Goal: Task Accomplishment & Management: Manage account settings

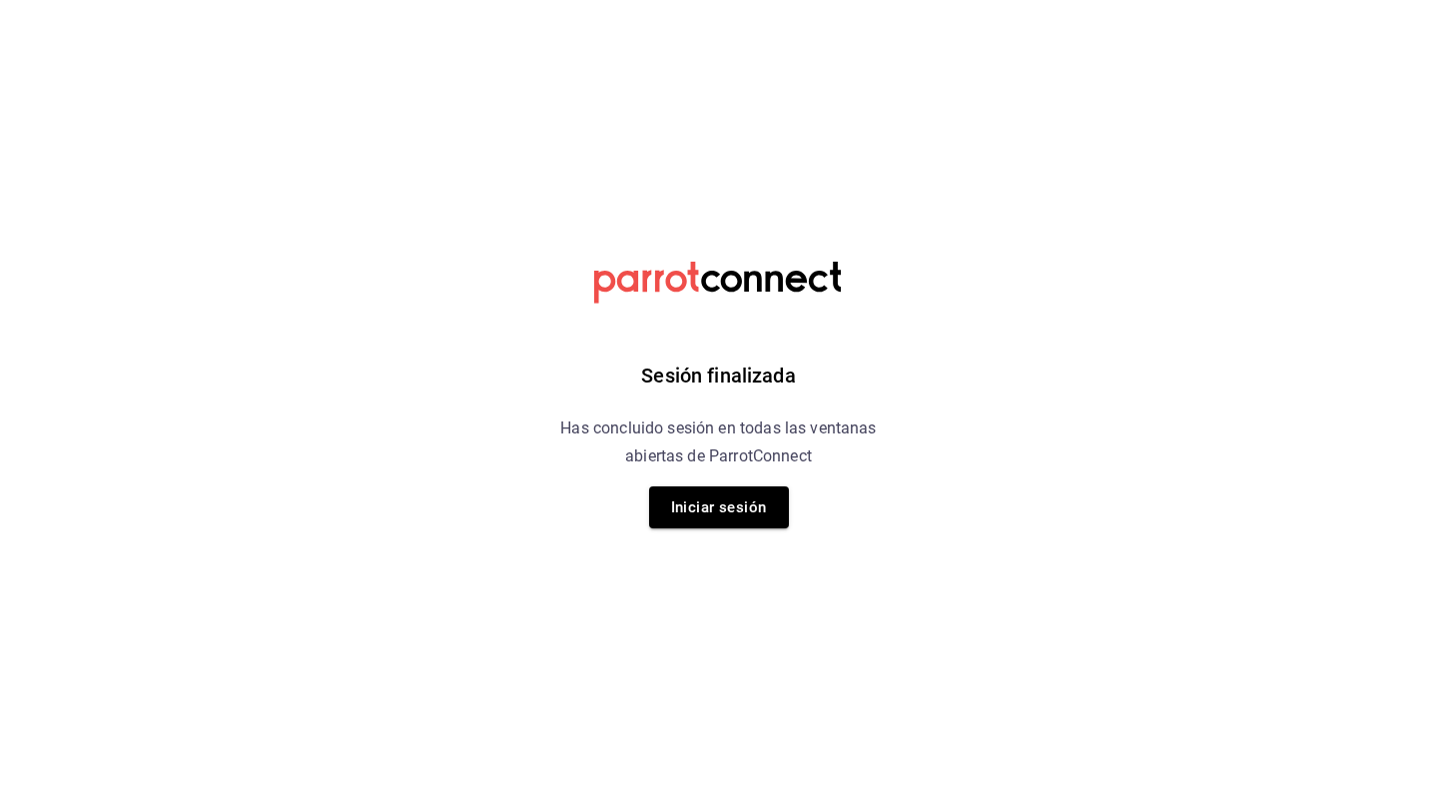
click at [746, 471] on div "Sesión finalizada Has concluido sesión en todas las ventanas abiertas de Parrot…" at bounding box center [718, 395] width 504 height 790
click at [746, 500] on button "Iniciar sesión" at bounding box center [719, 507] width 140 height 42
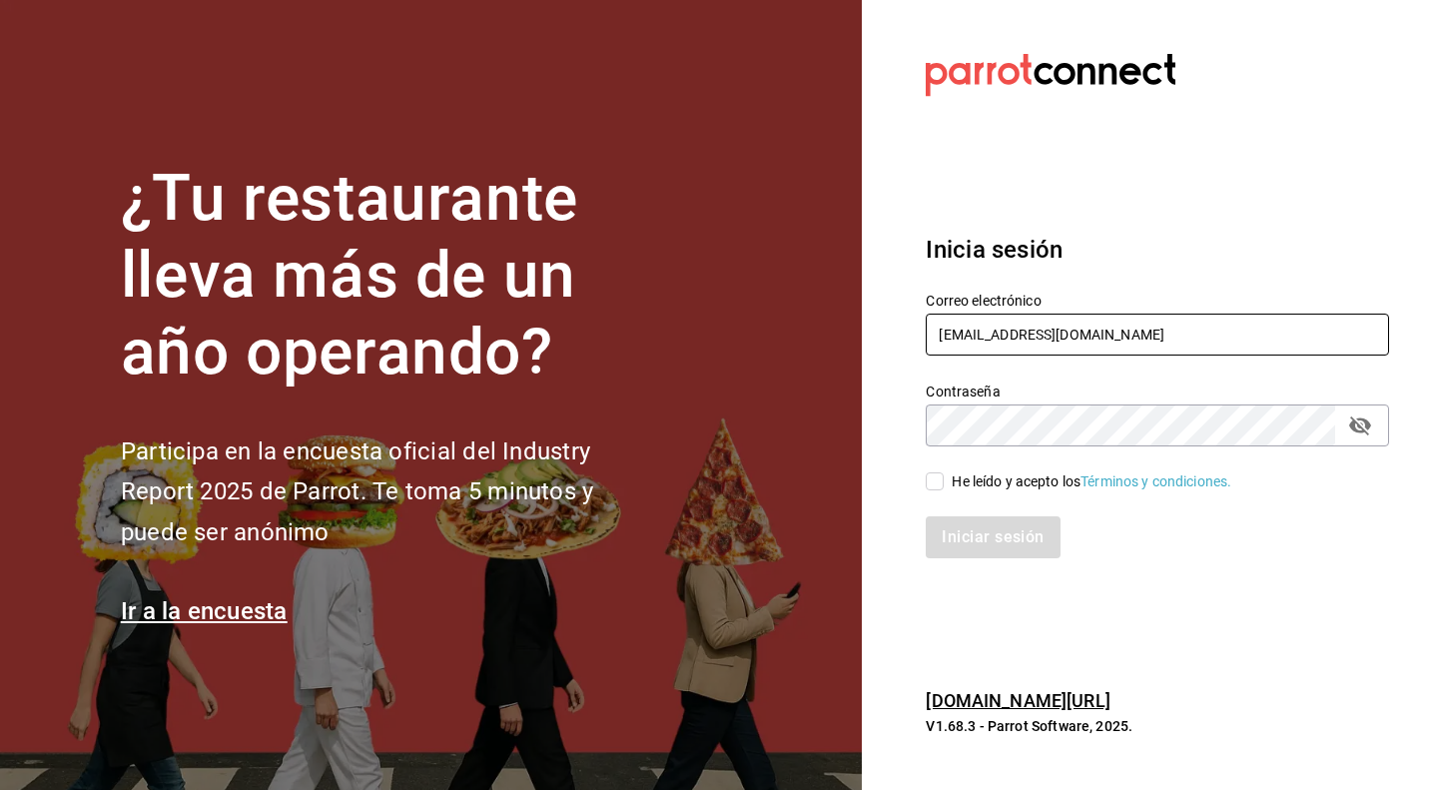
type input "[EMAIL_ADDRESS][DOMAIN_NAME]"
click at [937, 481] on input "He leído y acepto los Términos y condiciones." at bounding box center [934, 481] width 18 height 18
checkbox input "true"
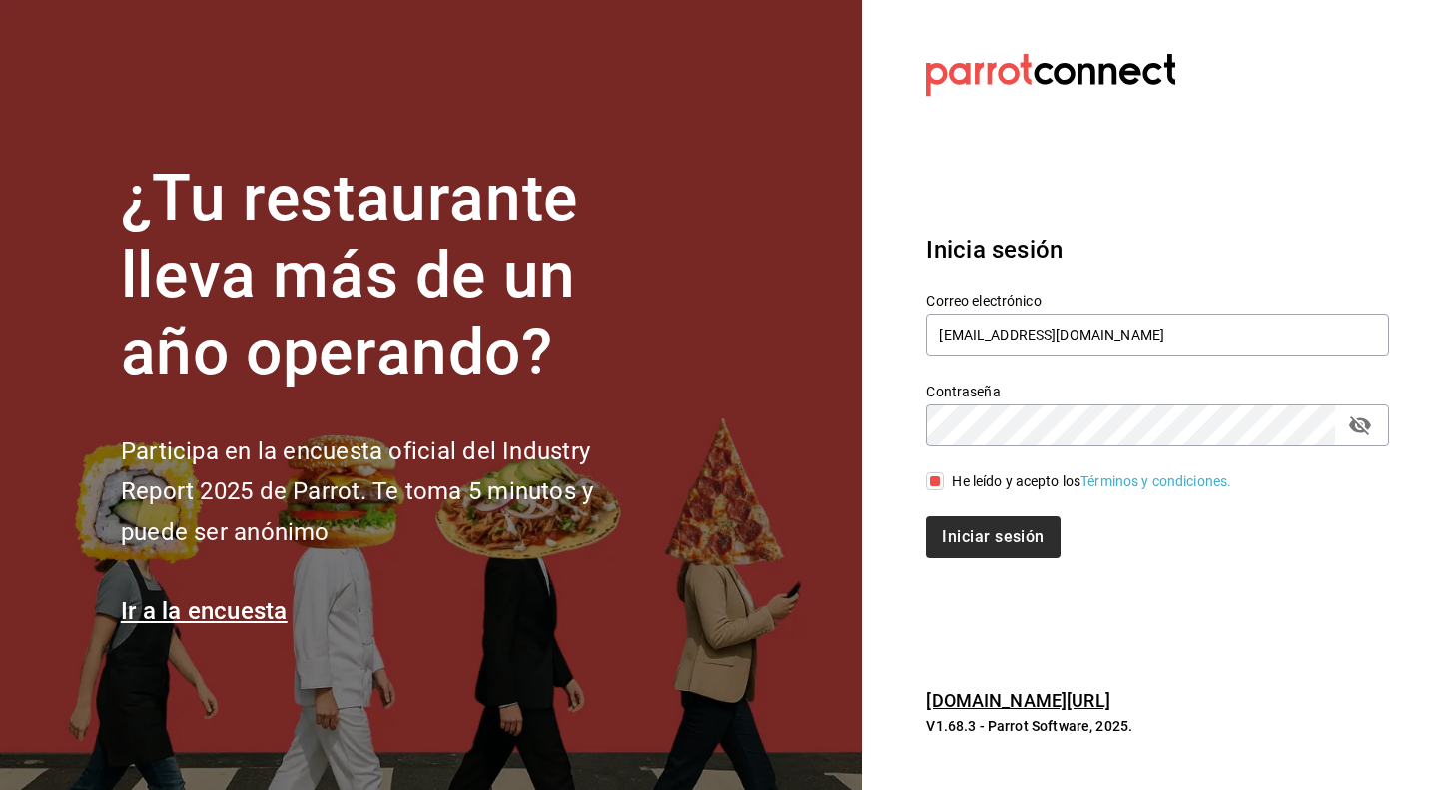
click at [956, 544] on button "Iniciar sesión" at bounding box center [992, 537] width 134 height 42
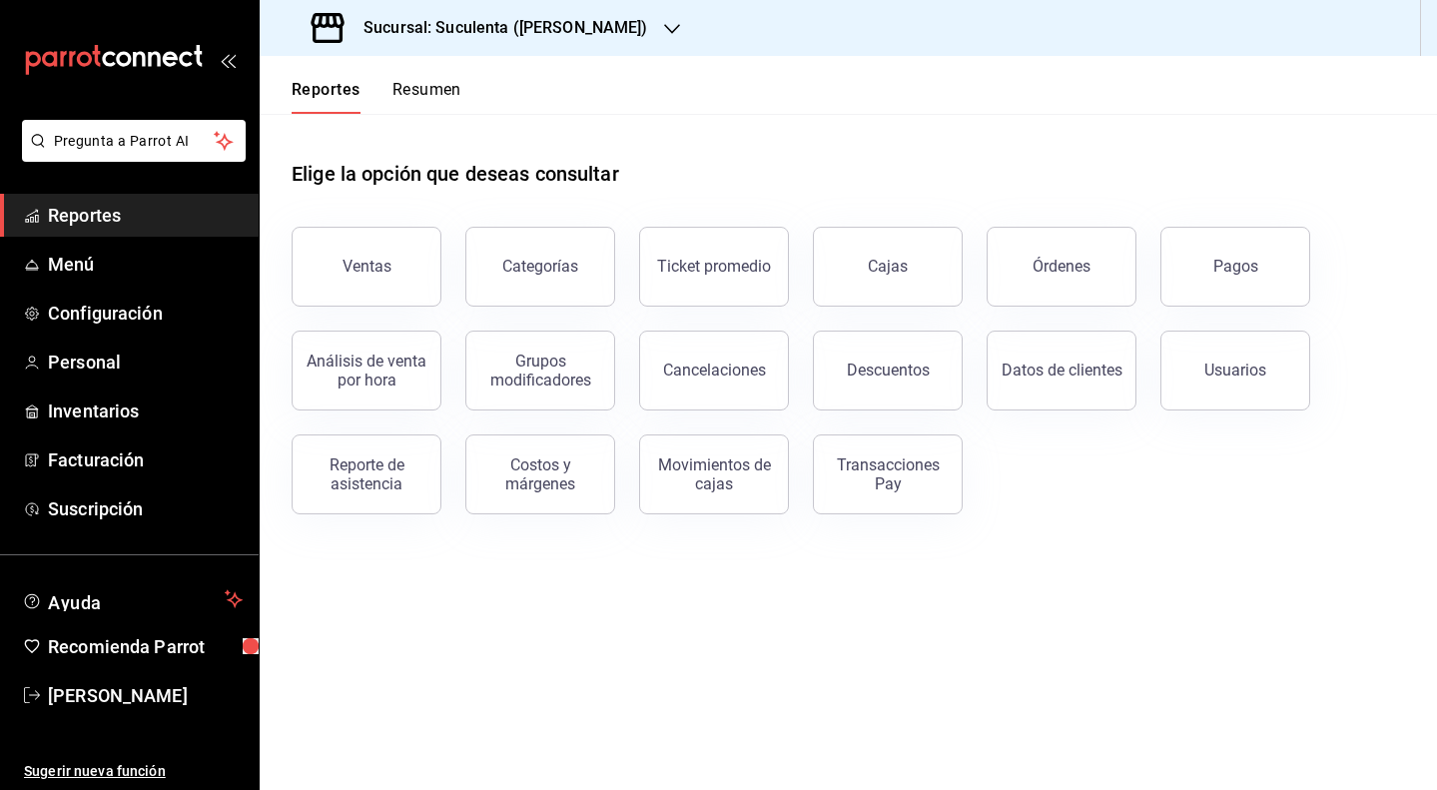
click at [573, 36] on h3 "Sucursal: Suculenta ([PERSON_NAME])" at bounding box center [497, 28] width 301 height 24
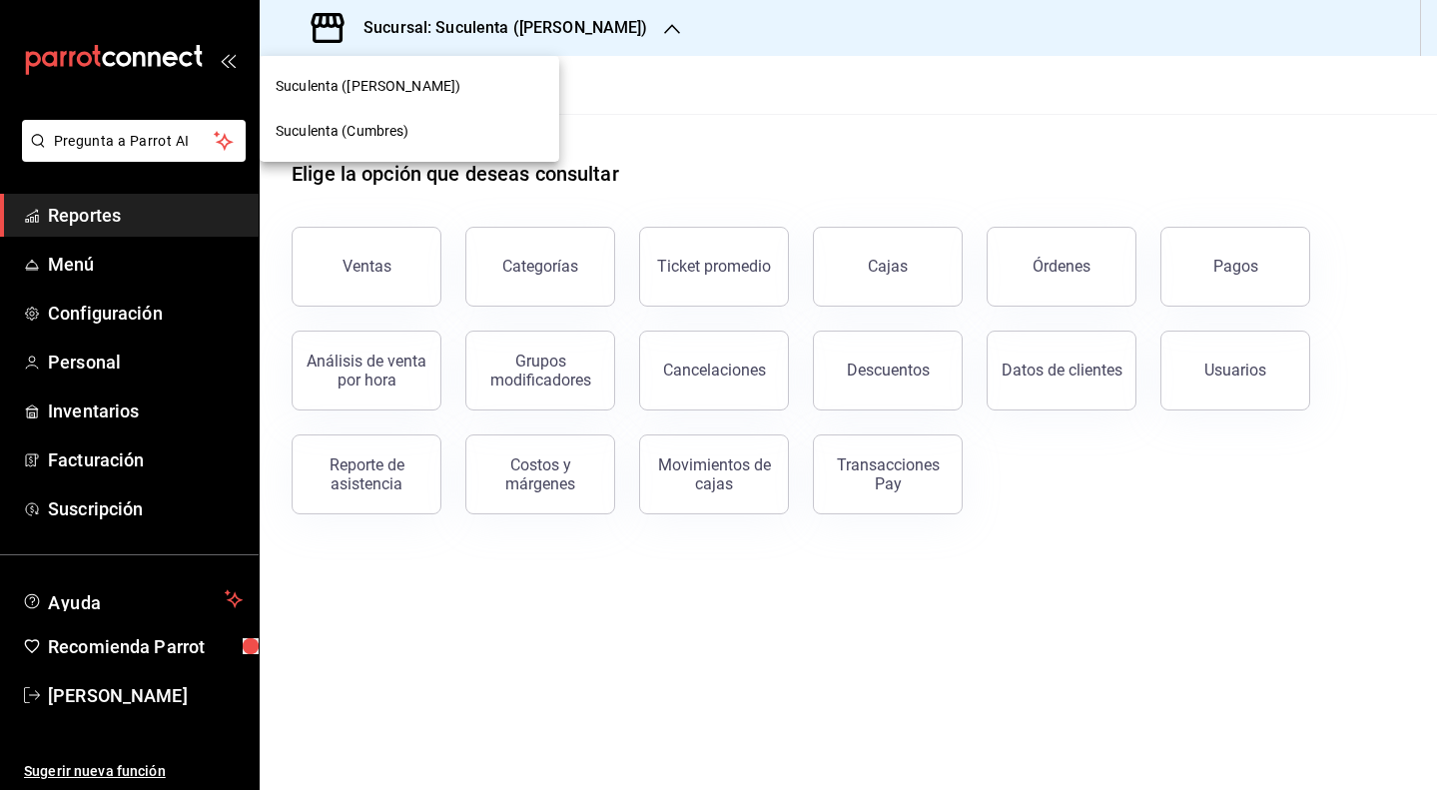
click at [491, 79] on div "Suculenta ([PERSON_NAME])" at bounding box center [410, 86] width 268 height 21
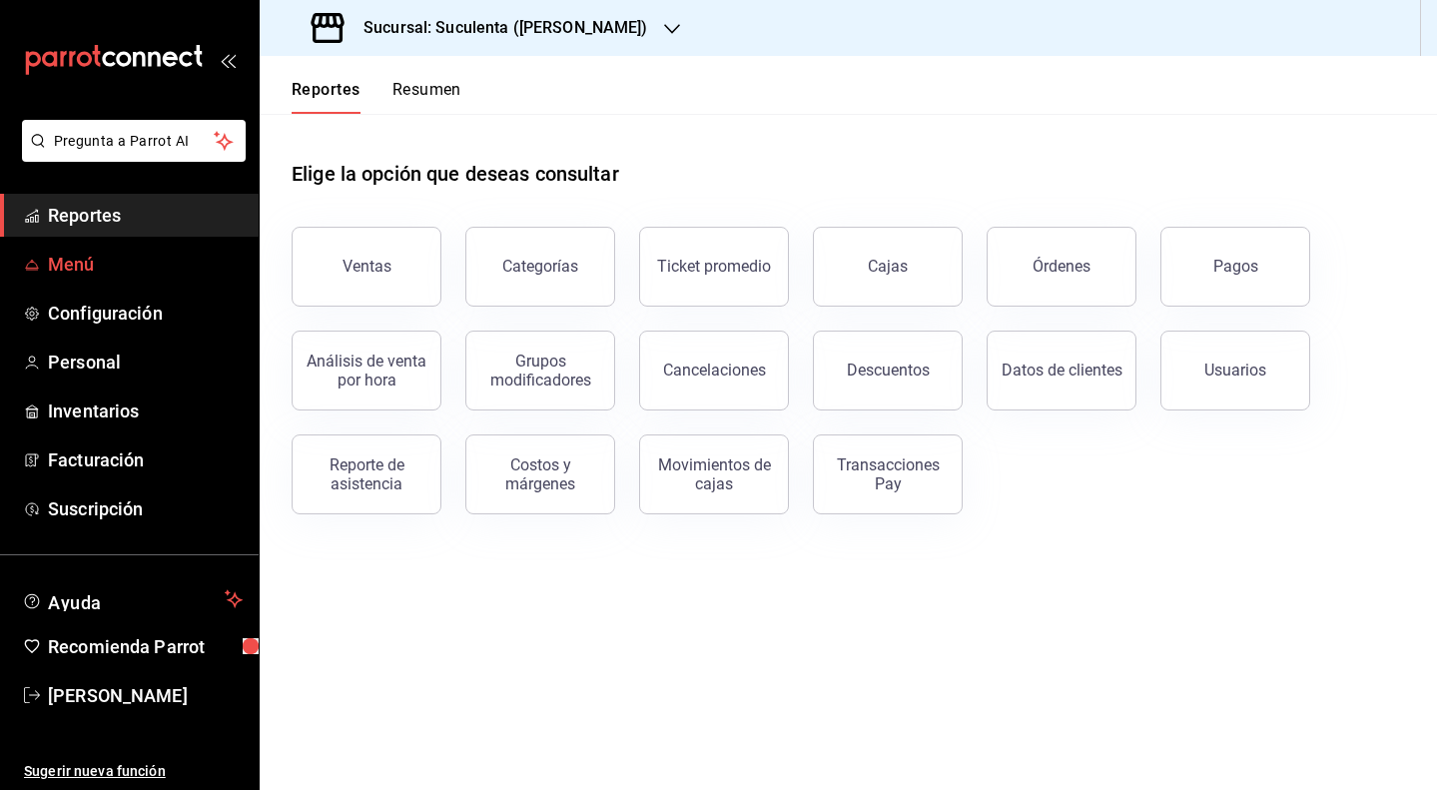
click at [79, 285] on link "Menú" at bounding box center [129, 264] width 259 height 43
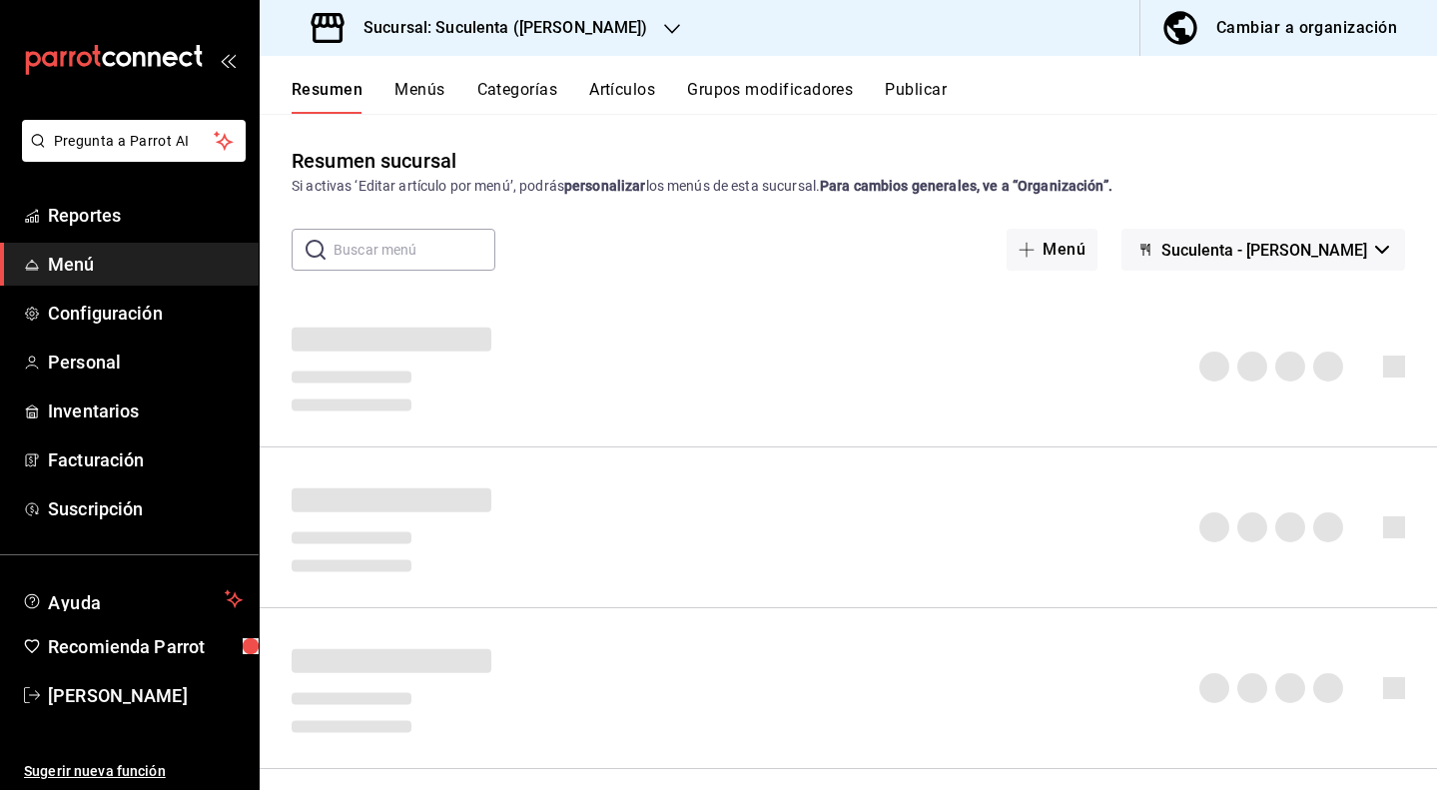
click at [1326, 39] on div "Cambiar a organización" at bounding box center [1306, 28] width 181 height 28
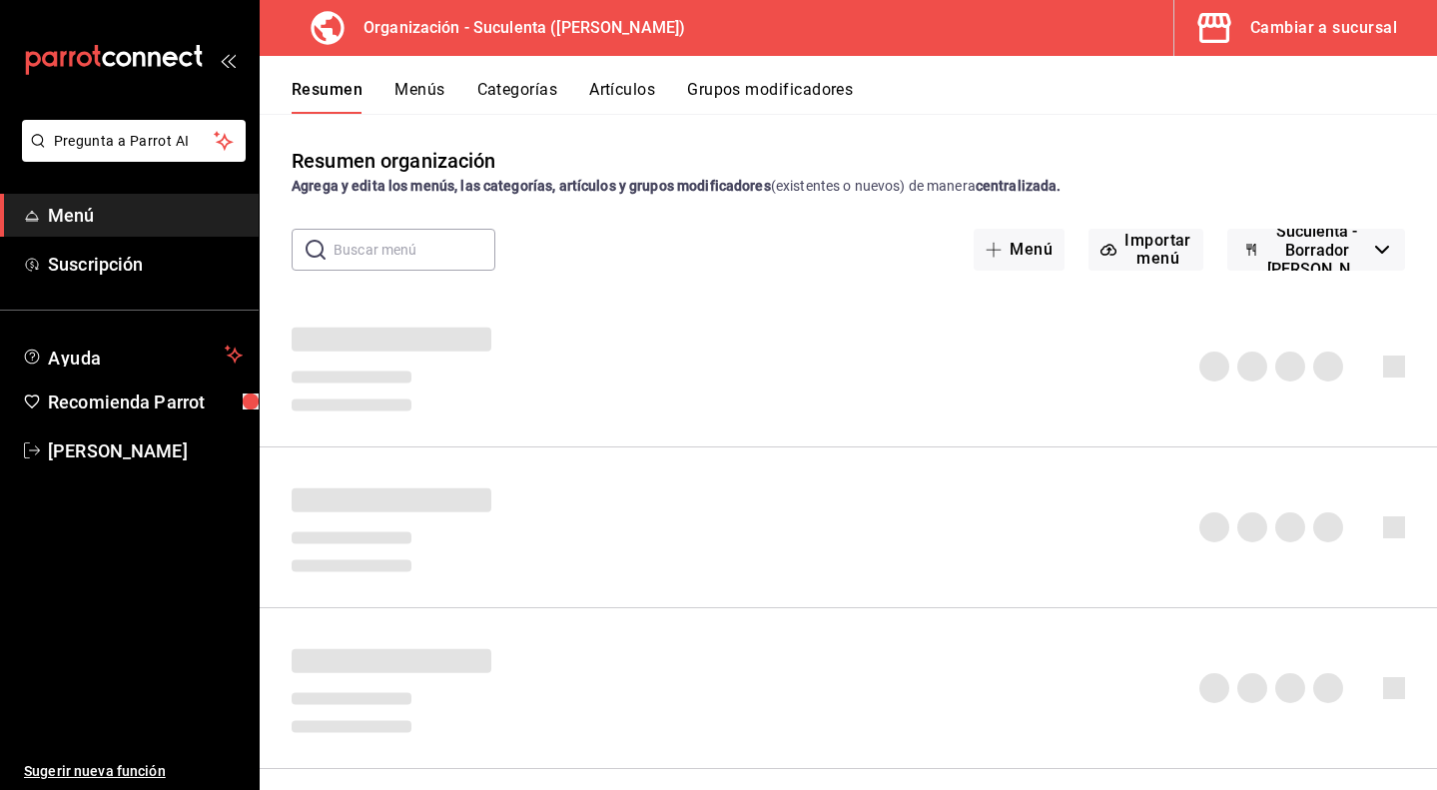
click at [413, 98] on button "Menús" at bounding box center [419, 97] width 50 height 34
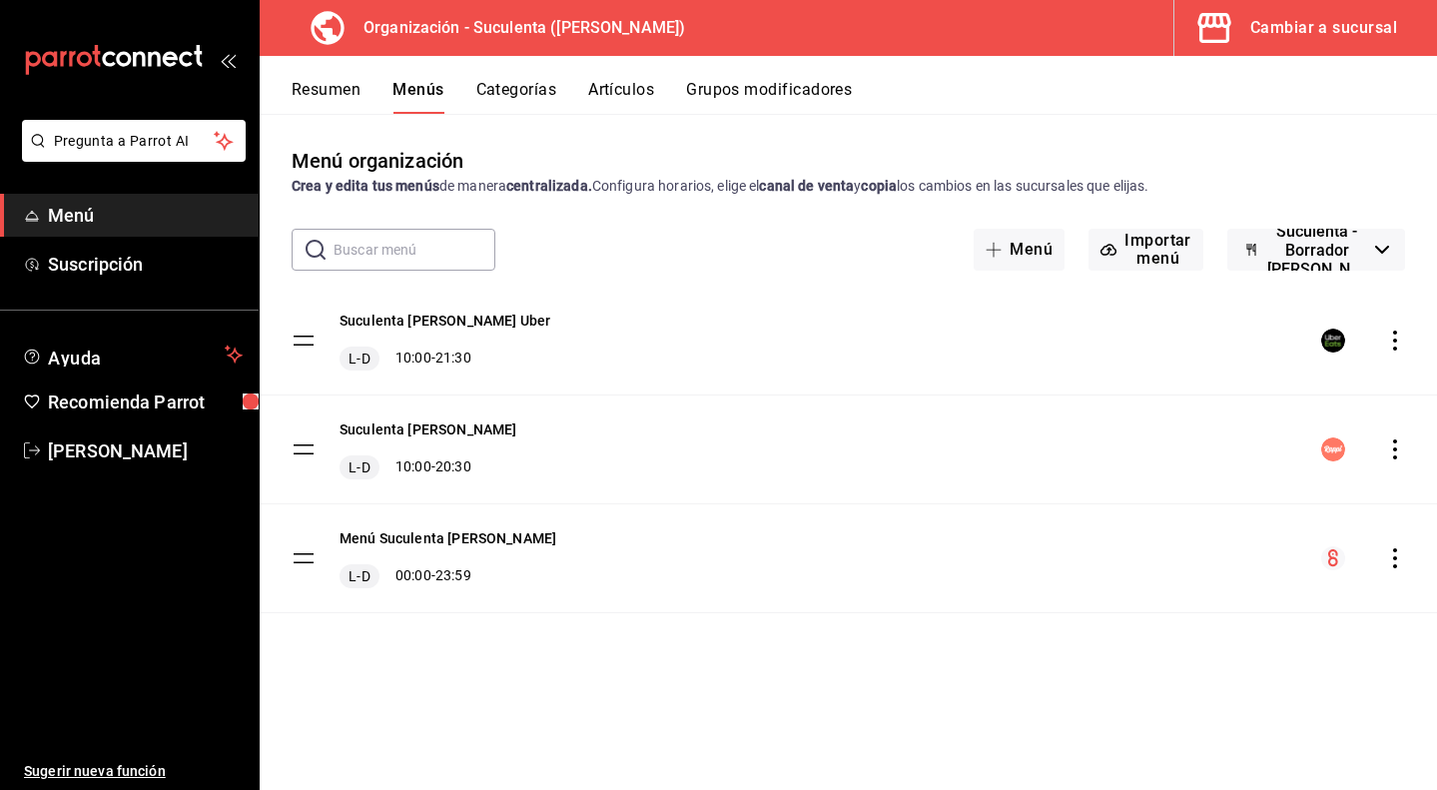
click at [1395, 568] on div "menu-maker-table" at bounding box center [1363, 558] width 84 height 24
click at [1395, 564] on icon "actions" at bounding box center [1395, 558] width 4 height 20
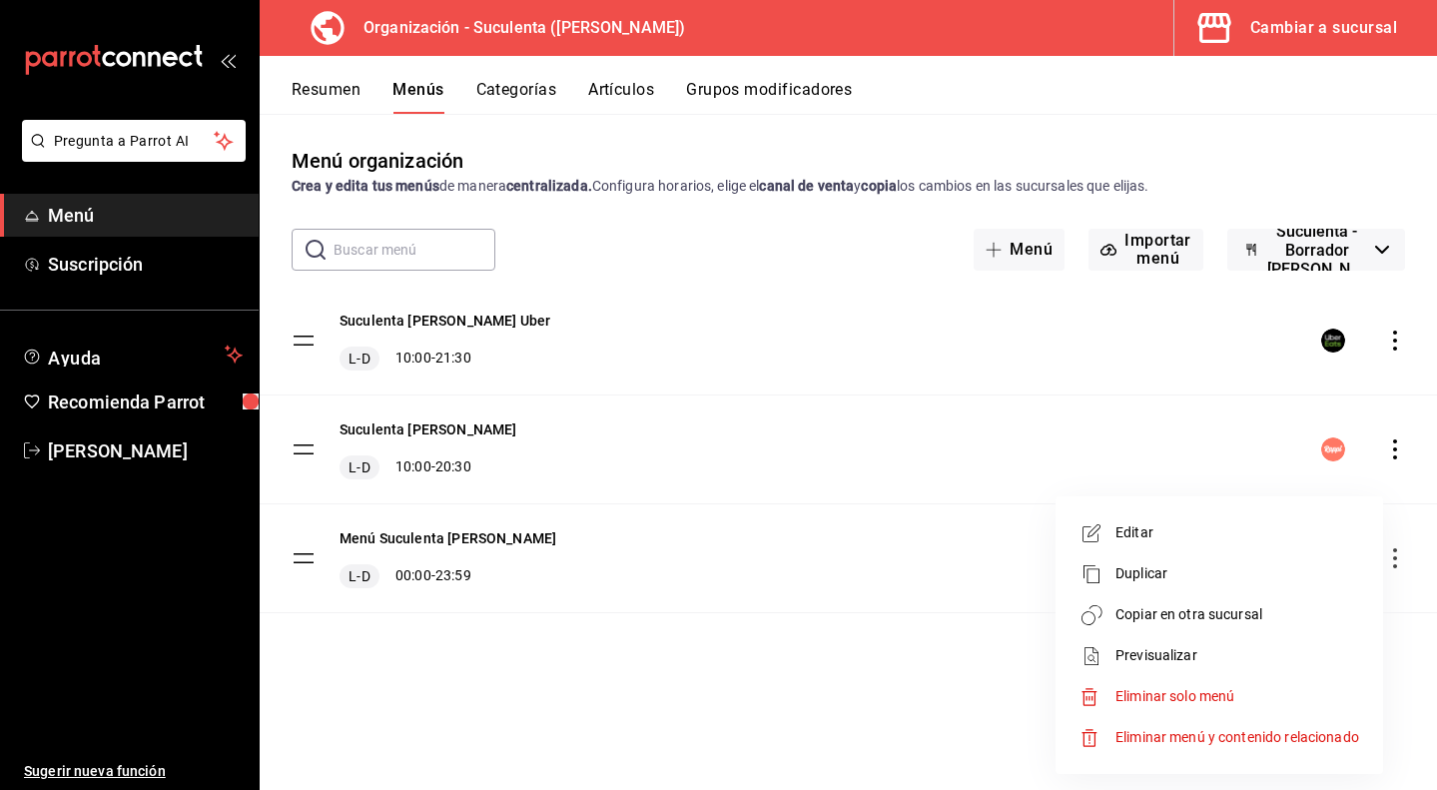
click at [1279, 602] on li "Copiar en otra sucursal" at bounding box center [1218, 614] width 311 height 41
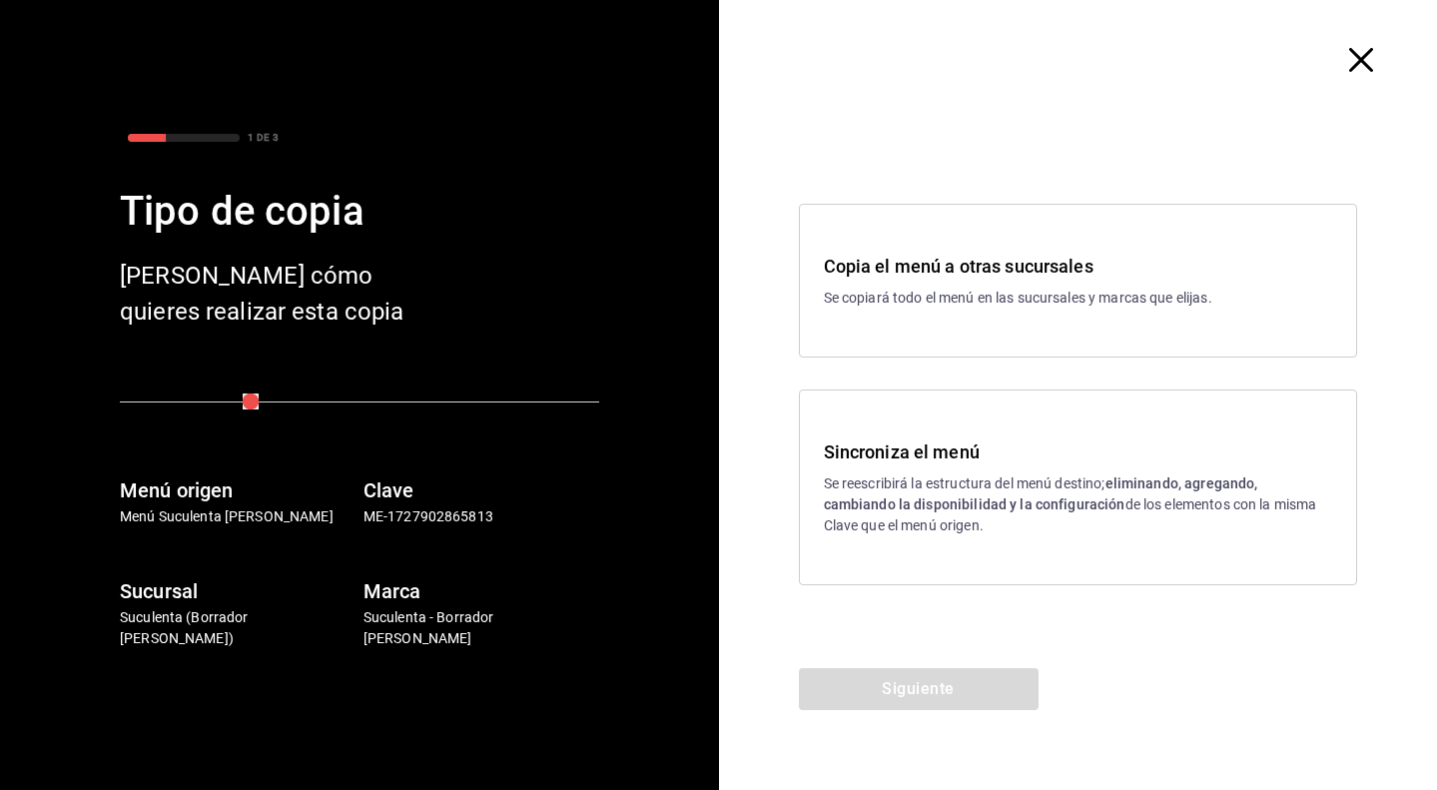
click at [1023, 255] on h3 "Copia el menú a otras sucursales" at bounding box center [1078, 266] width 509 height 27
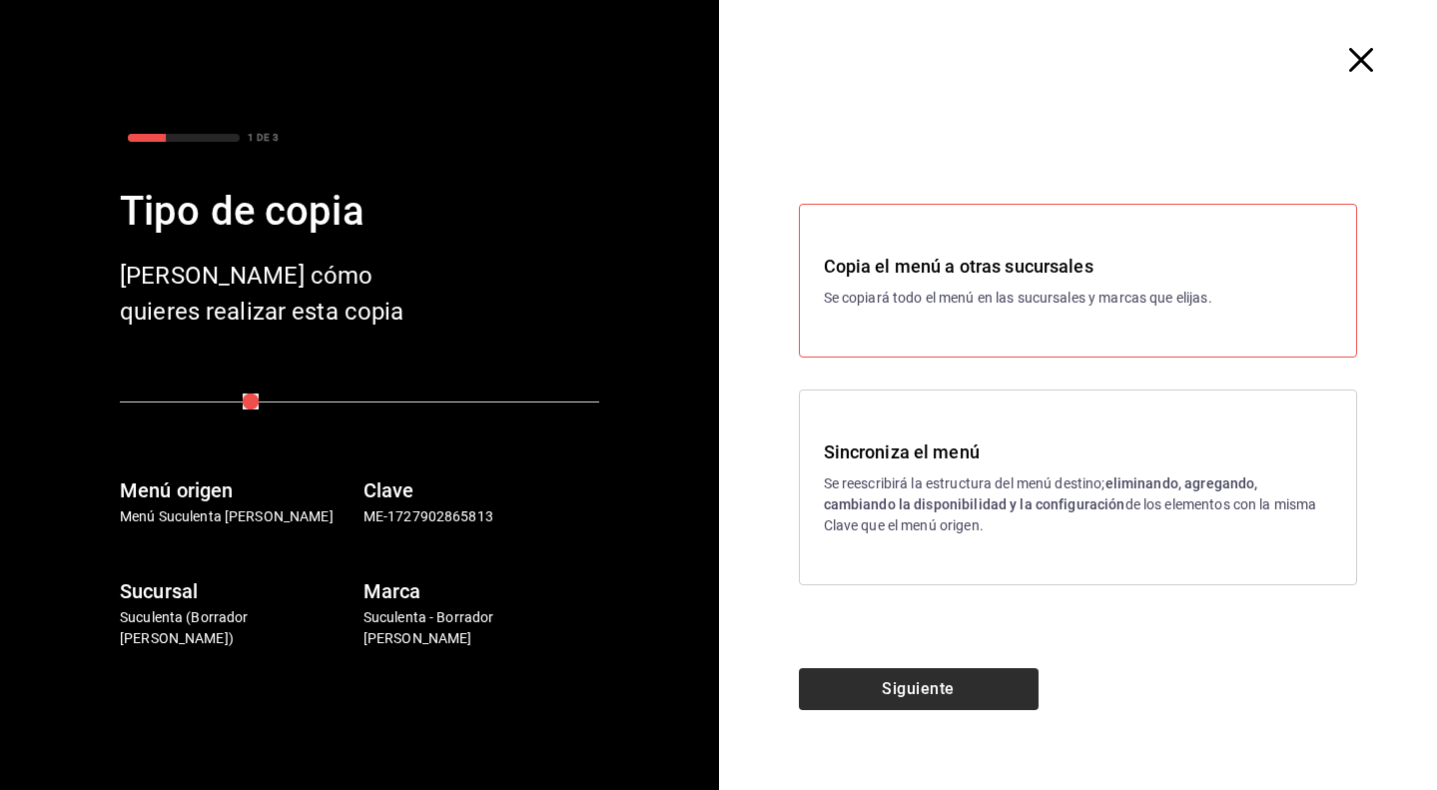
click at [911, 681] on button "Siguiente" at bounding box center [919, 689] width 240 height 42
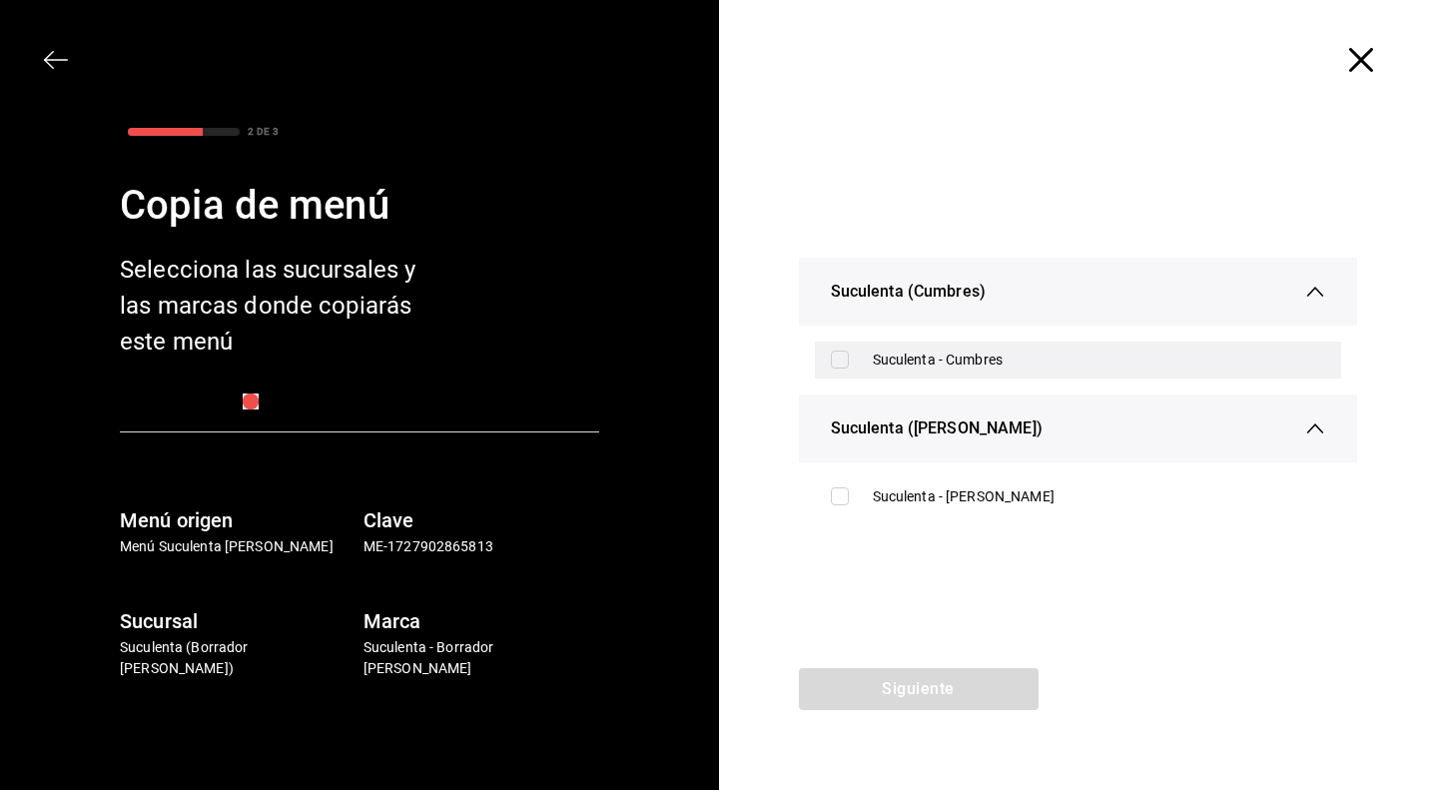
click at [833, 348] on div "Suculenta - Cumbres" at bounding box center [1078, 359] width 527 height 37
checkbox input "true"
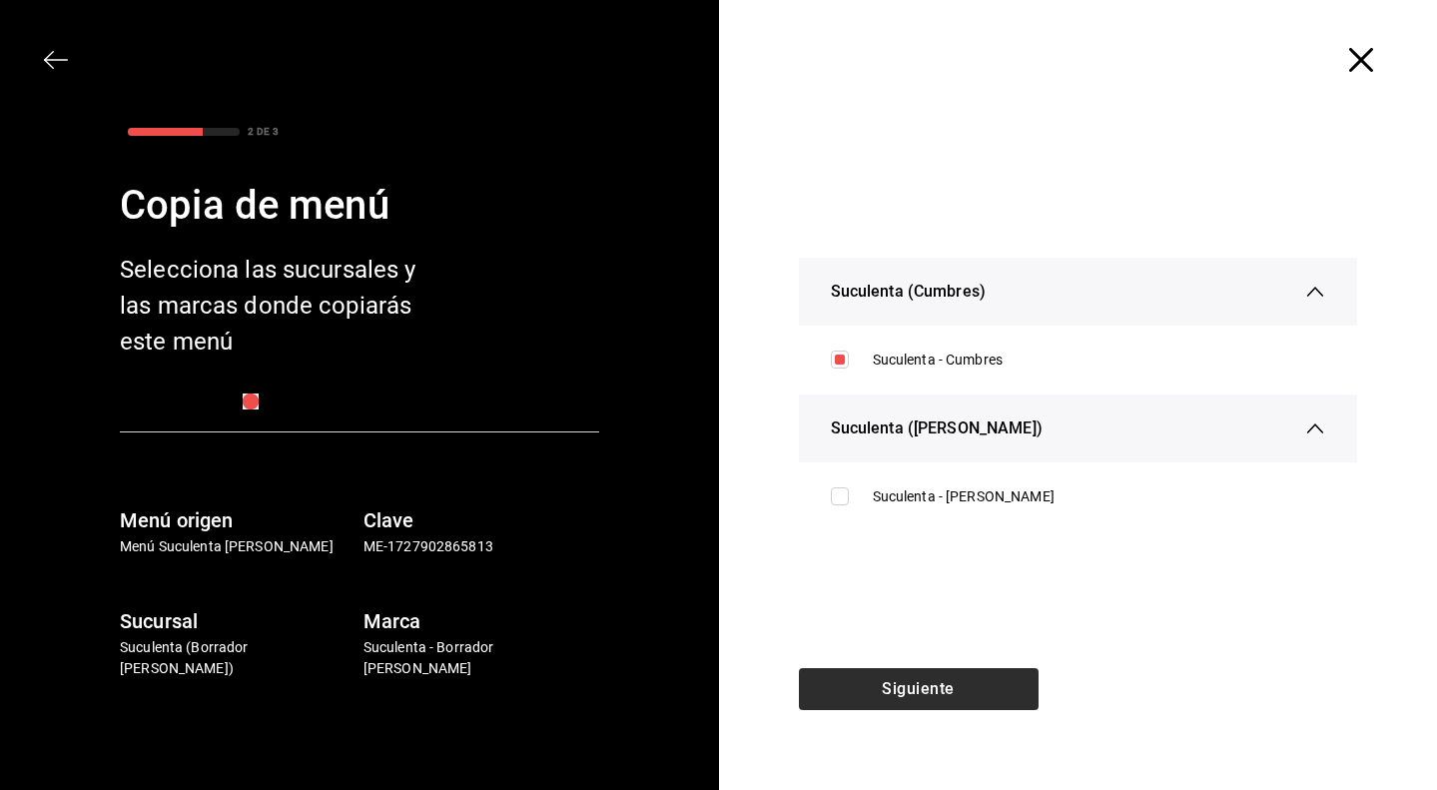
click at [917, 673] on button "Siguiente" at bounding box center [919, 689] width 240 height 42
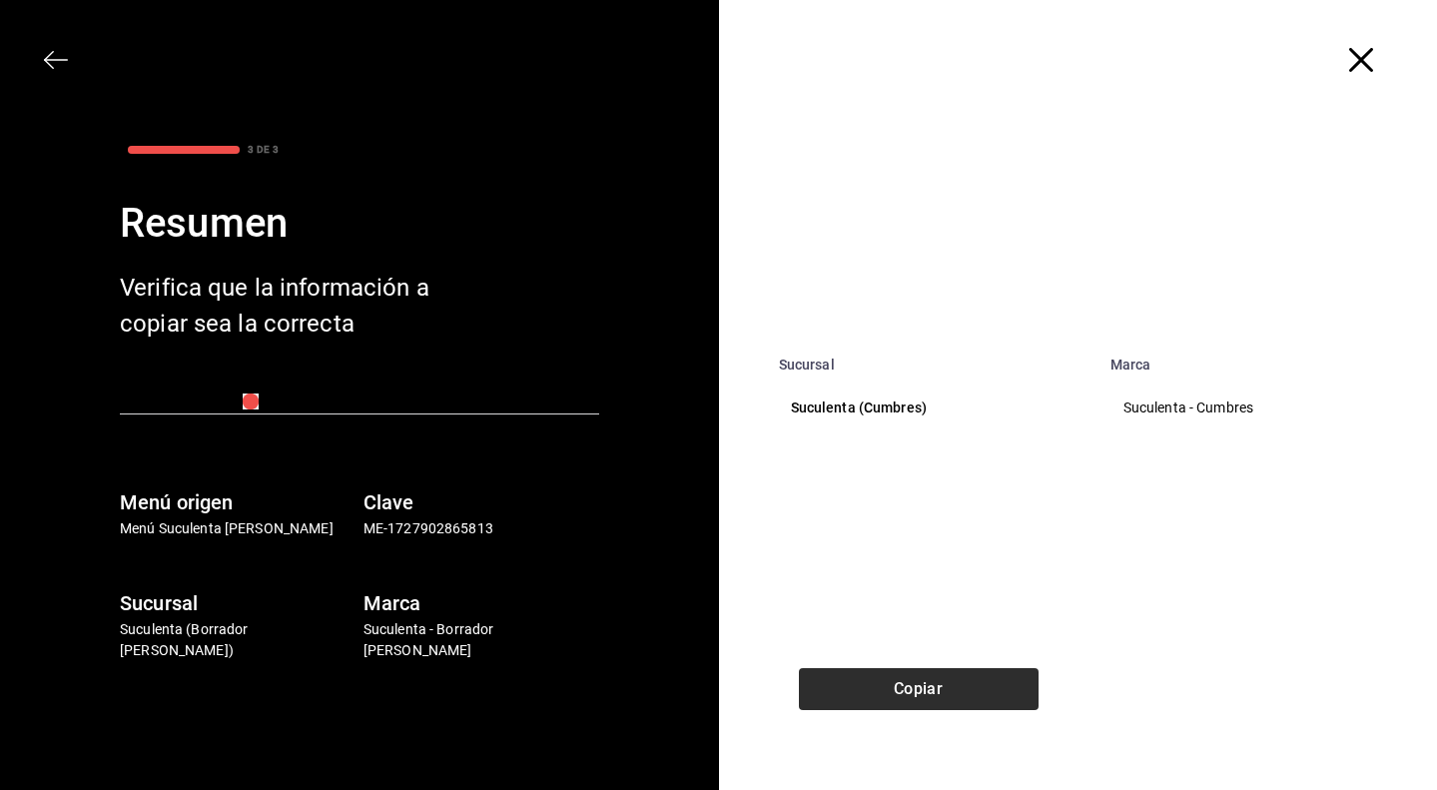
click at [917, 679] on button "Copiar" at bounding box center [919, 689] width 240 height 42
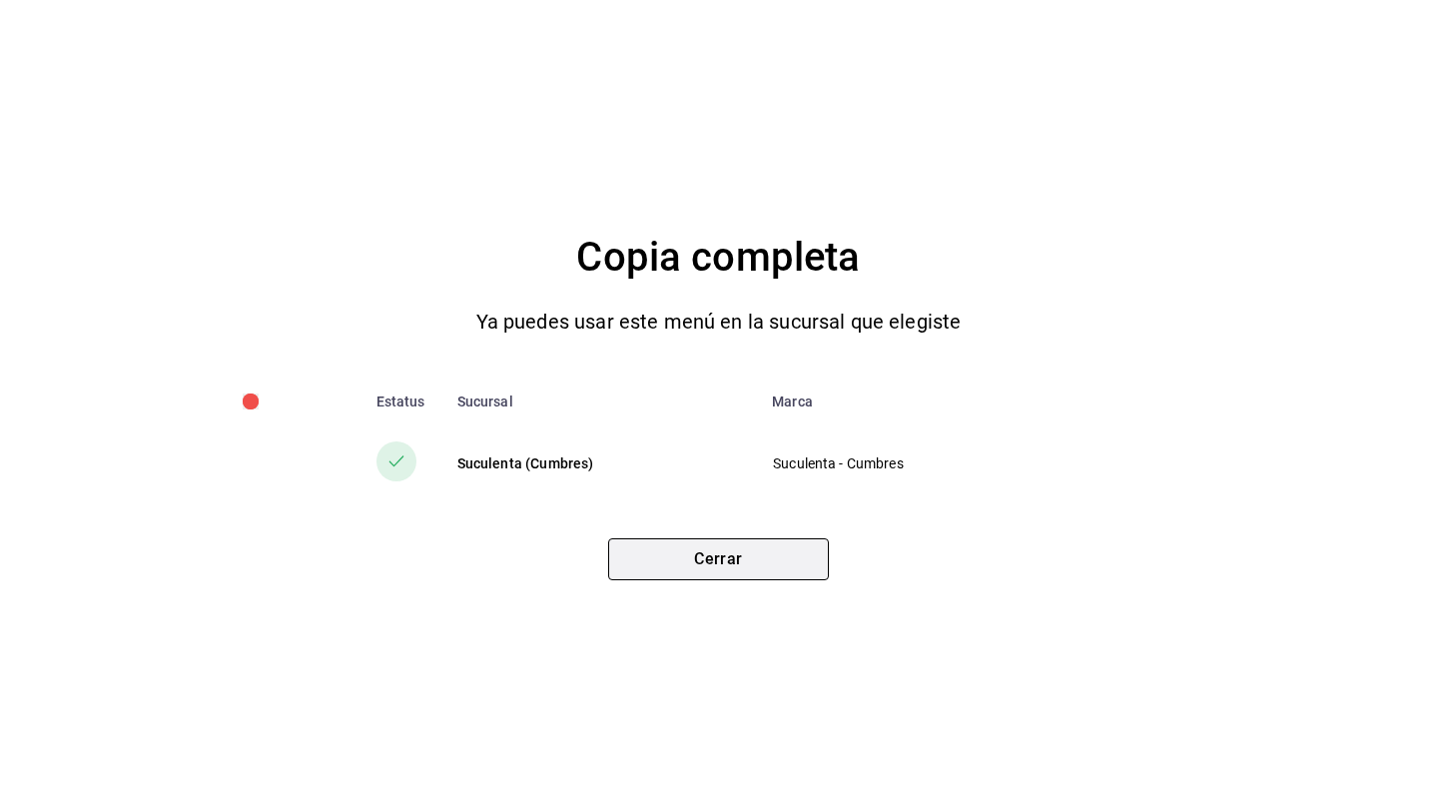
click at [799, 571] on button "Cerrar" at bounding box center [718, 559] width 221 height 42
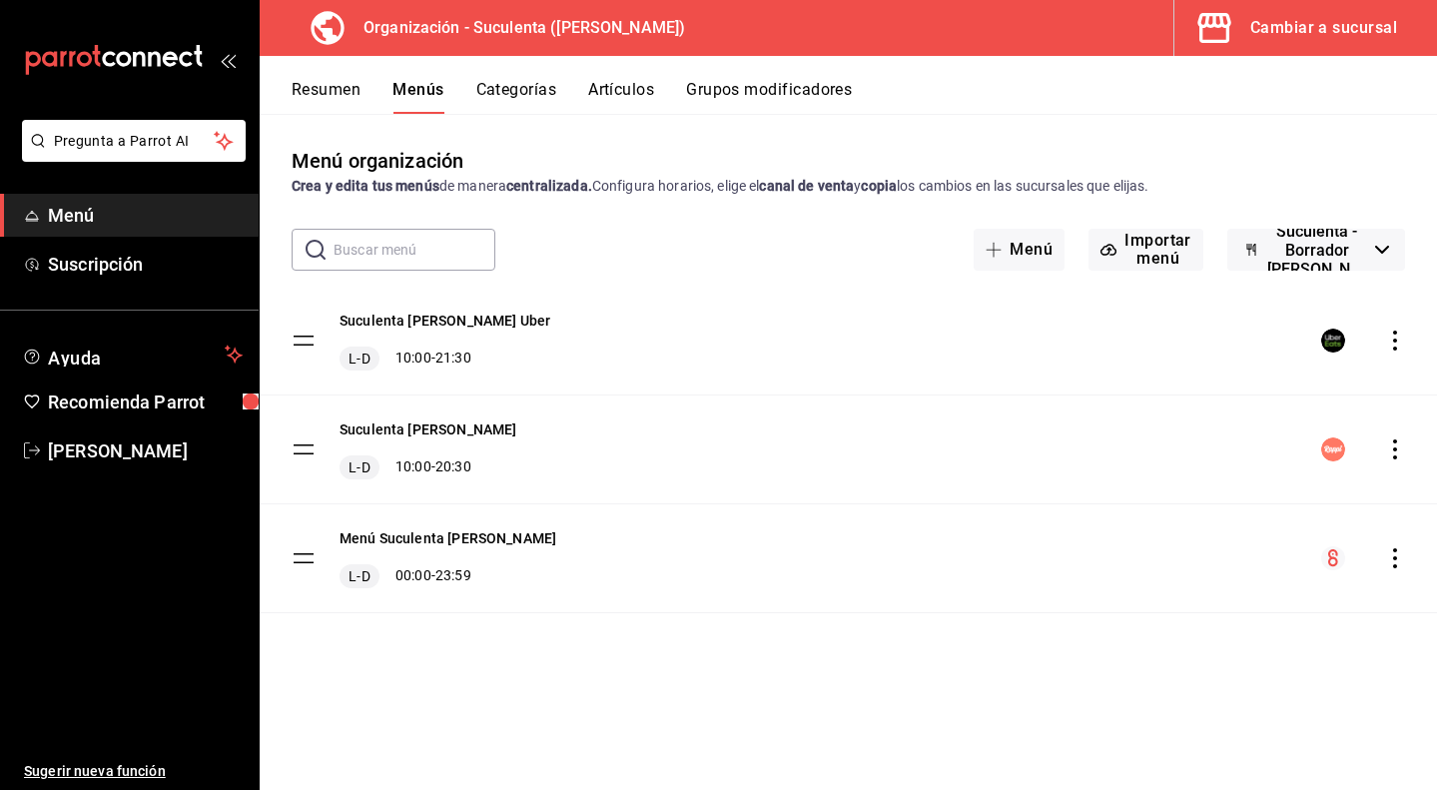
click at [1399, 353] on div "Suculenta [PERSON_NAME] Uber L-D 10:00 - 21:30" at bounding box center [848, 341] width 1177 height 108
click at [1396, 344] on icon "actions" at bounding box center [1395, 340] width 20 height 20
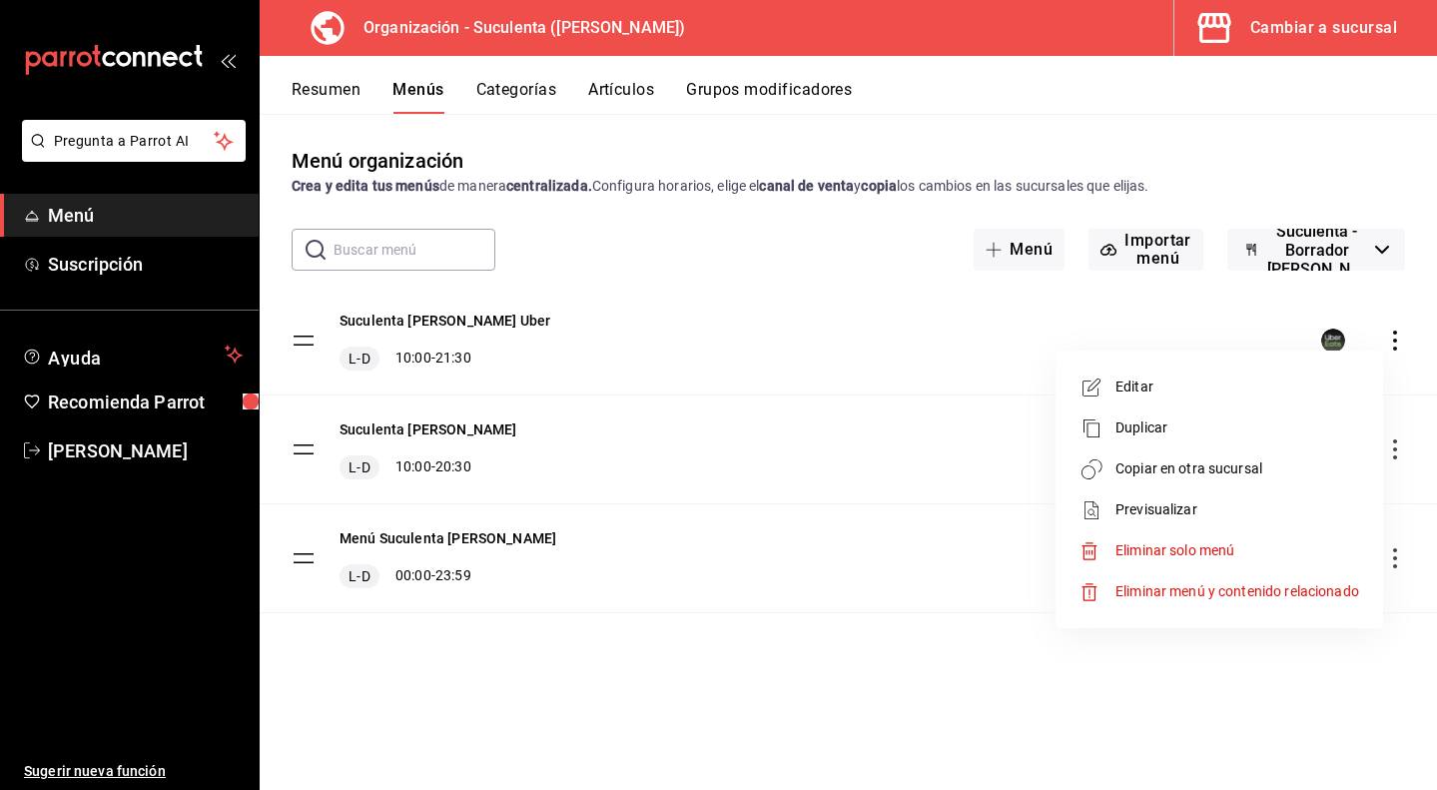
click at [1249, 464] on span "Copiar en otra sucursal" at bounding box center [1237, 468] width 244 height 21
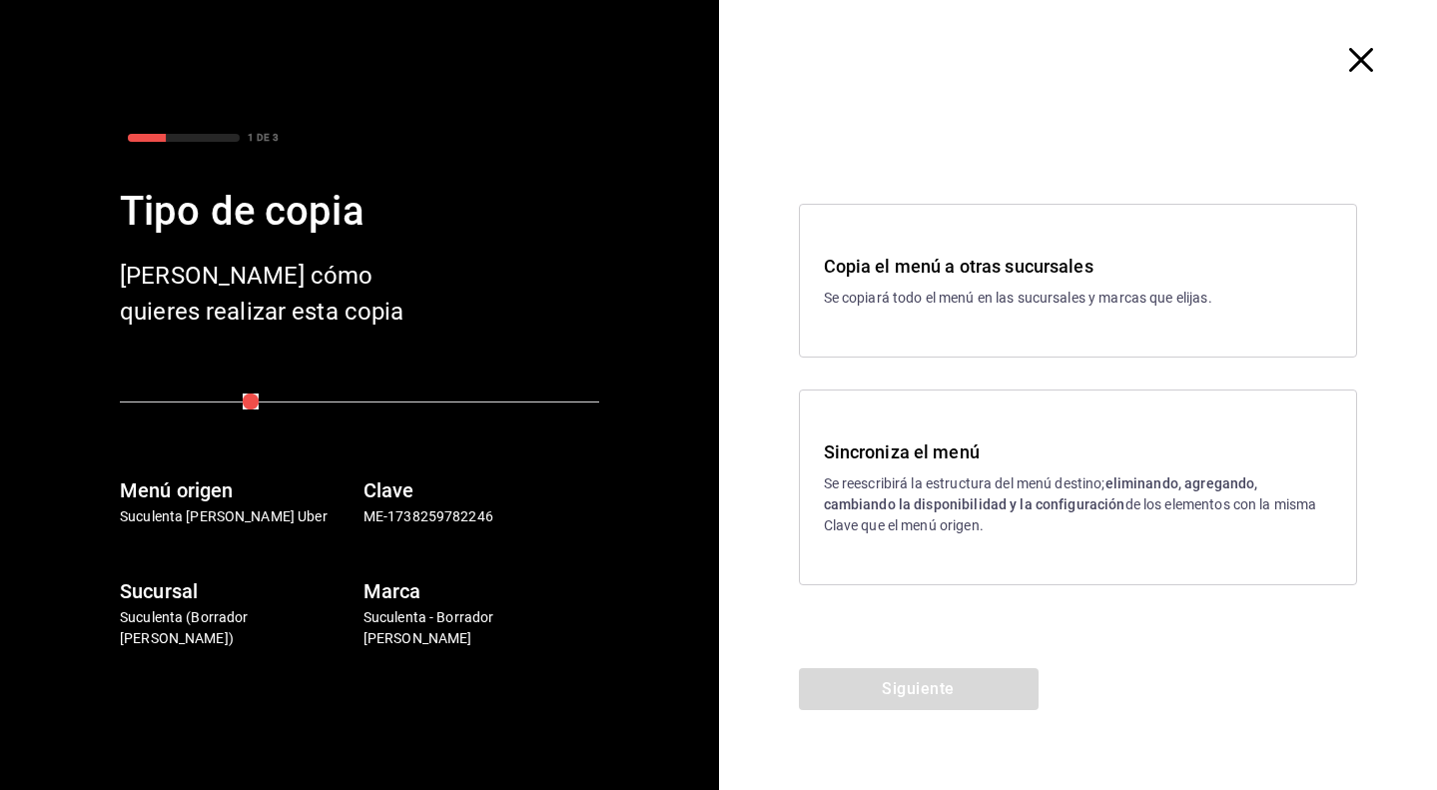
click at [960, 322] on div "Copia el menú a otras sucursales Se copiará todo el menú en las sucursales y ma…" at bounding box center [1078, 281] width 559 height 154
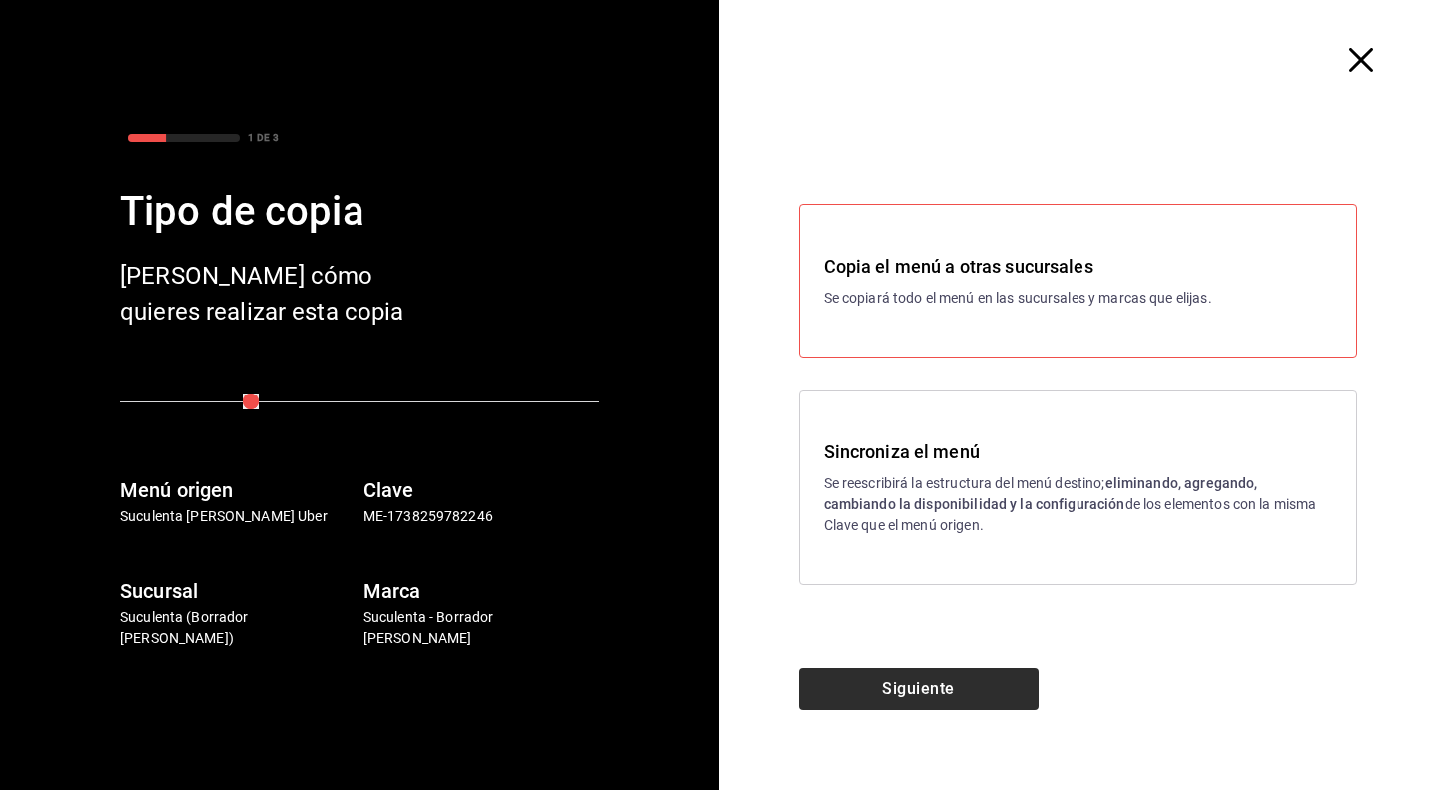
click at [925, 696] on button "Siguiente" at bounding box center [919, 689] width 240 height 42
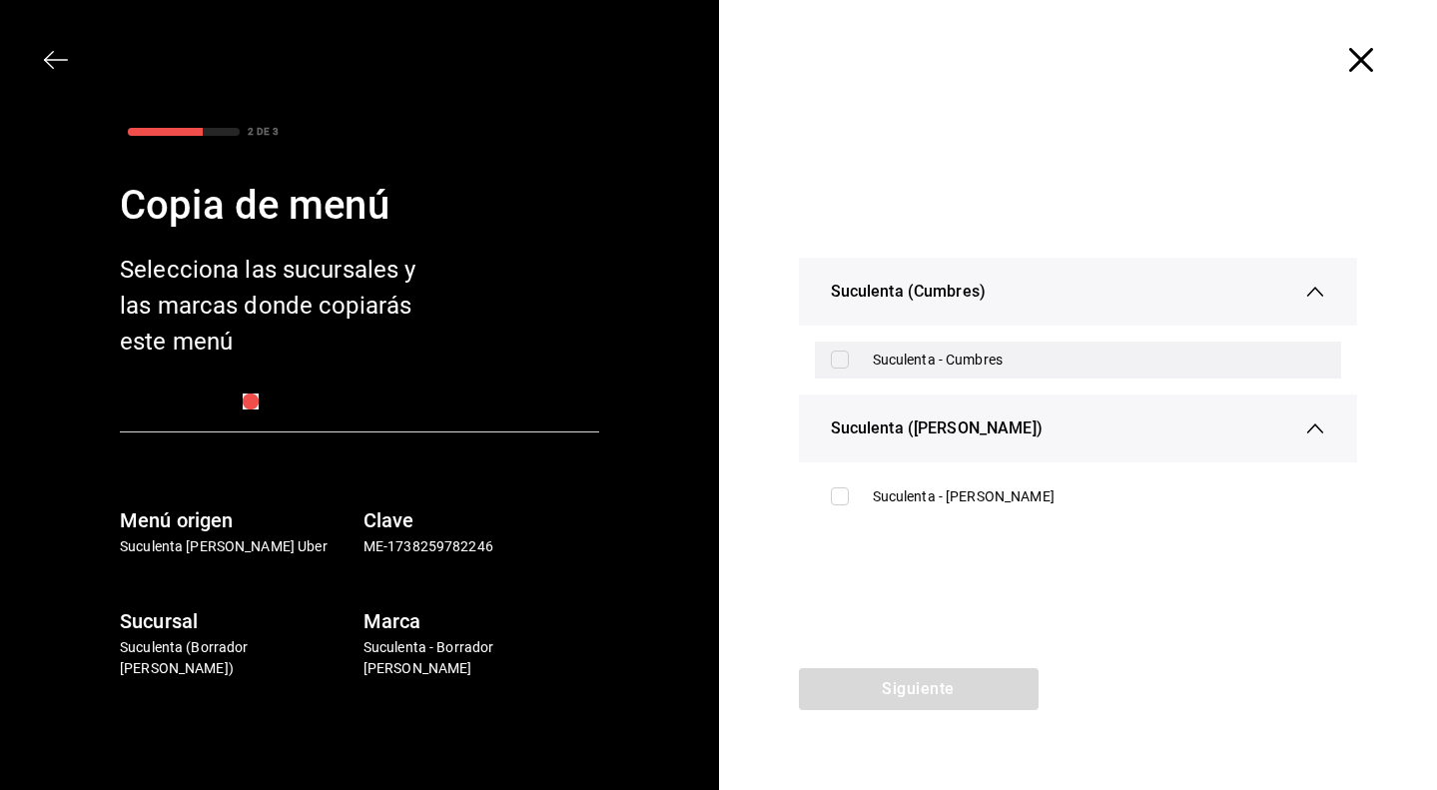
click at [840, 368] on div "Suculenta - Cumbres" at bounding box center [1078, 359] width 527 height 37
checkbox input "true"
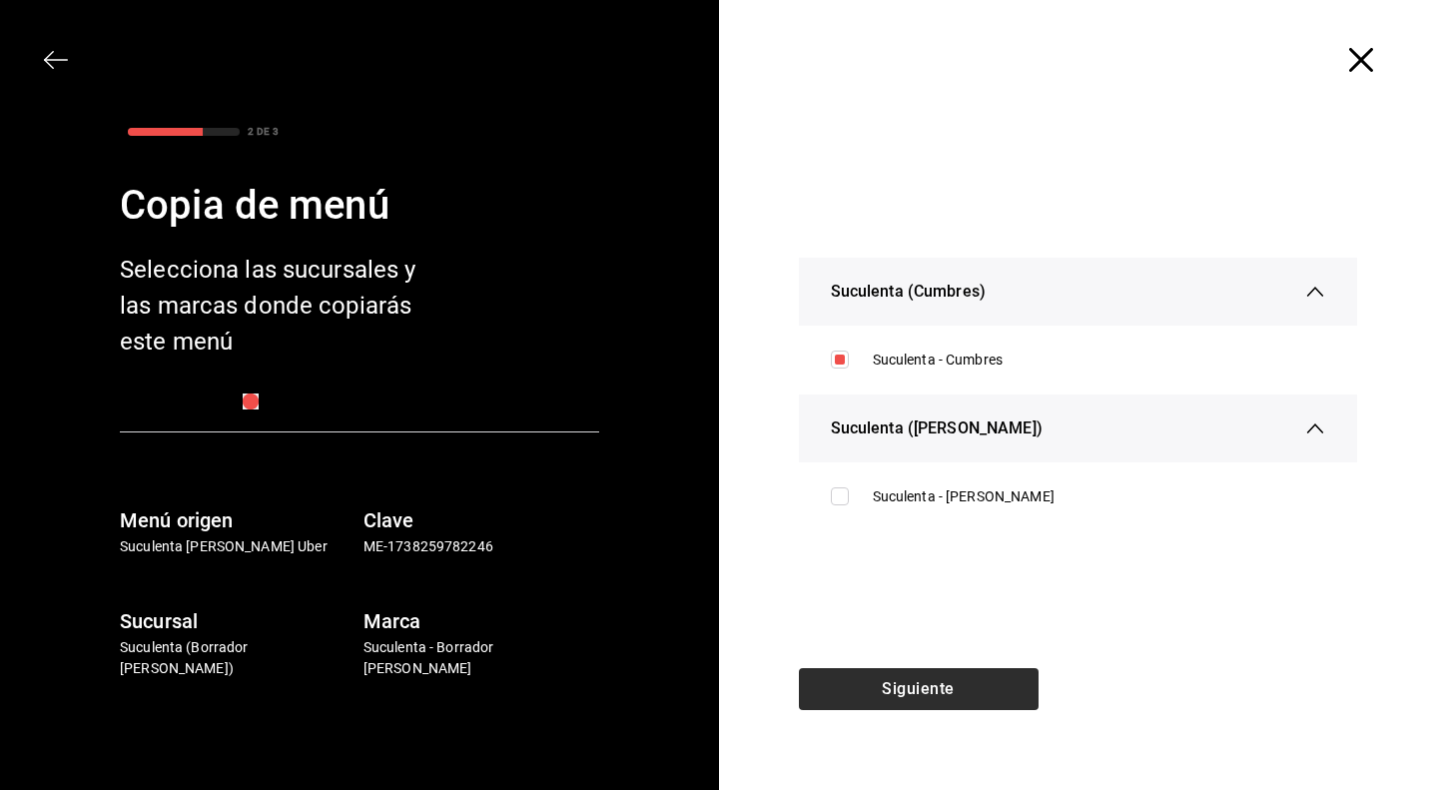
click at [890, 683] on button "Siguiente" at bounding box center [919, 689] width 240 height 42
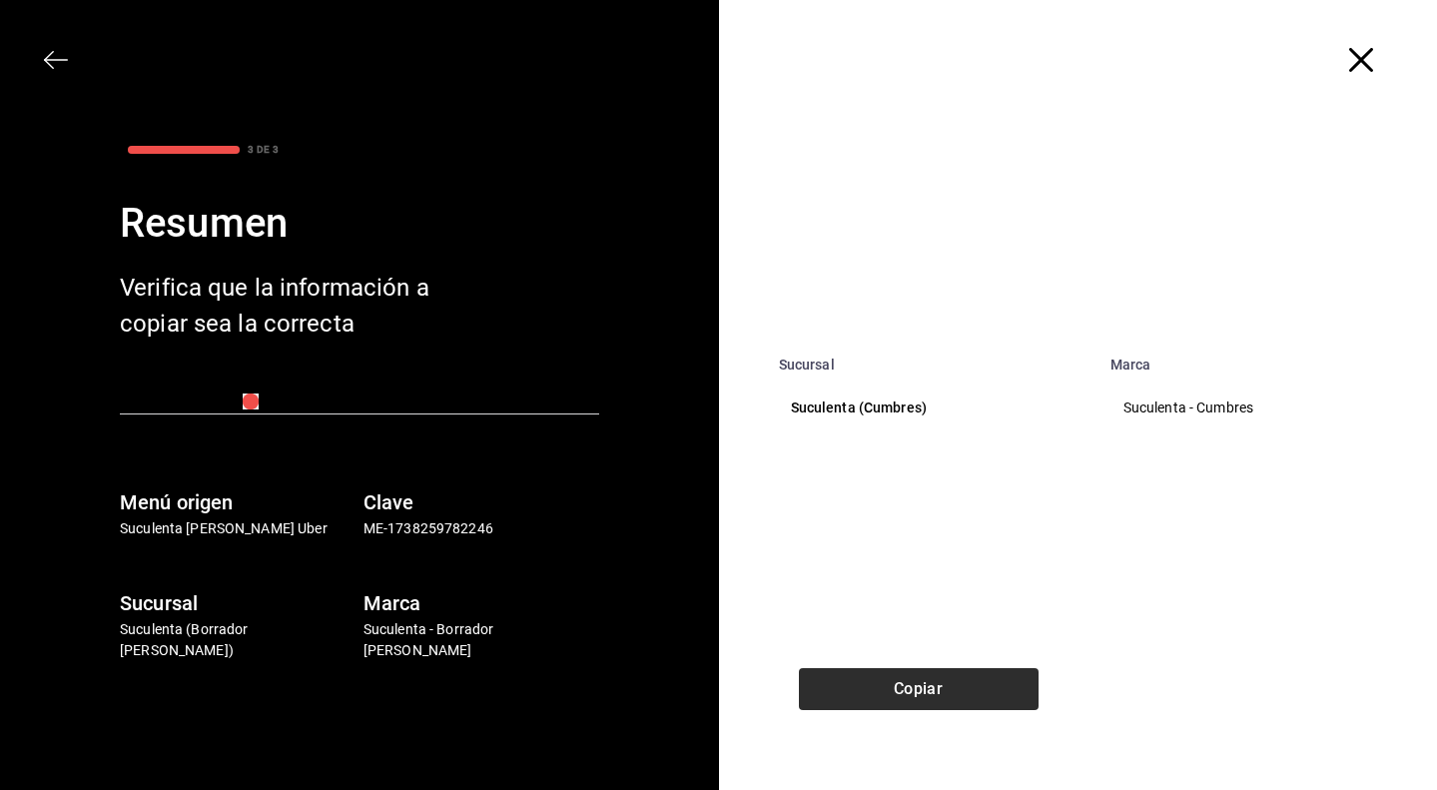
click at [890, 683] on button "Copiar" at bounding box center [919, 689] width 240 height 42
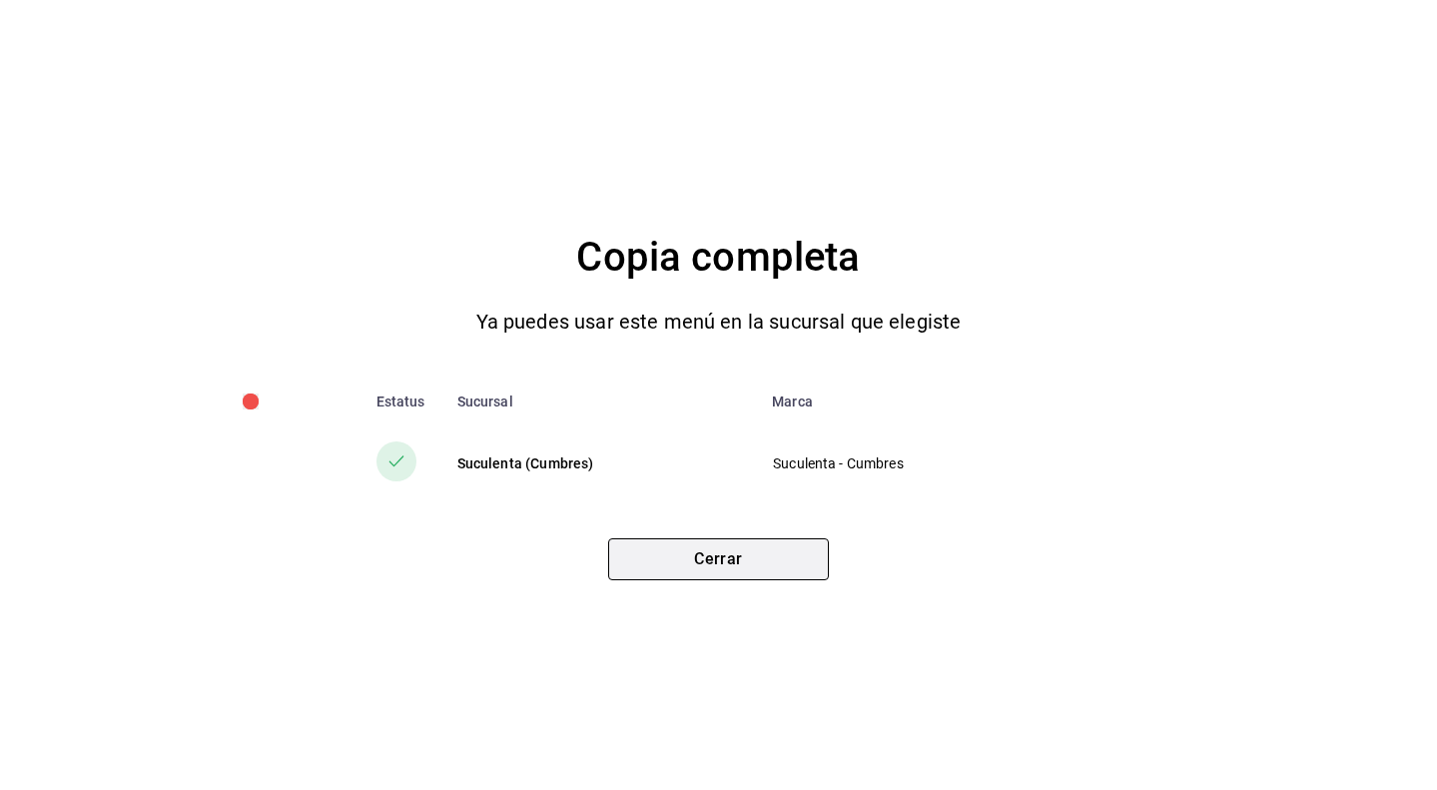
click at [736, 553] on button "Cerrar" at bounding box center [718, 559] width 221 height 42
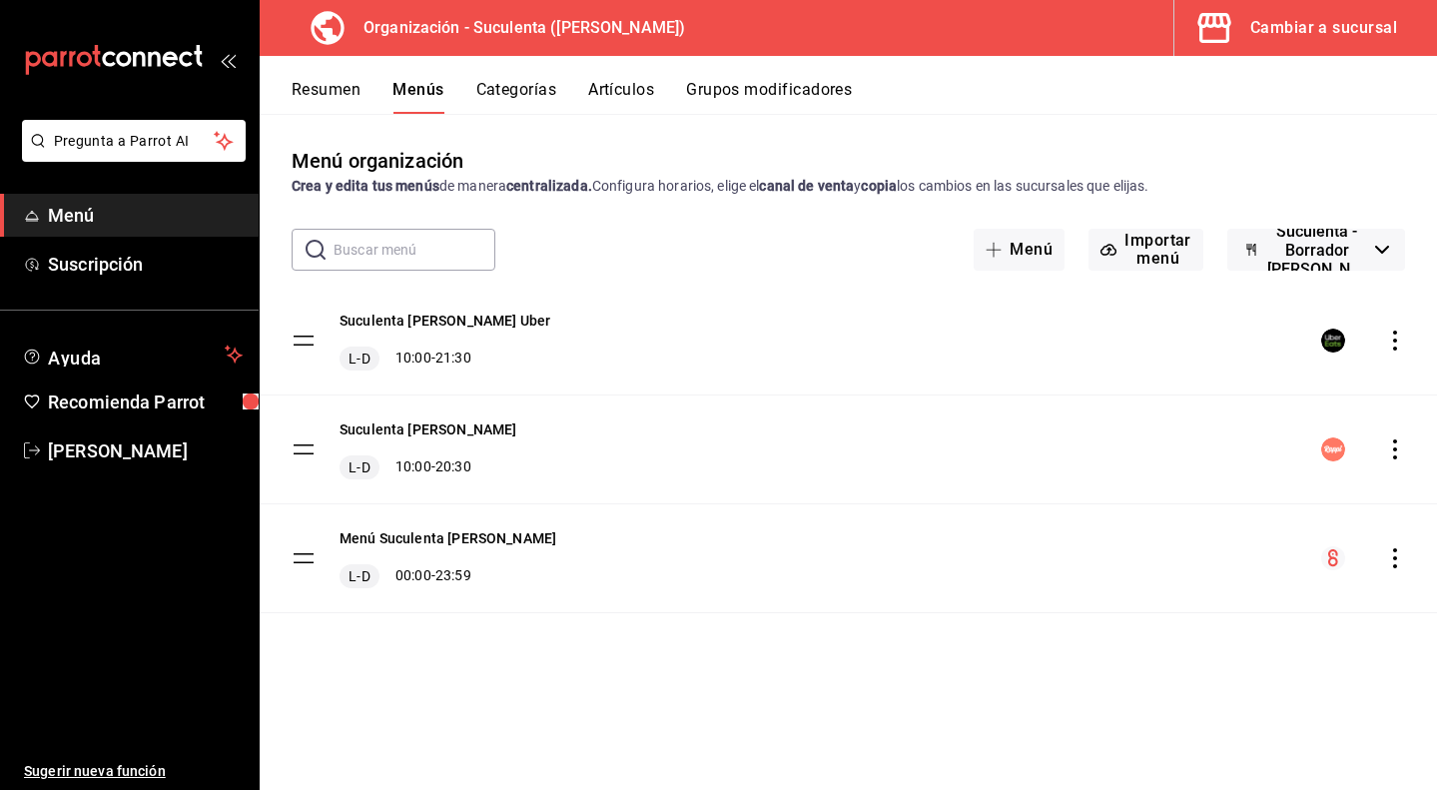
click at [1395, 452] on icon "actions" at bounding box center [1395, 449] width 20 height 20
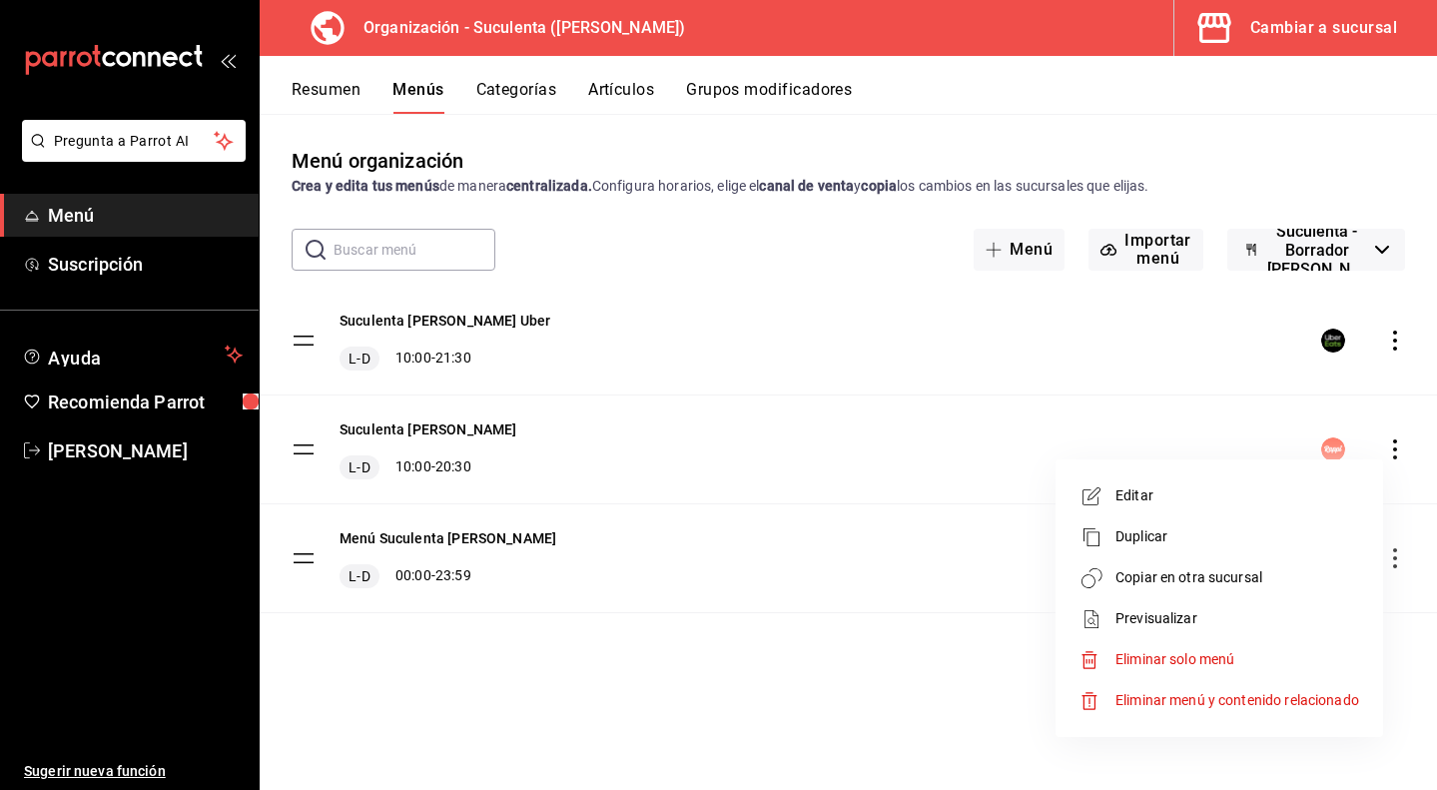
click at [1230, 583] on span "Copiar en otra sucursal" at bounding box center [1237, 577] width 244 height 21
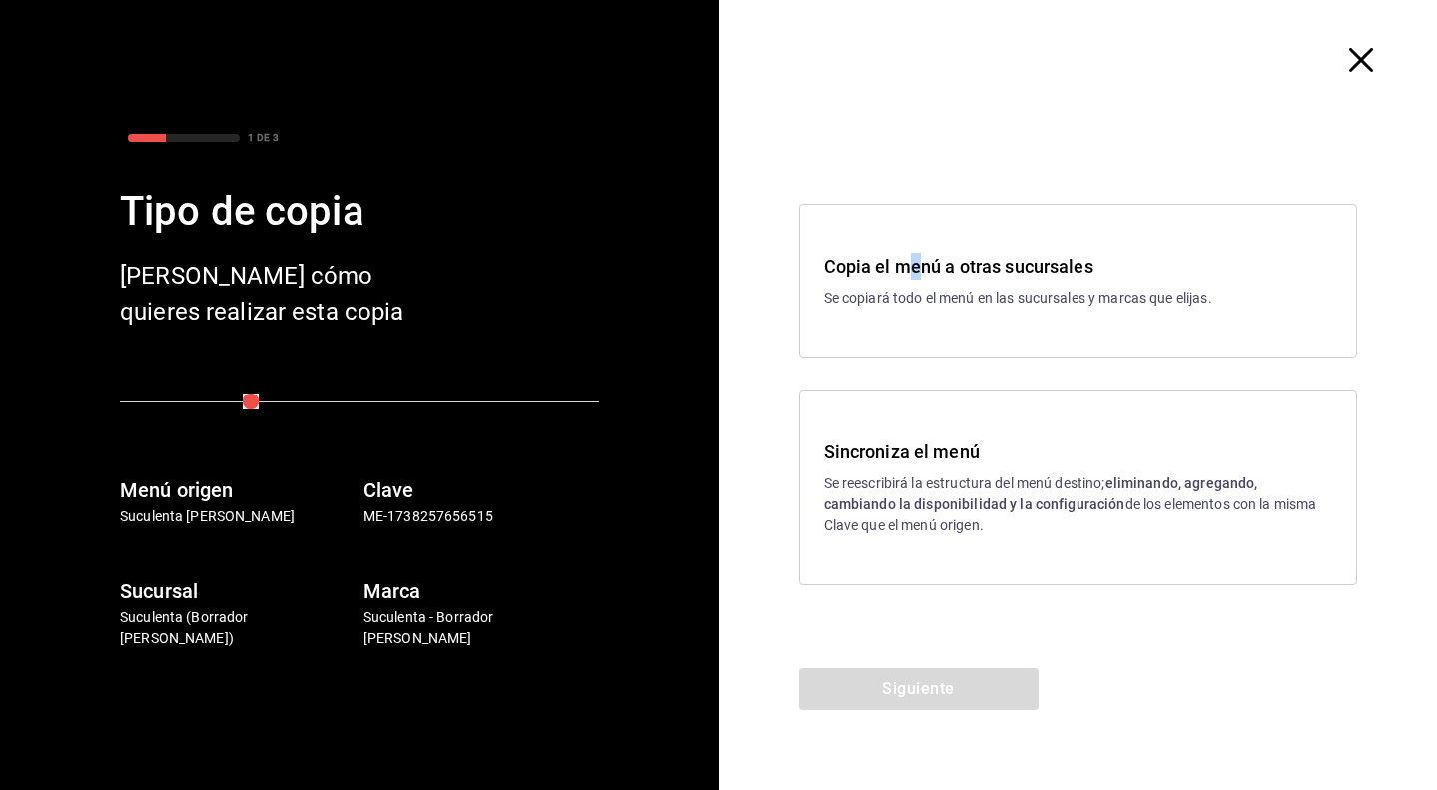
click at [915, 271] on h3 "Copia el menú a otras sucursales" at bounding box center [1078, 266] width 509 height 27
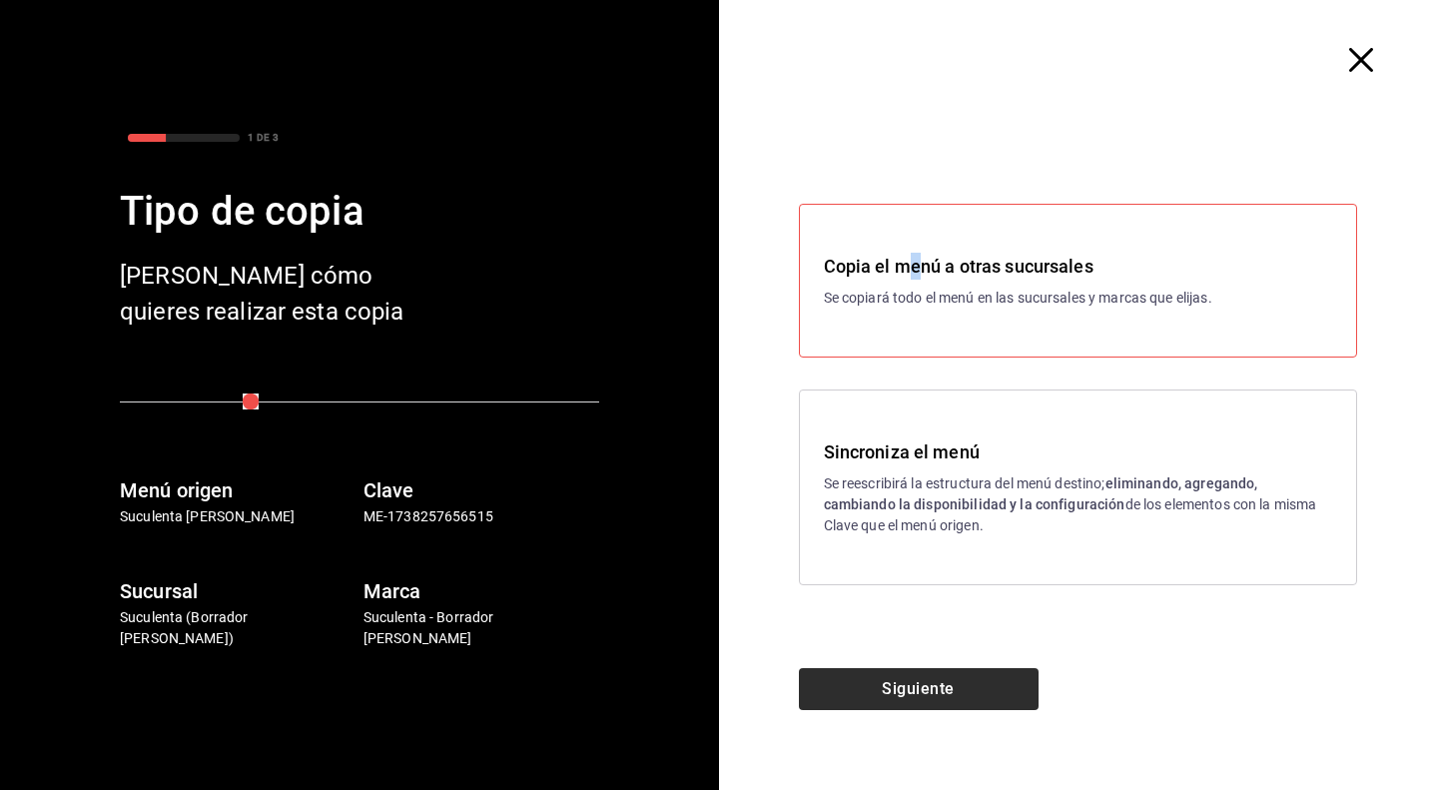
click at [921, 700] on button "Siguiente" at bounding box center [919, 689] width 240 height 42
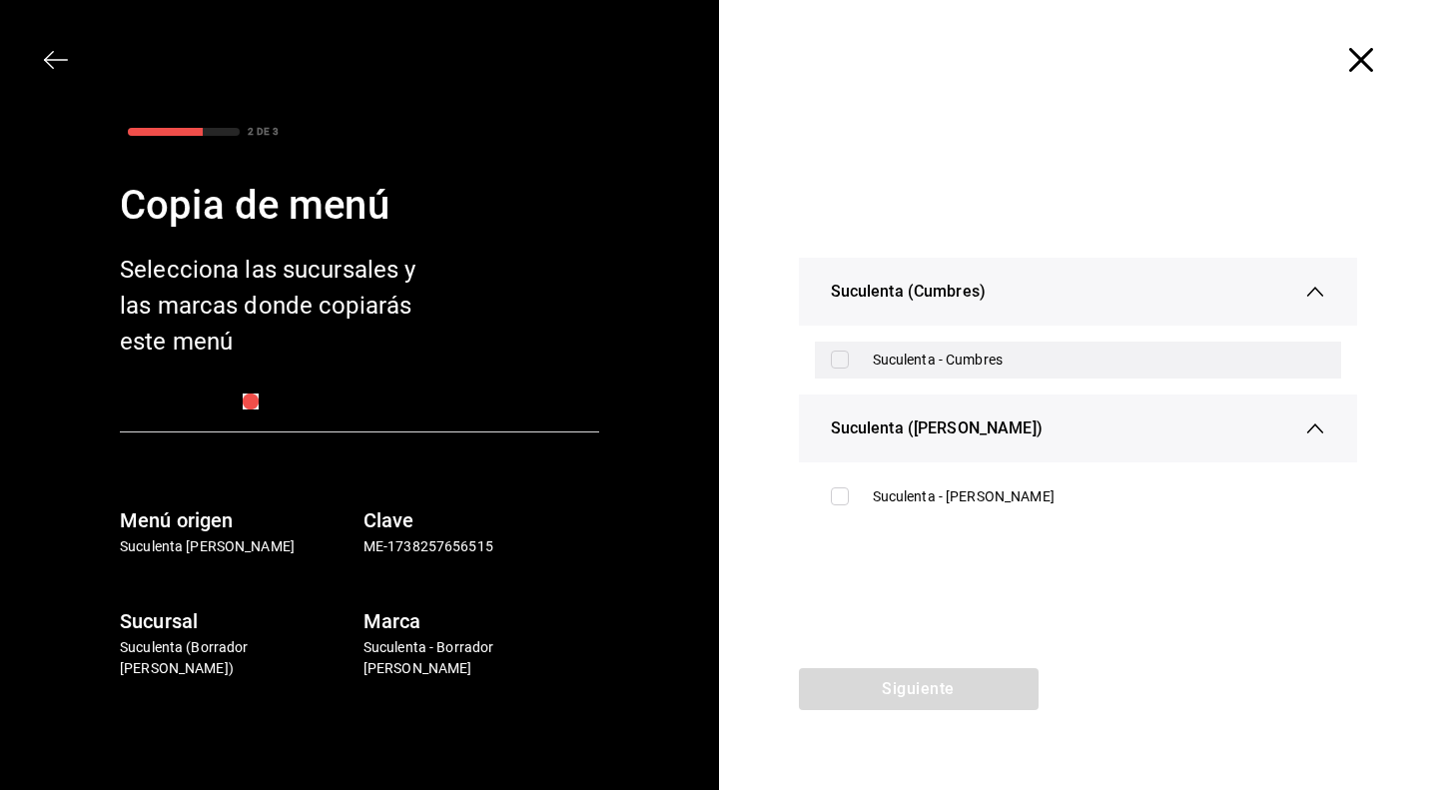
click at [843, 362] on input "checkbox" at bounding box center [840, 359] width 18 height 18
checkbox input "true"
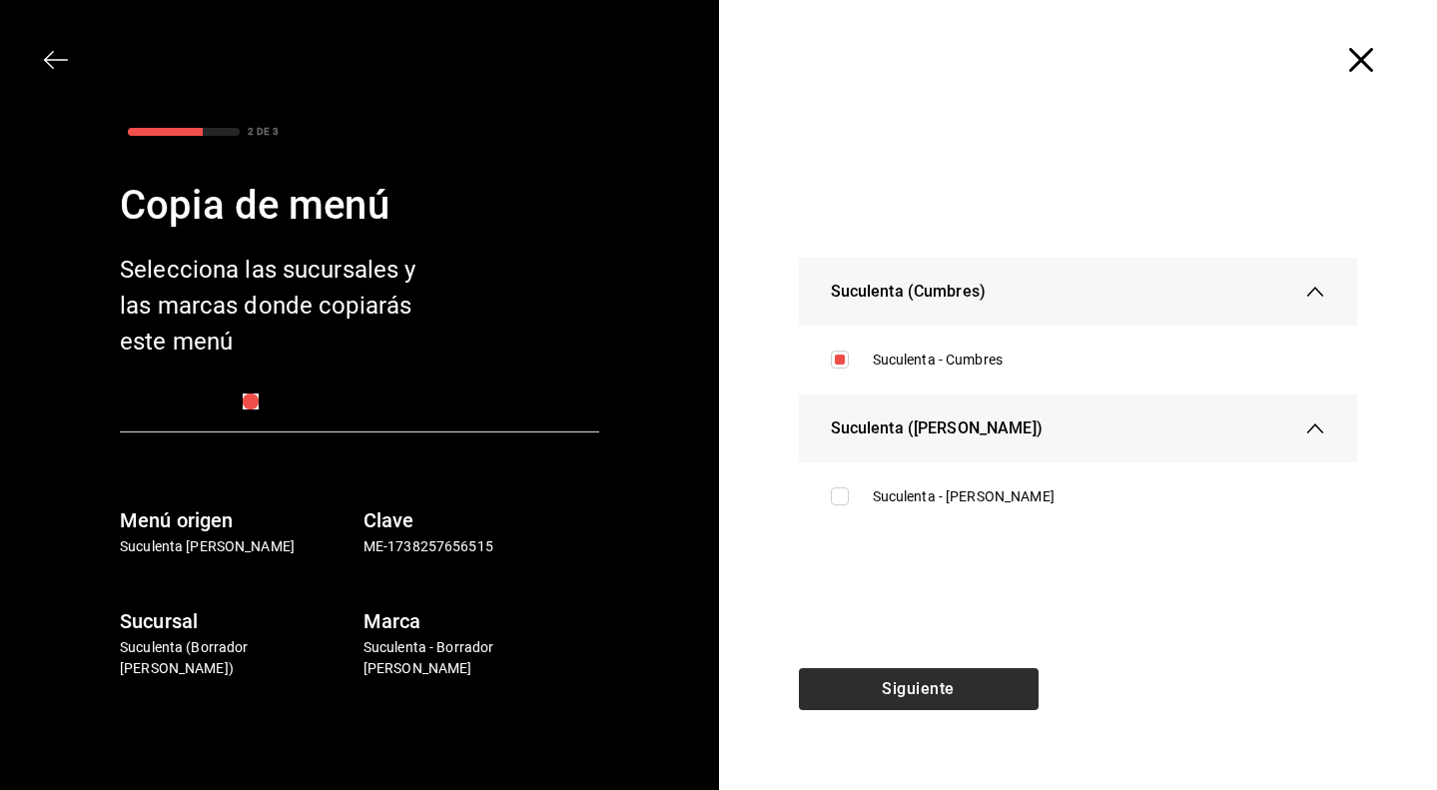
click at [889, 688] on button "Siguiente" at bounding box center [919, 689] width 240 height 42
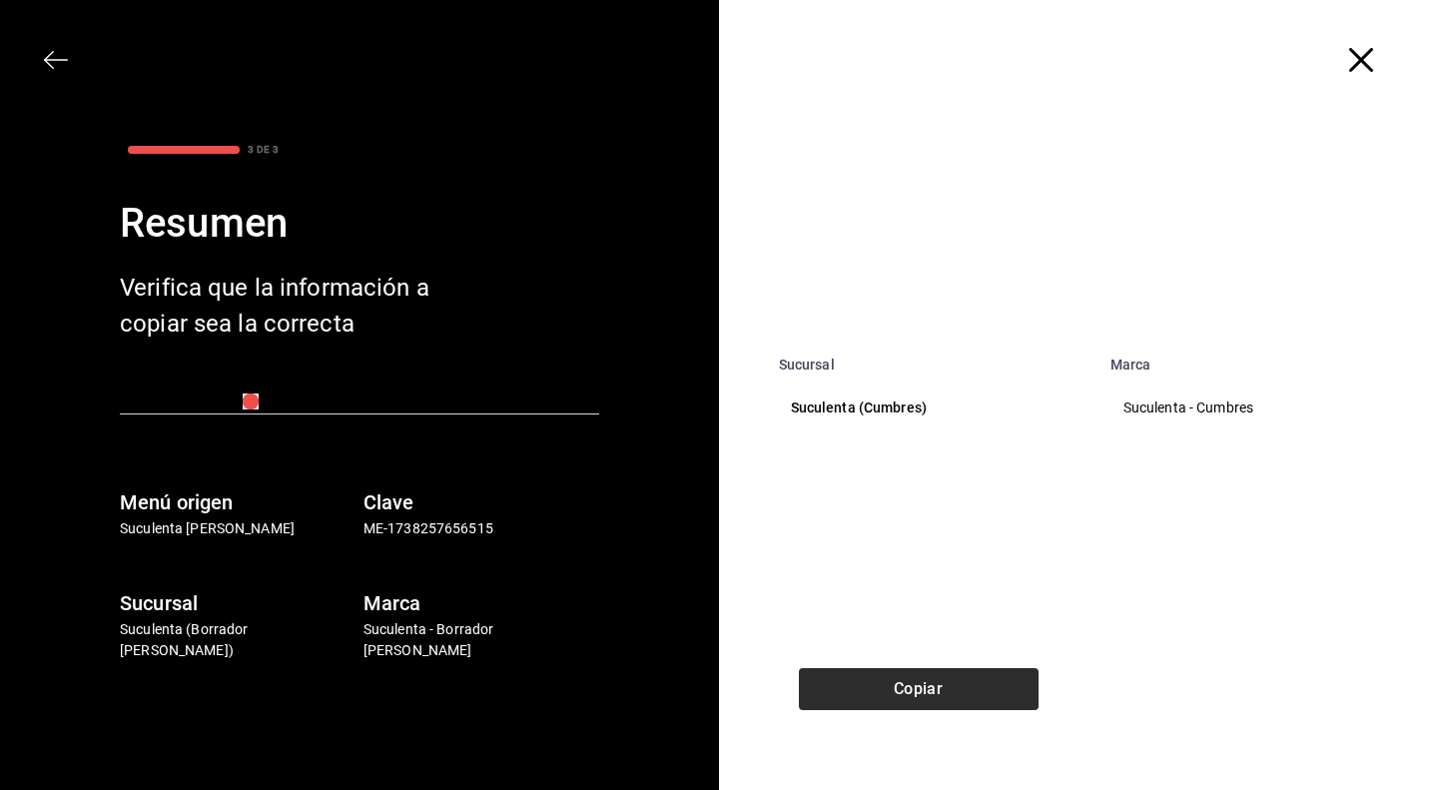
click at [889, 688] on button "Copiar" at bounding box center [919, 689] width 240 height 42
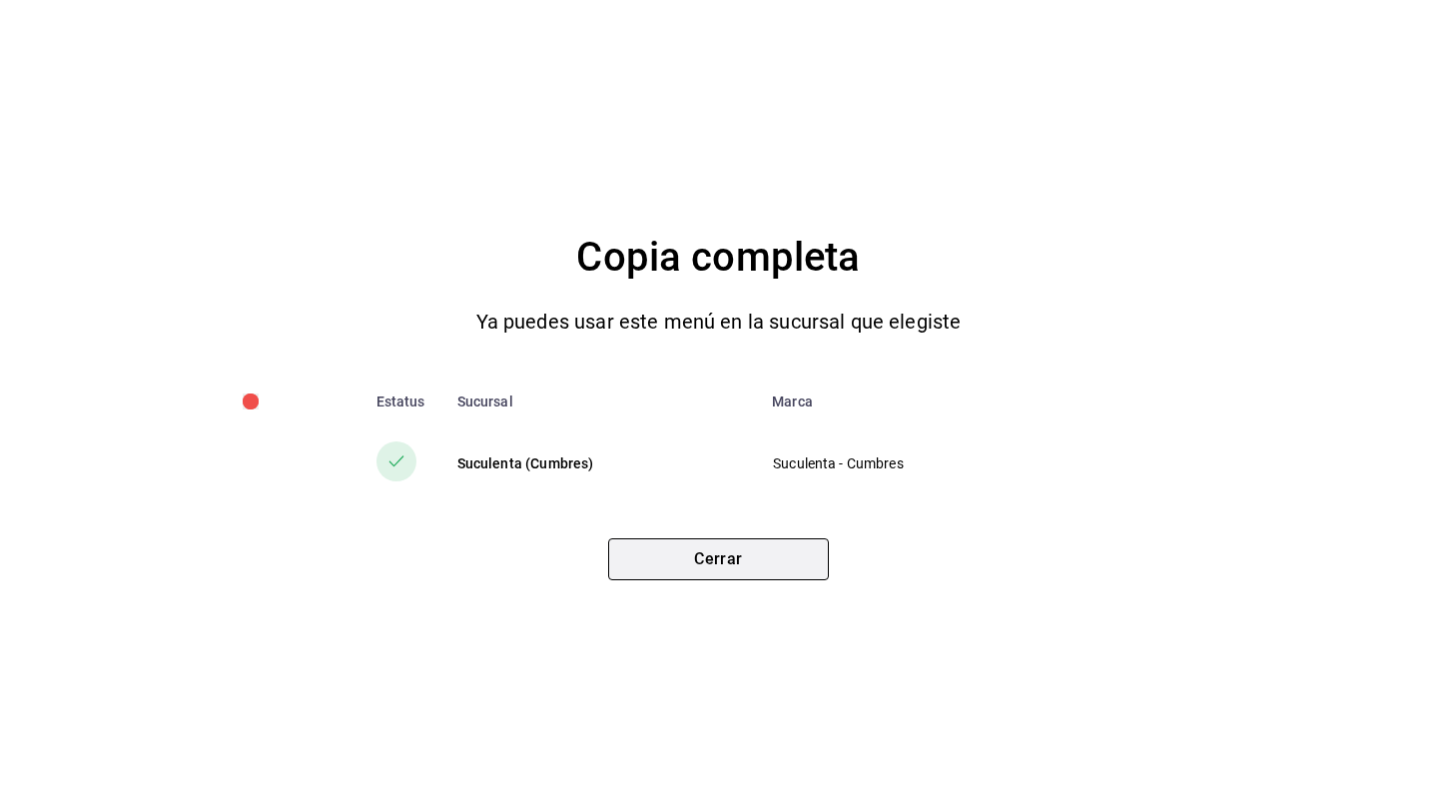
click at [755, 548] on button "Cerrar" at bounding box center [718, 559] width 221 height 42
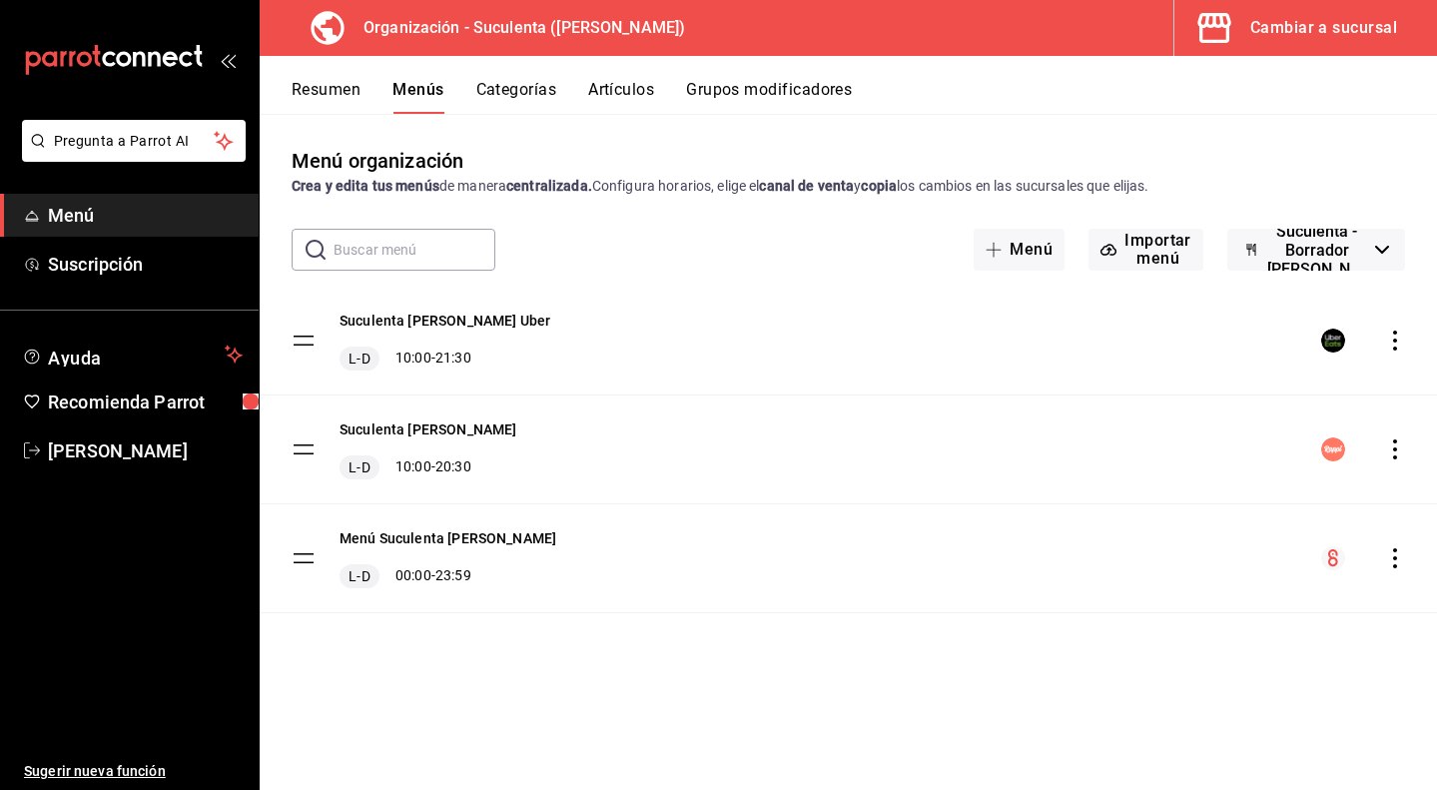
click at [1289, 30] on div "Cambiar a sucursal" at bounding box center [1323, 28] width 147 height 28
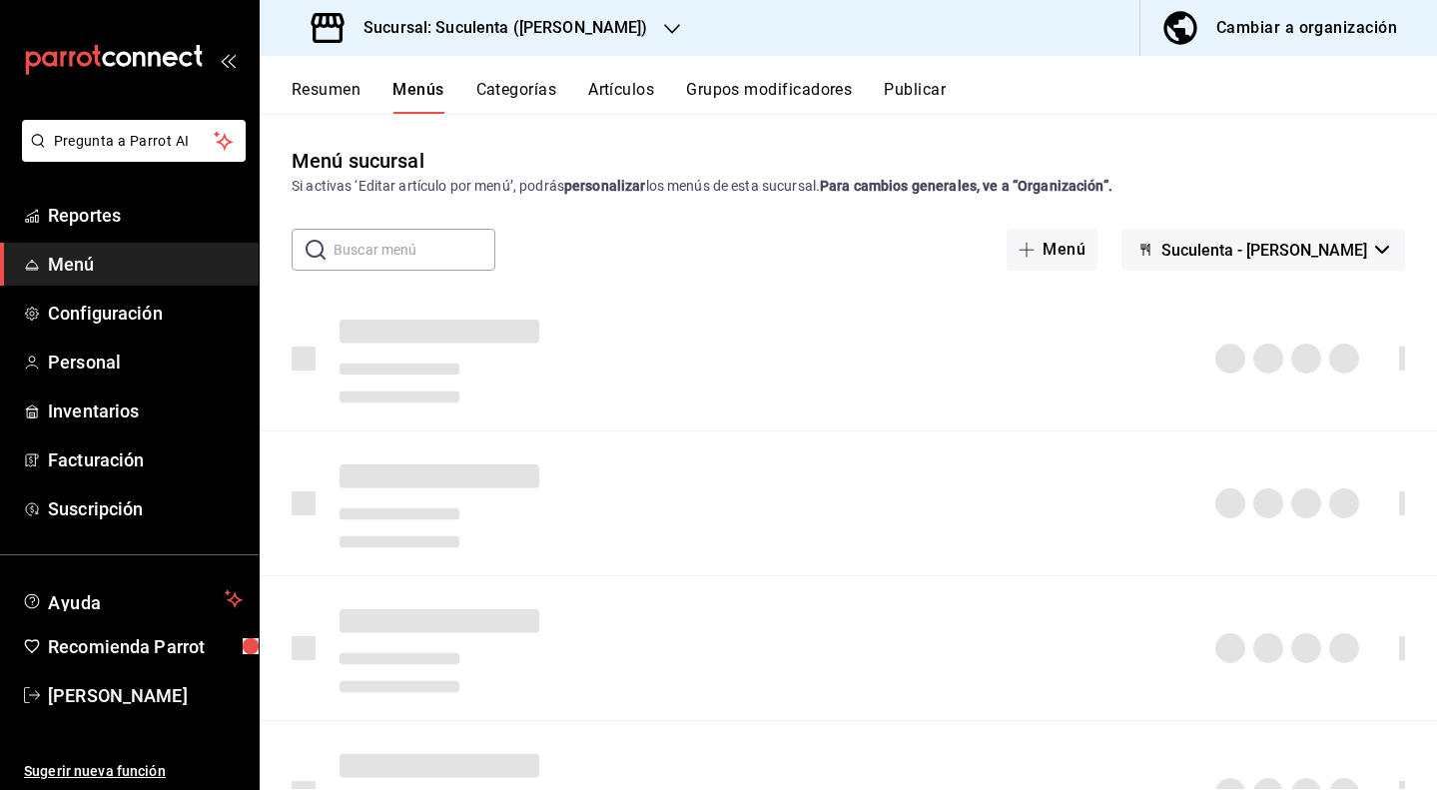
click at [467, 29] on h3 "Sucursal: Suculenta ([PERSON_NAME])" at bounding box center [497, 28] width 301 height 24
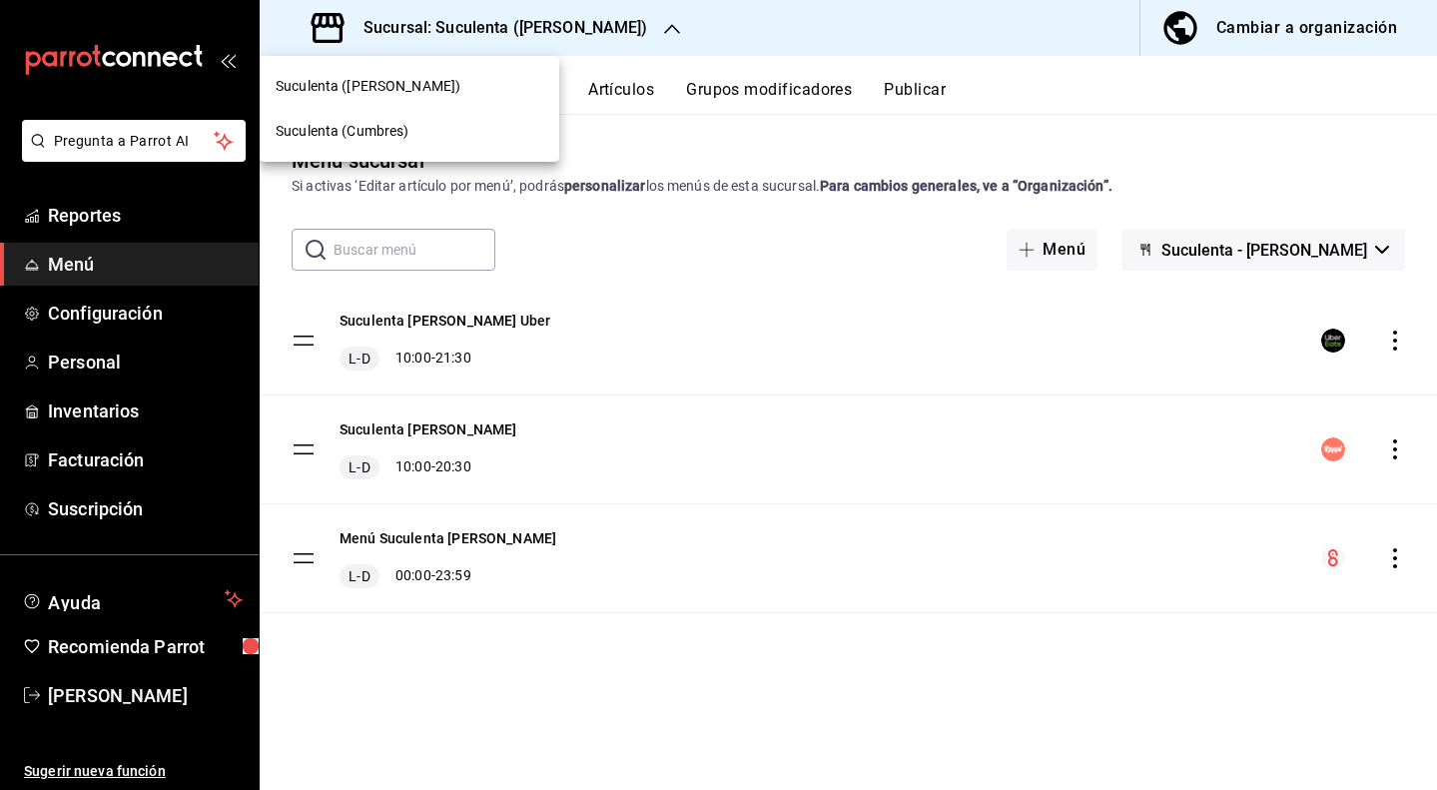
click at [450, 126] on div "Suculenta (Cumbres)" at bounding box center [410, 131] width 268 height 21
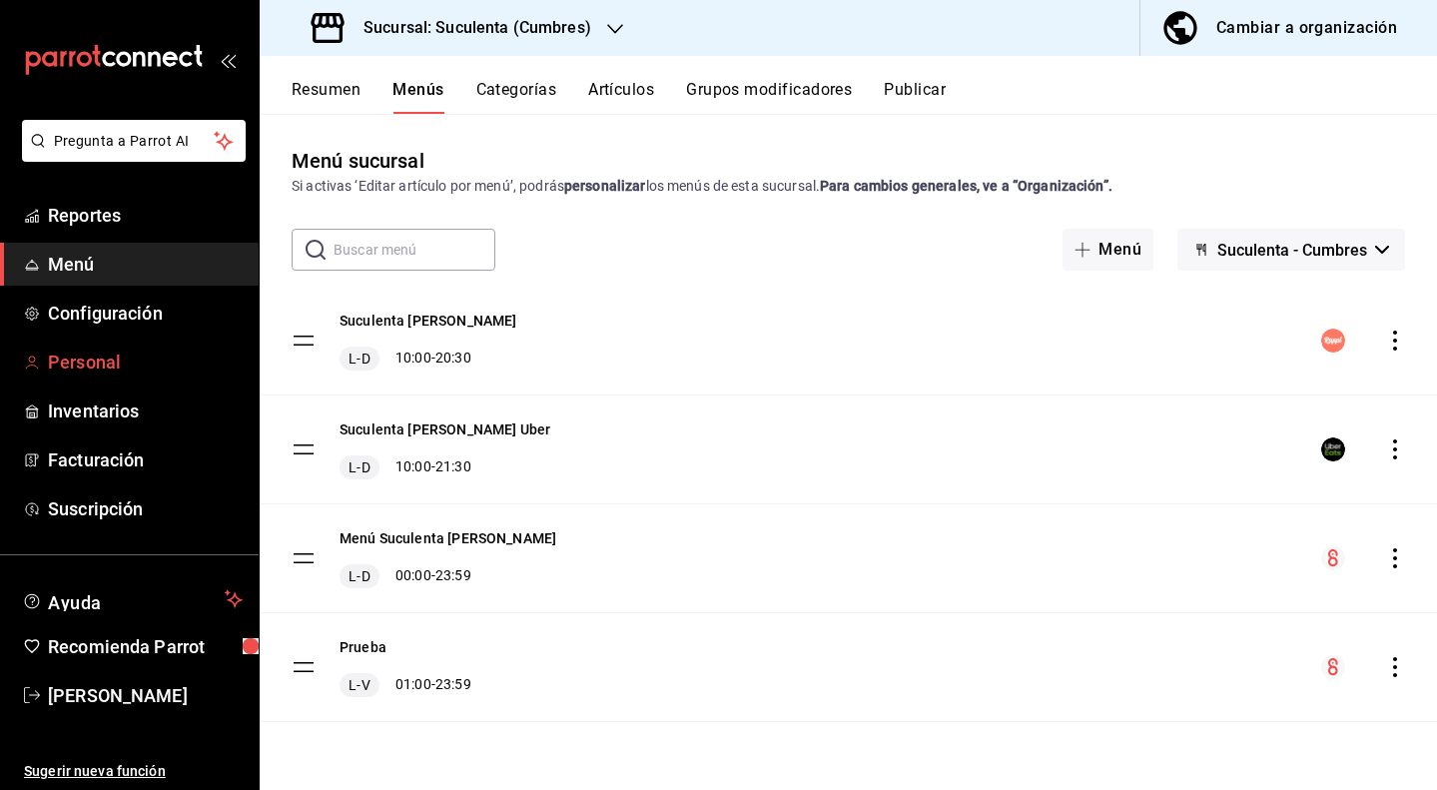
click at [116, 350] on span "Personal" at bounding box center [145, 361] width 195 height 27
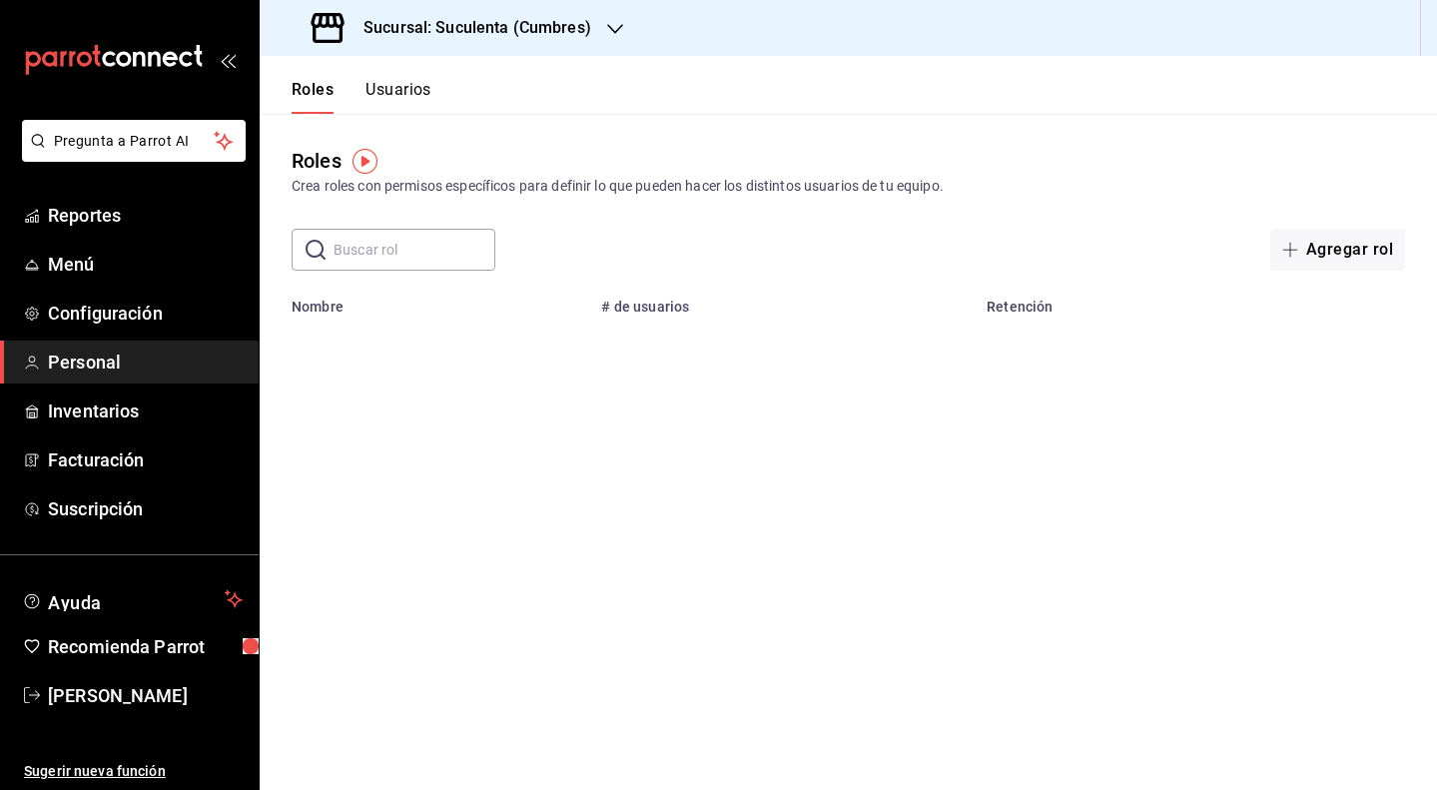
click at [423, 89] on button "Usuarios" at bounding box center [398, 97] width 66 height 34
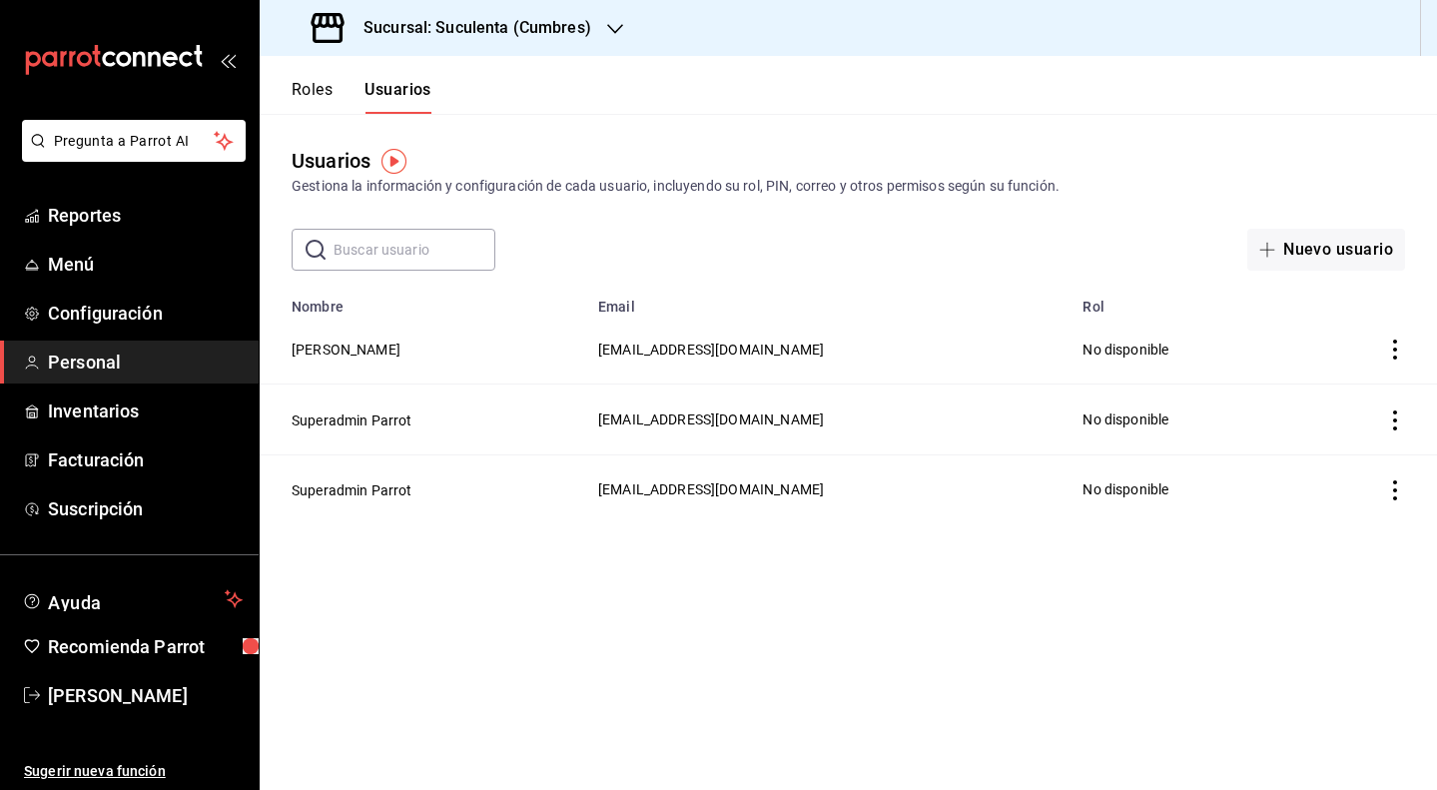
click at [327, 87] on button "Roles" at bounding box center [312, 97] width 41 height 34
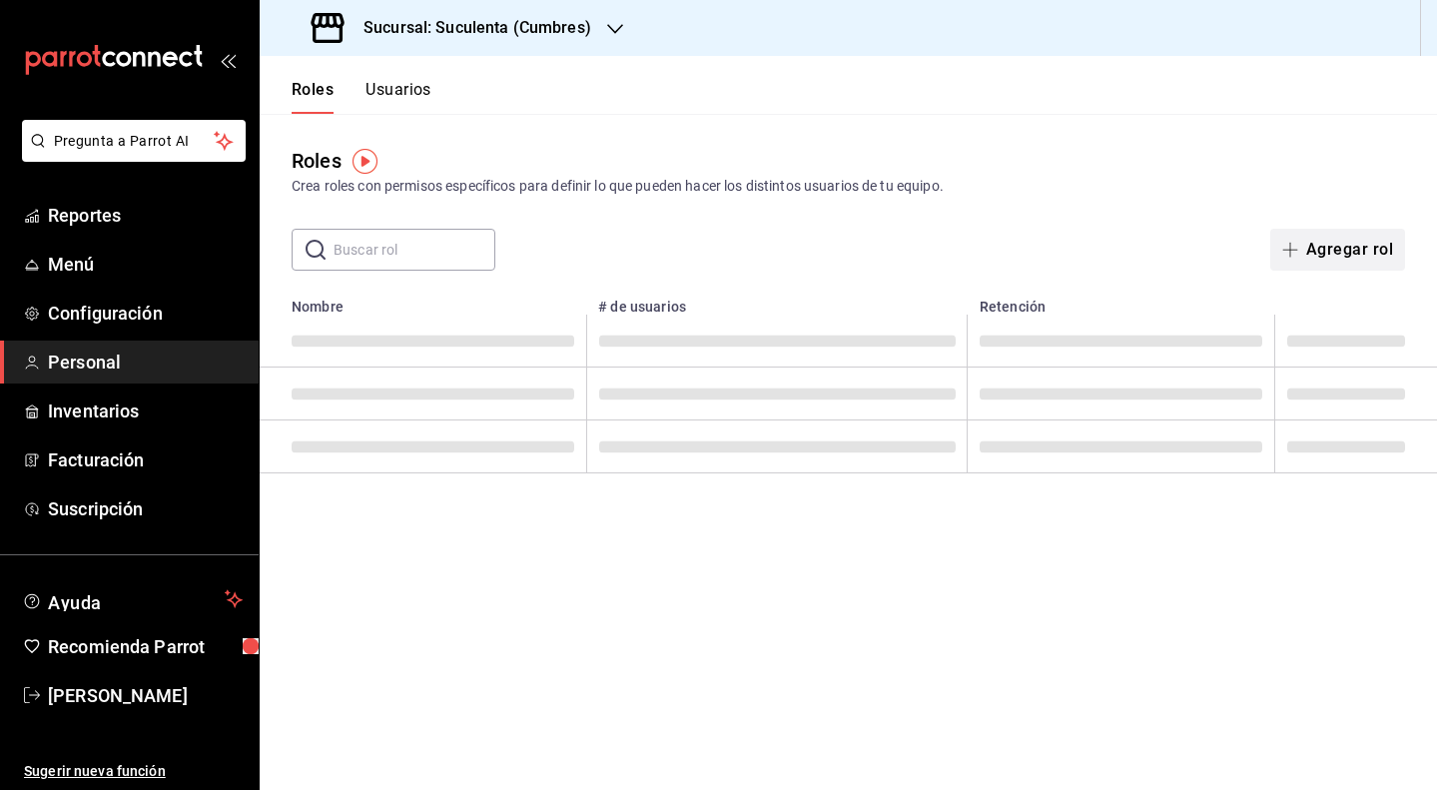
click at [1343, 258] on button "Agregar rol" at bounding box center [1337, 250] width 135 height 42
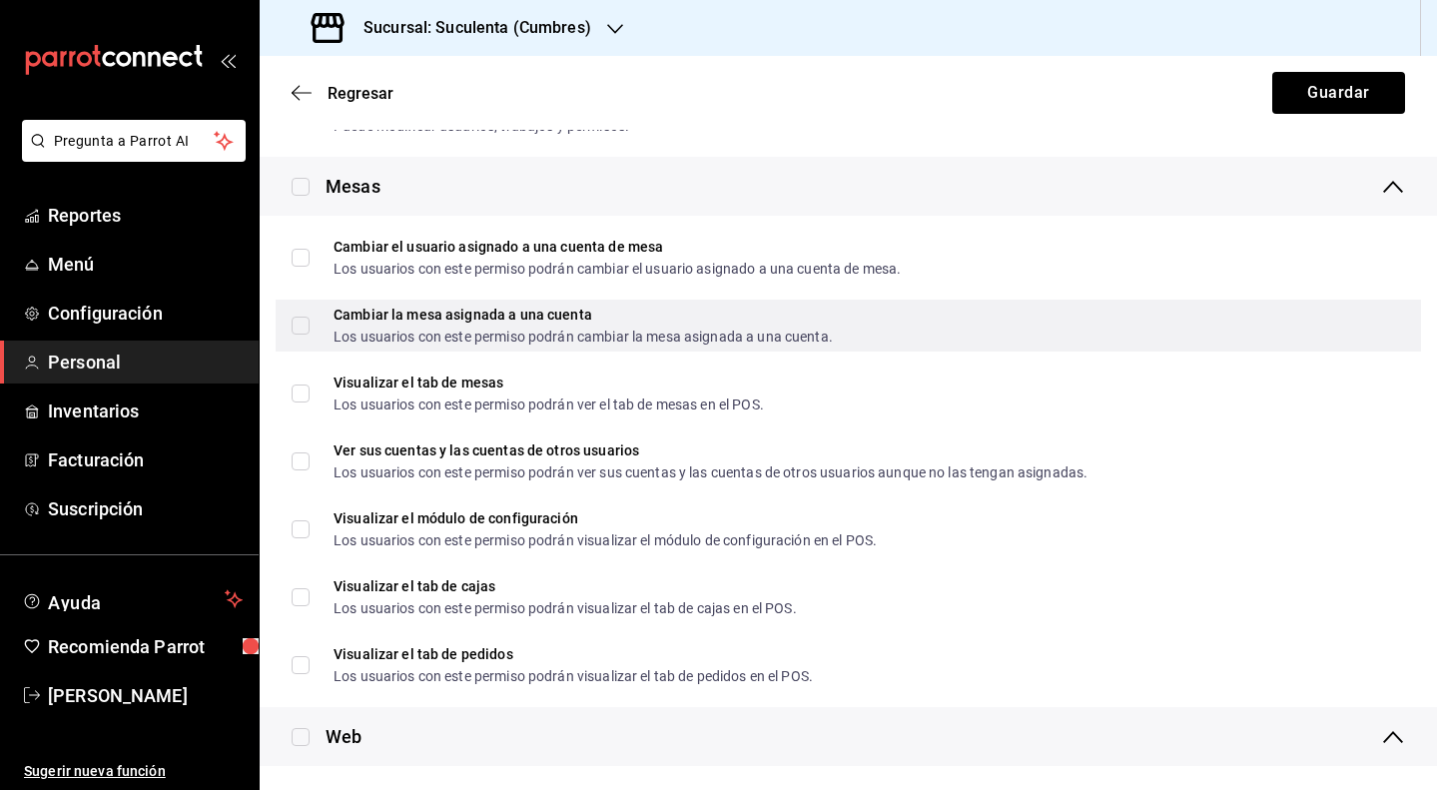
scroll to position [559, 0]
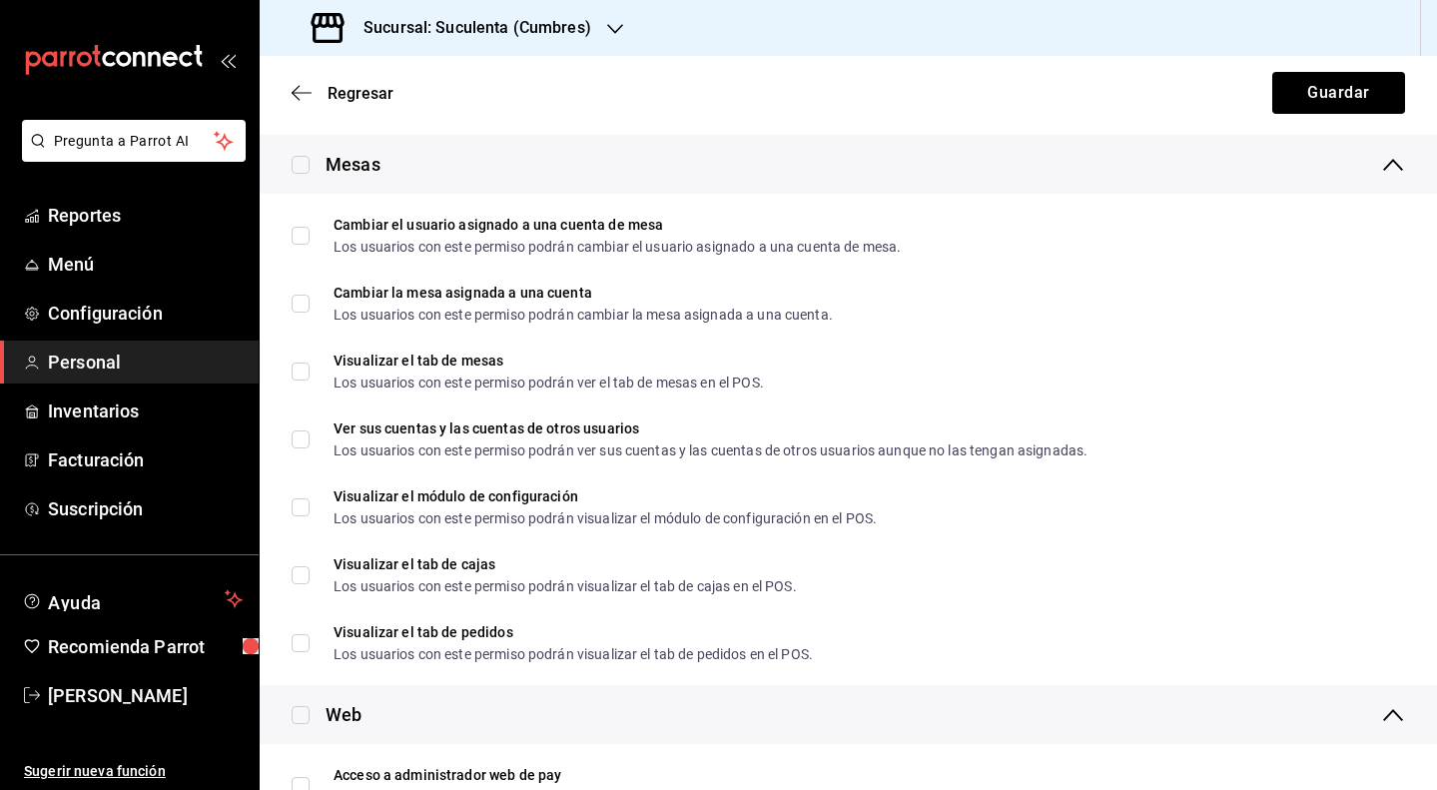
type input "Encargado [PERSON_NAME]"
click at [300, 157] on input "checkbox" at bounding box center [301, 165] width 18 height 18
checkbox input "true"
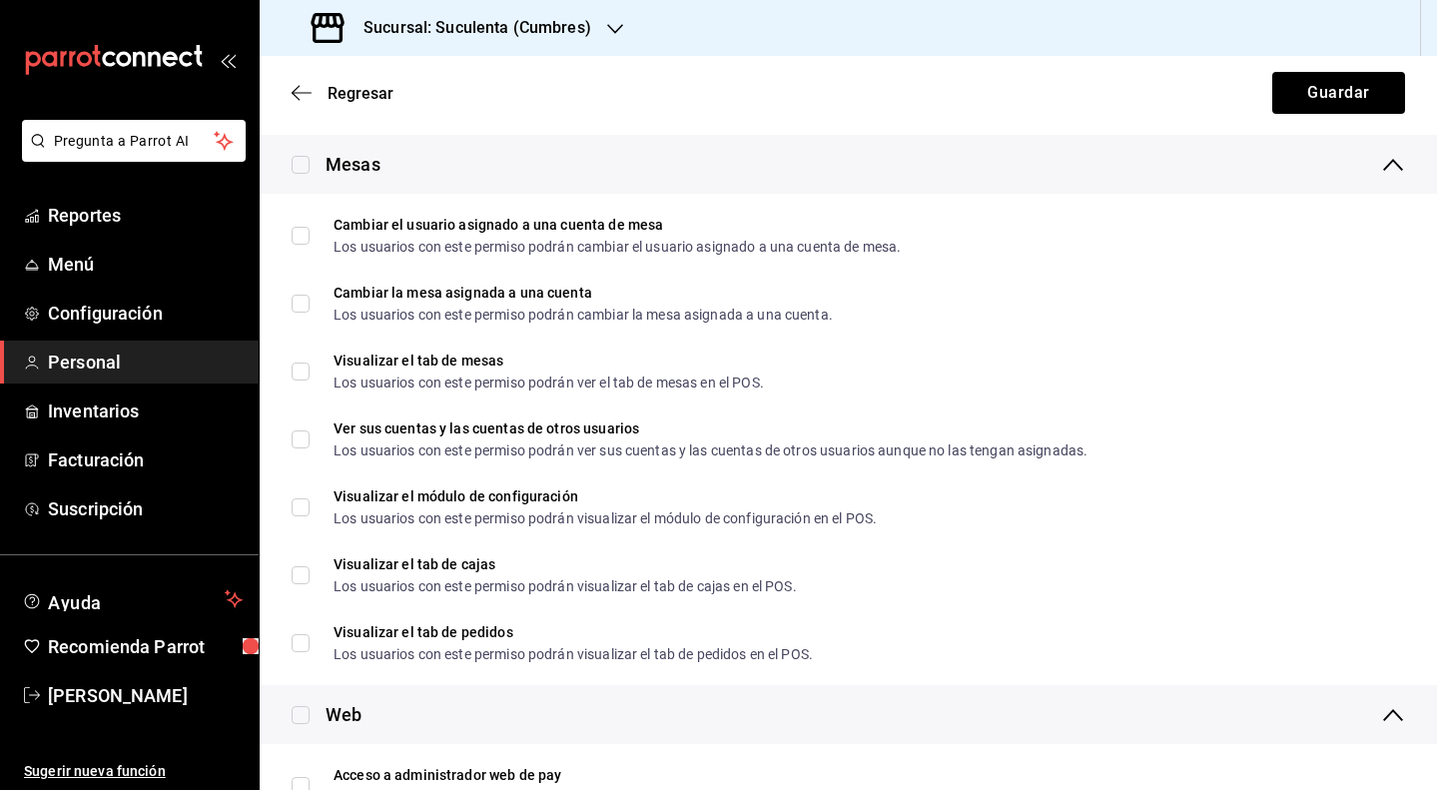
checkbox input "true"
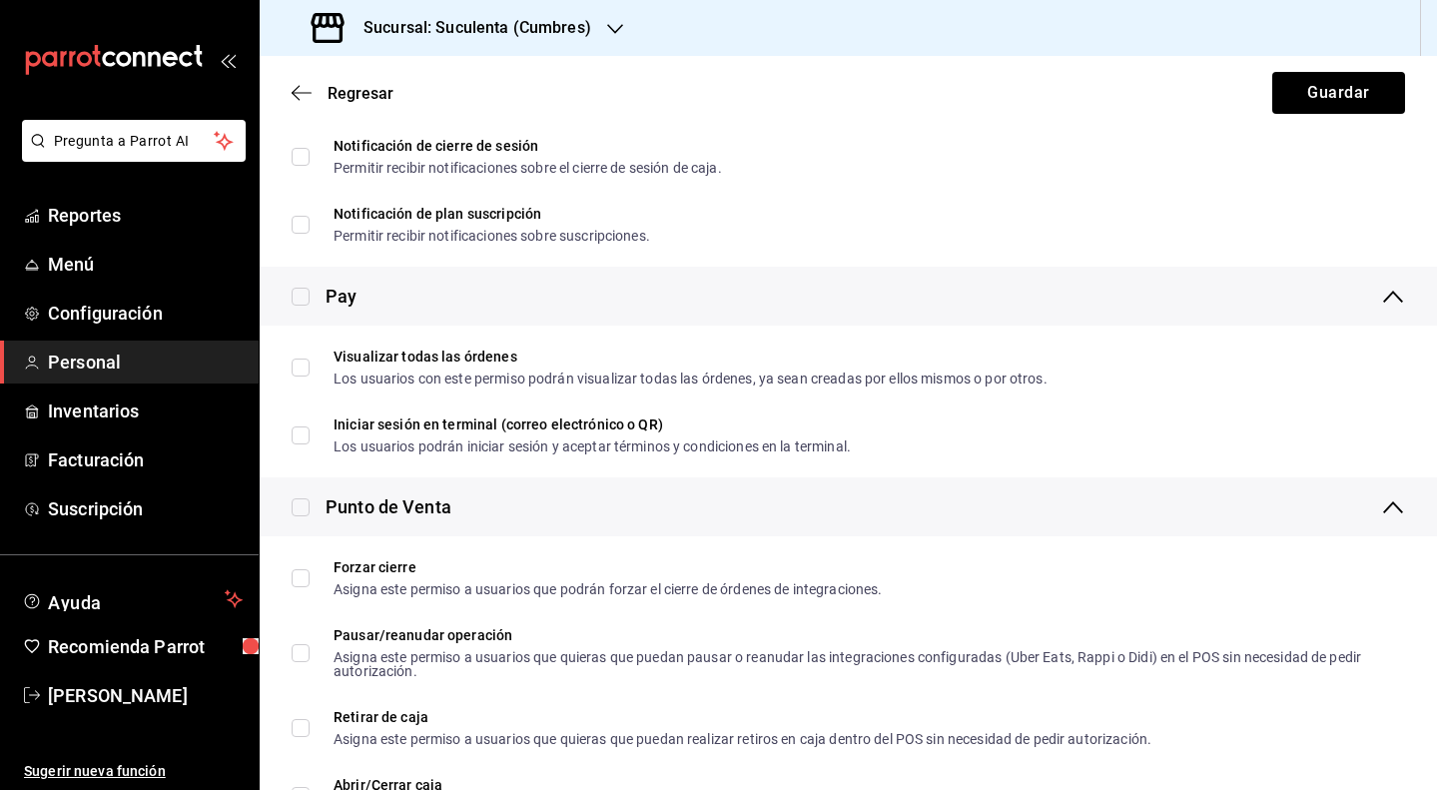
scroll to position [1429, 0]
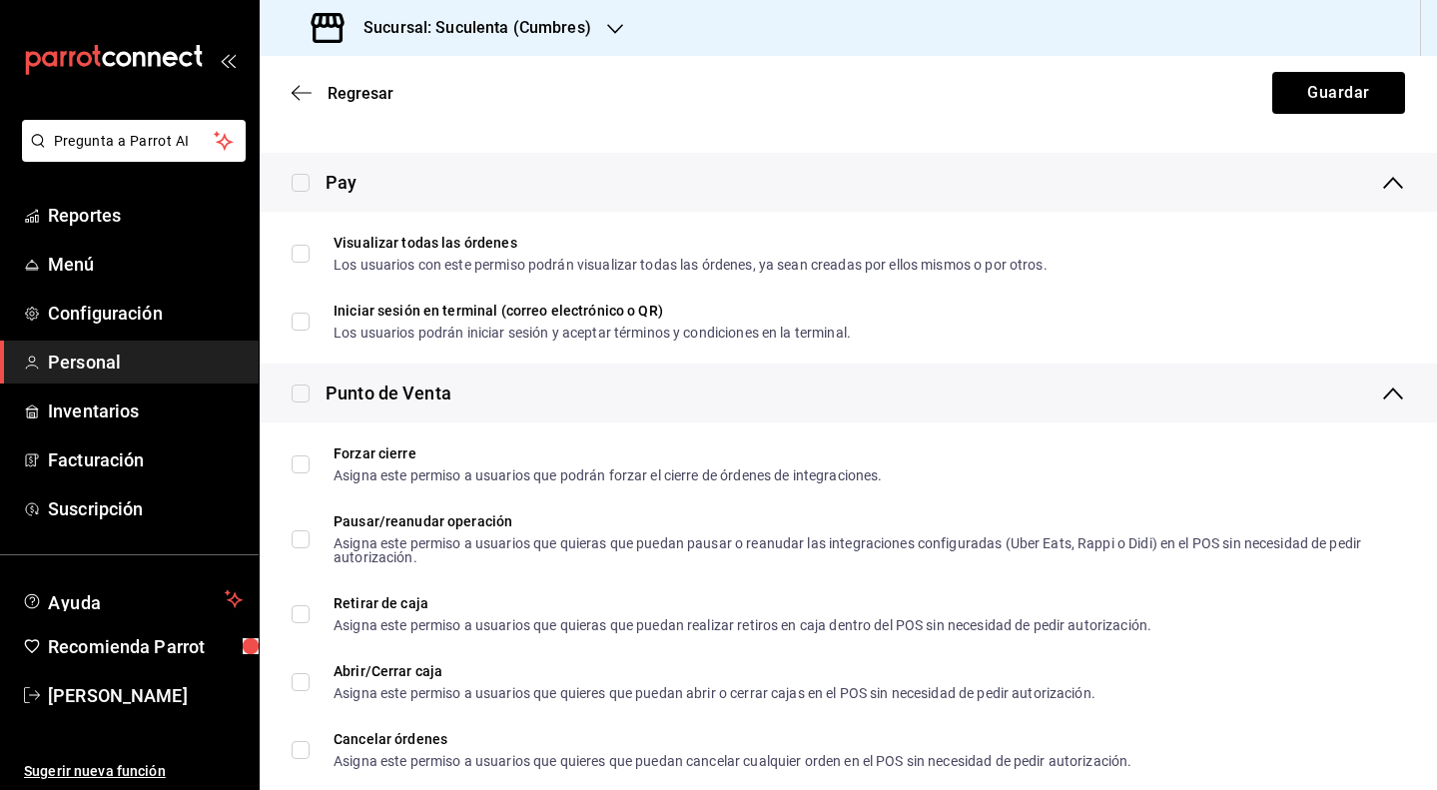
click at [298, 197] on div "Pay" at bounding box center [848, 182] width 1177 height 59
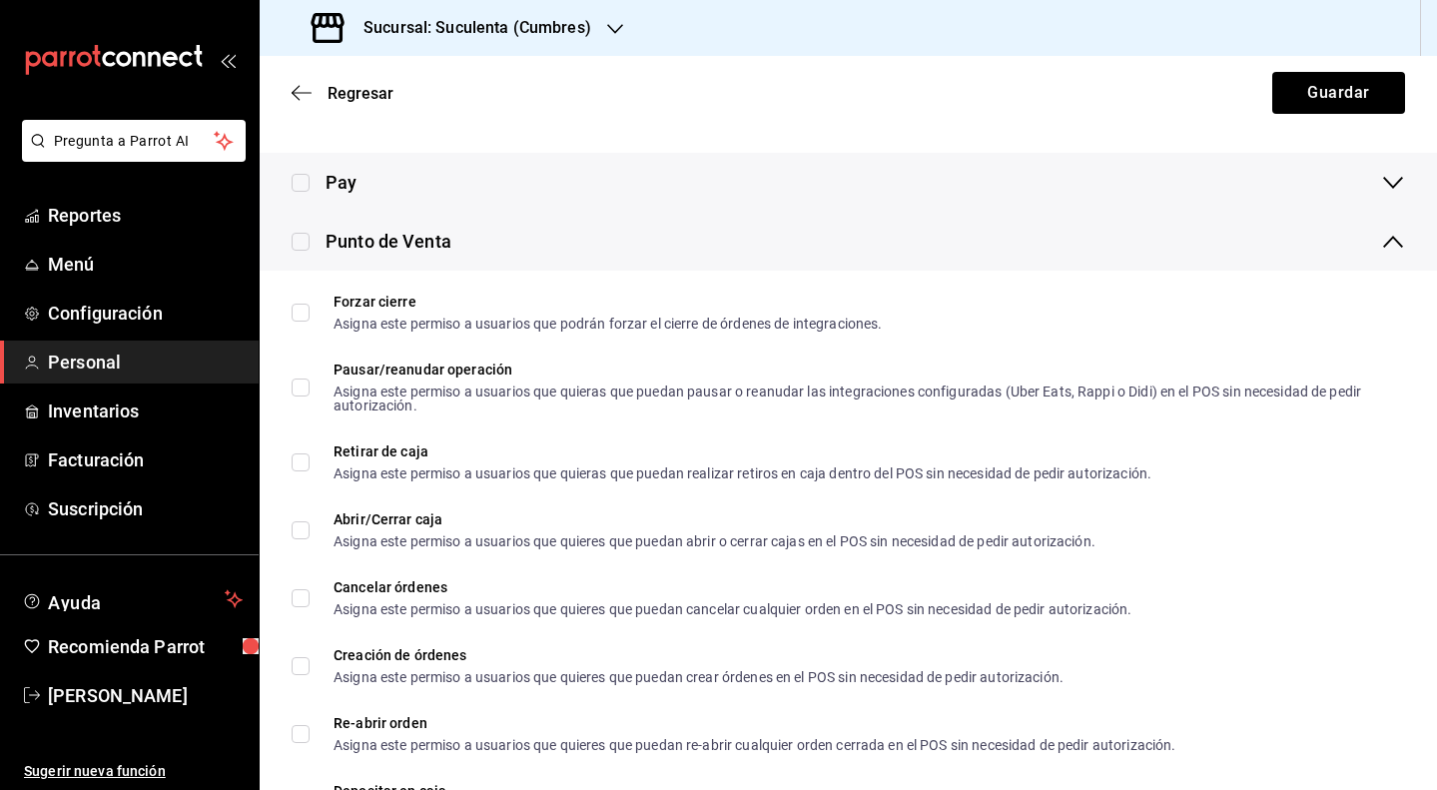
click at [300, 181] on input "checkbox" at bounding box center [301, 183] width 18 height 18
checkbox input "true"
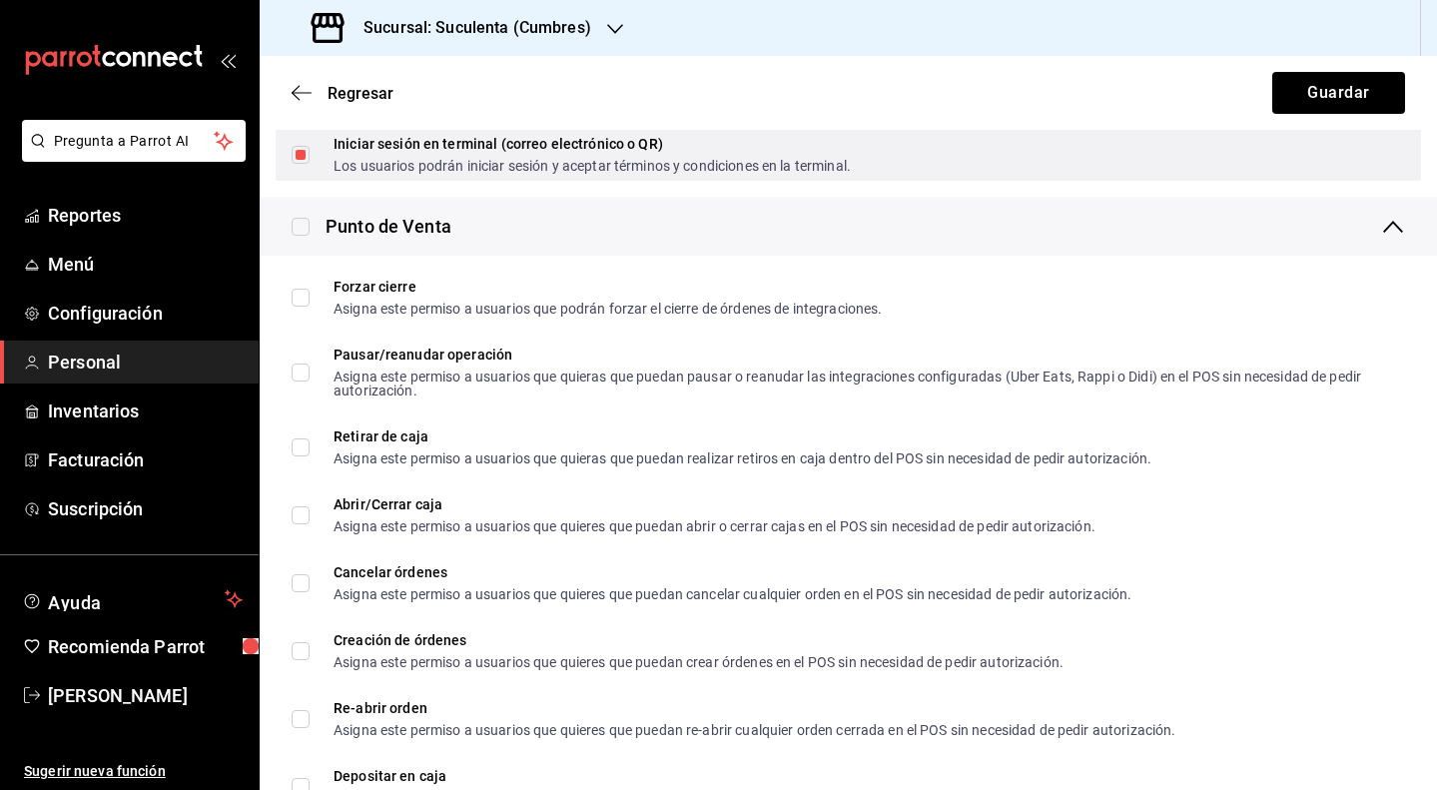
scroll to position [1601, 0]
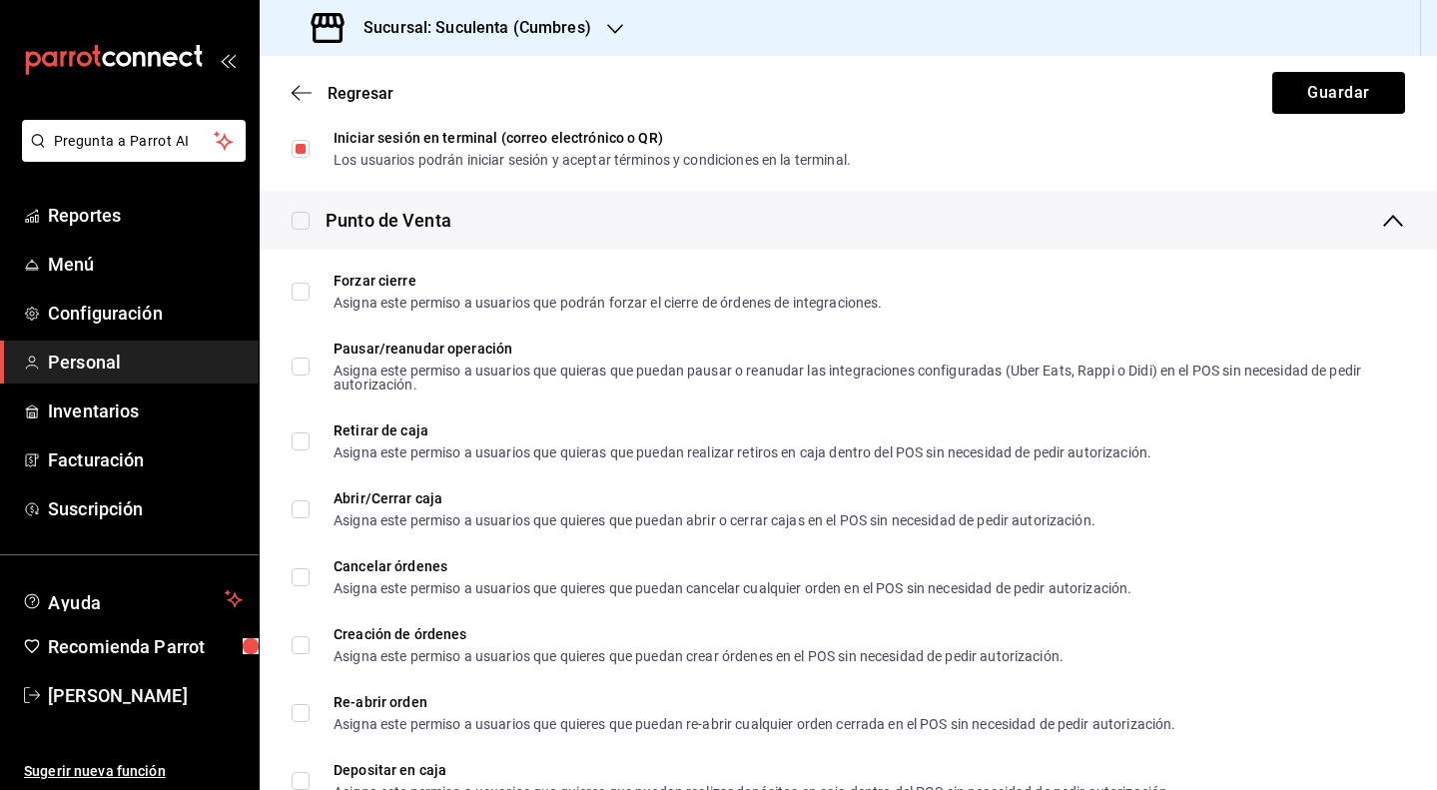
click at [298, 227] on input "checkbox" at bounding box center [301, 221] width 18 height 18
checkbox input "true"
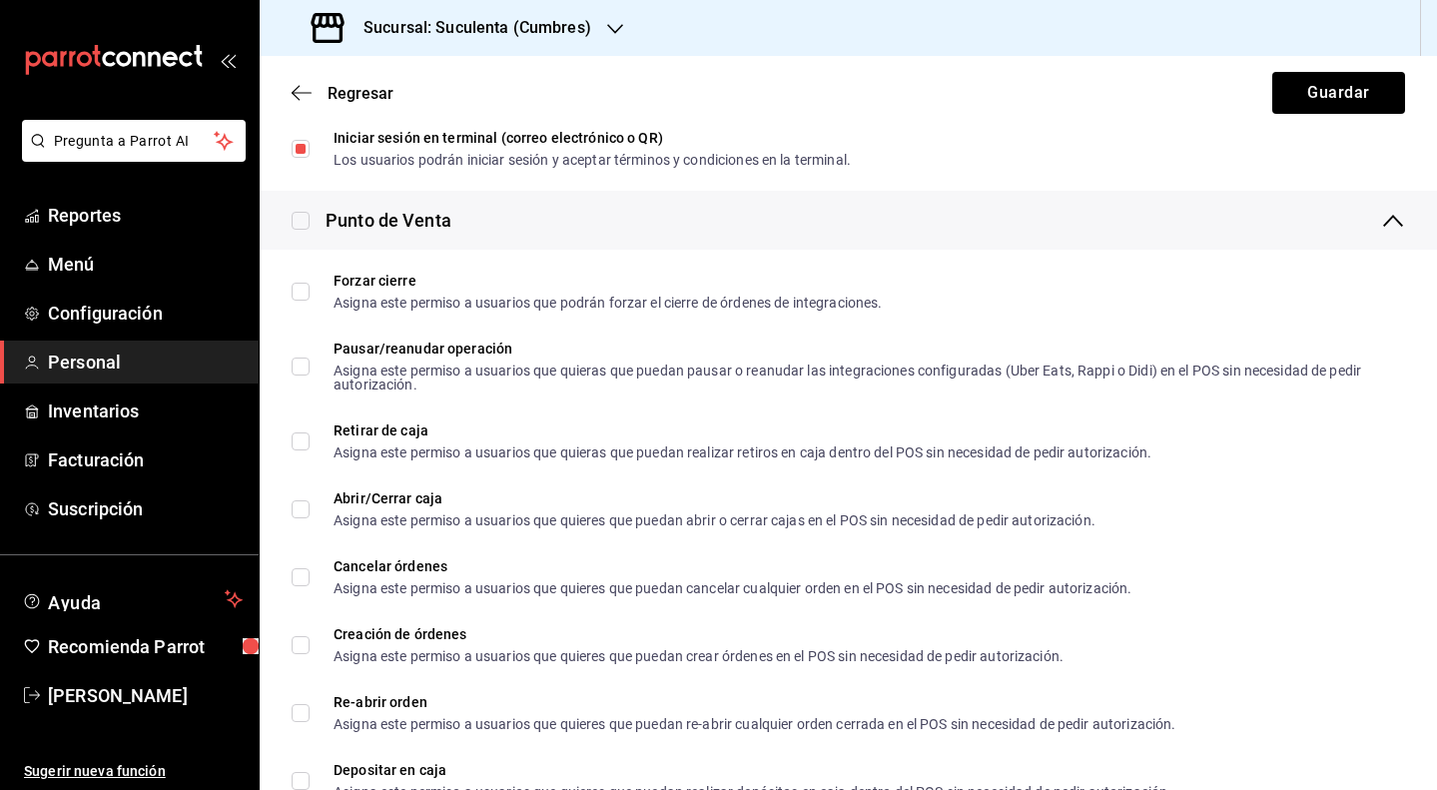
checkbox input "true"
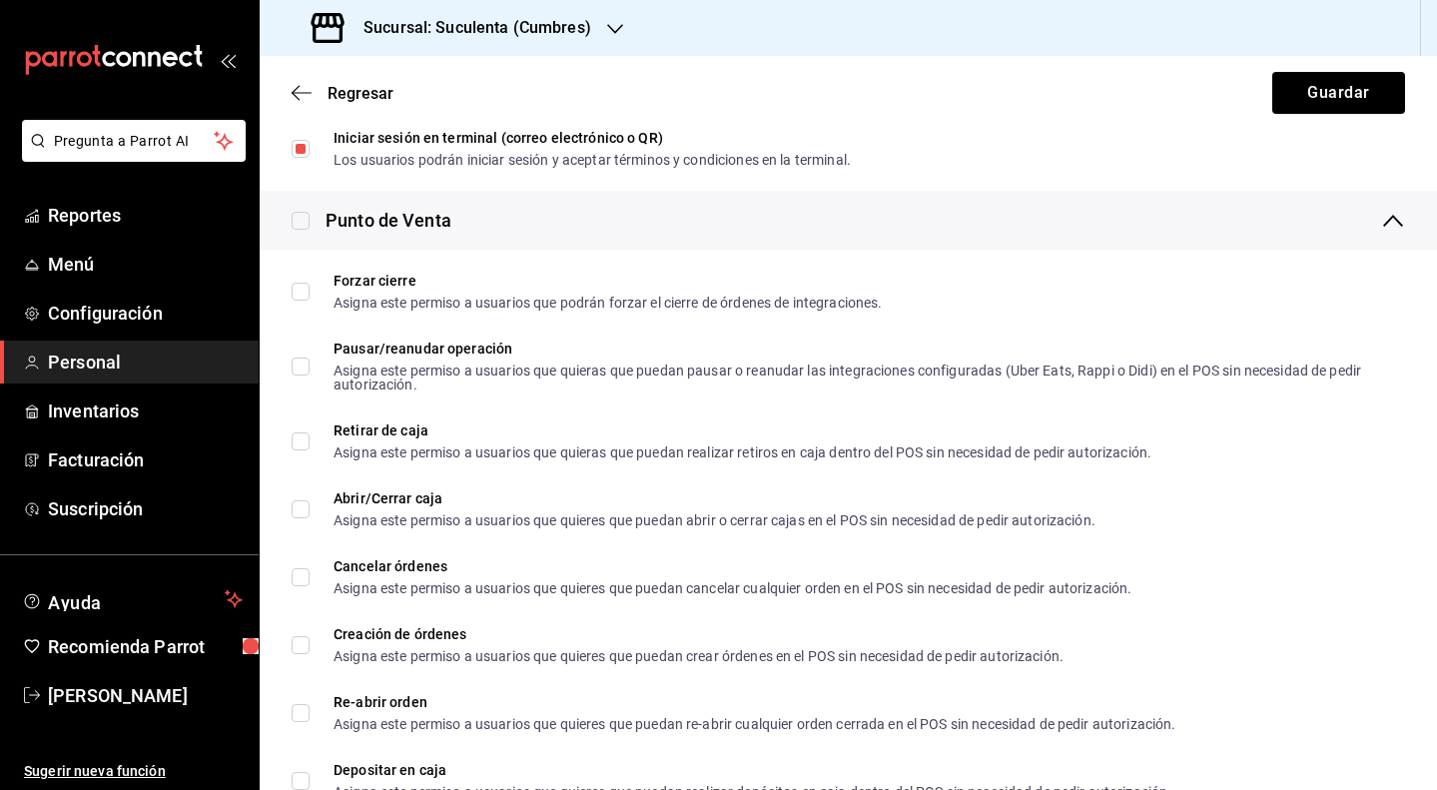
checkbox input "true"
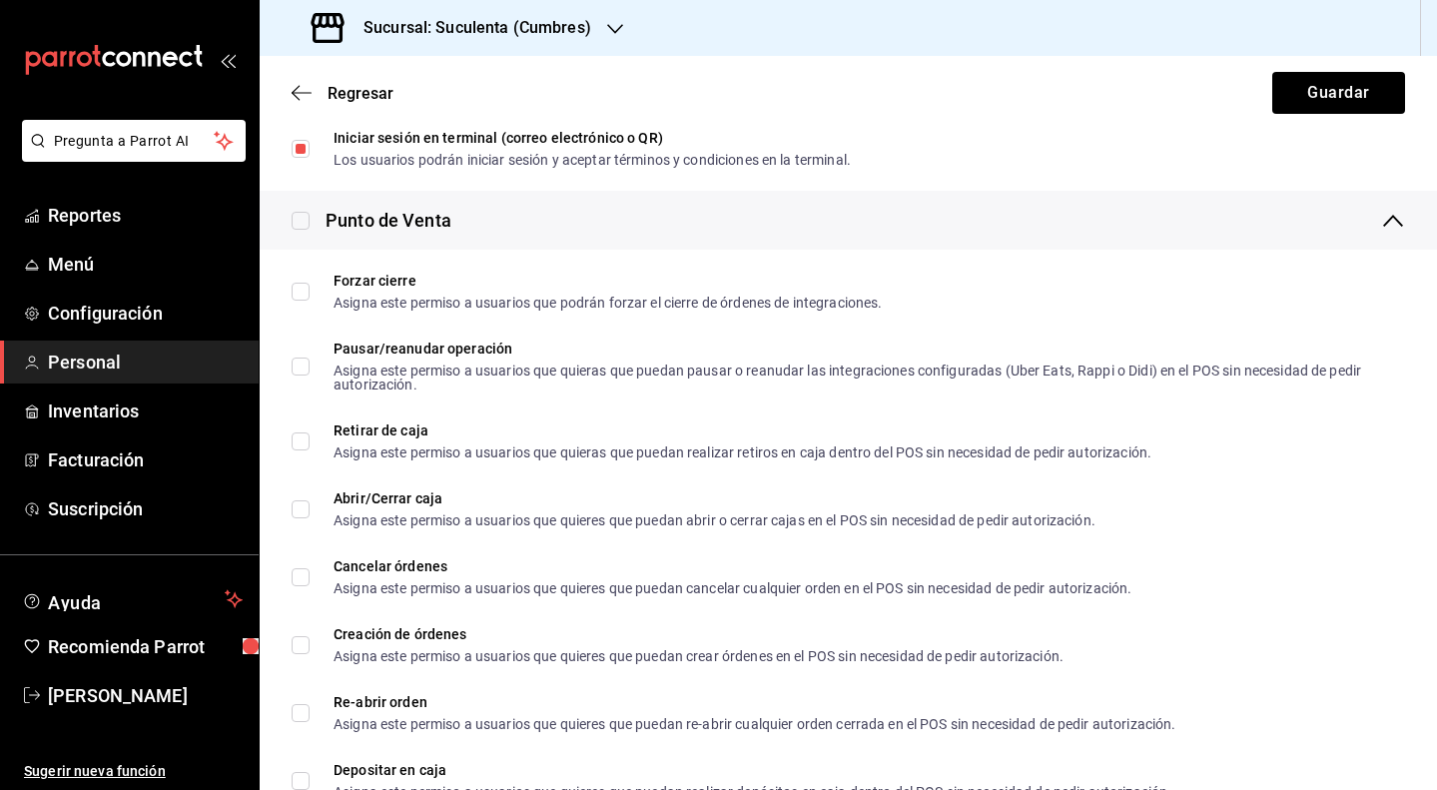
checkbox input "true"
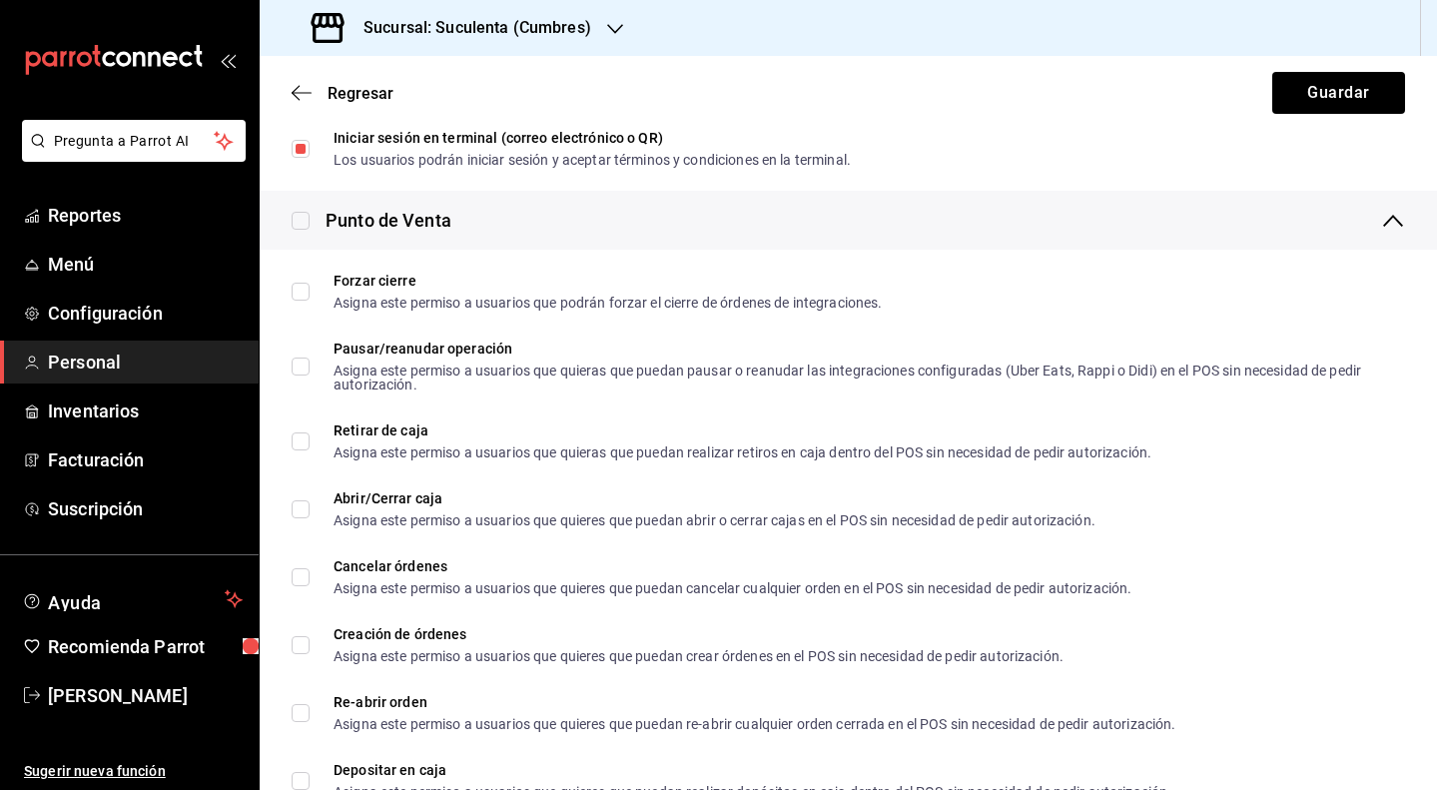
checkbox input "true"
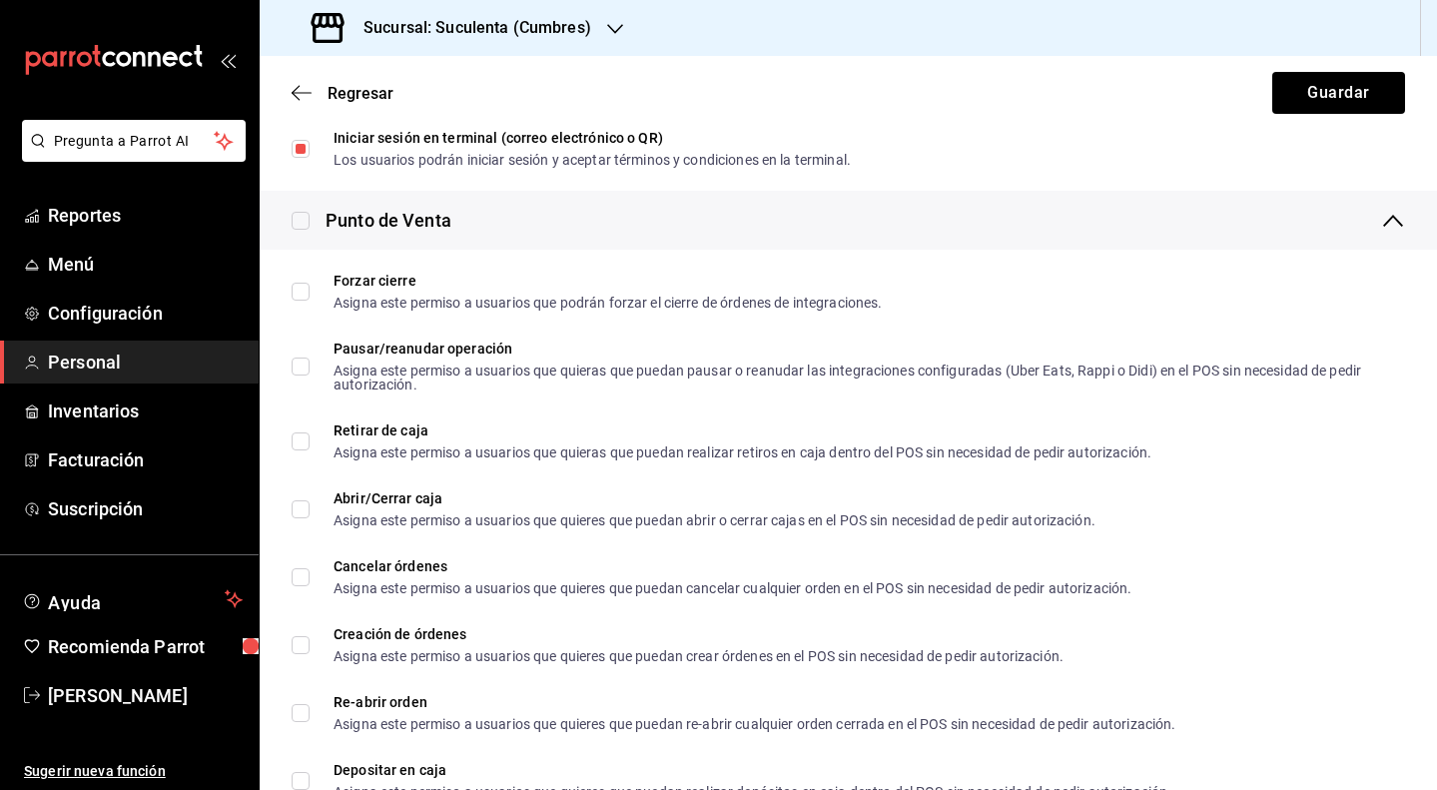
checkbox input "true"
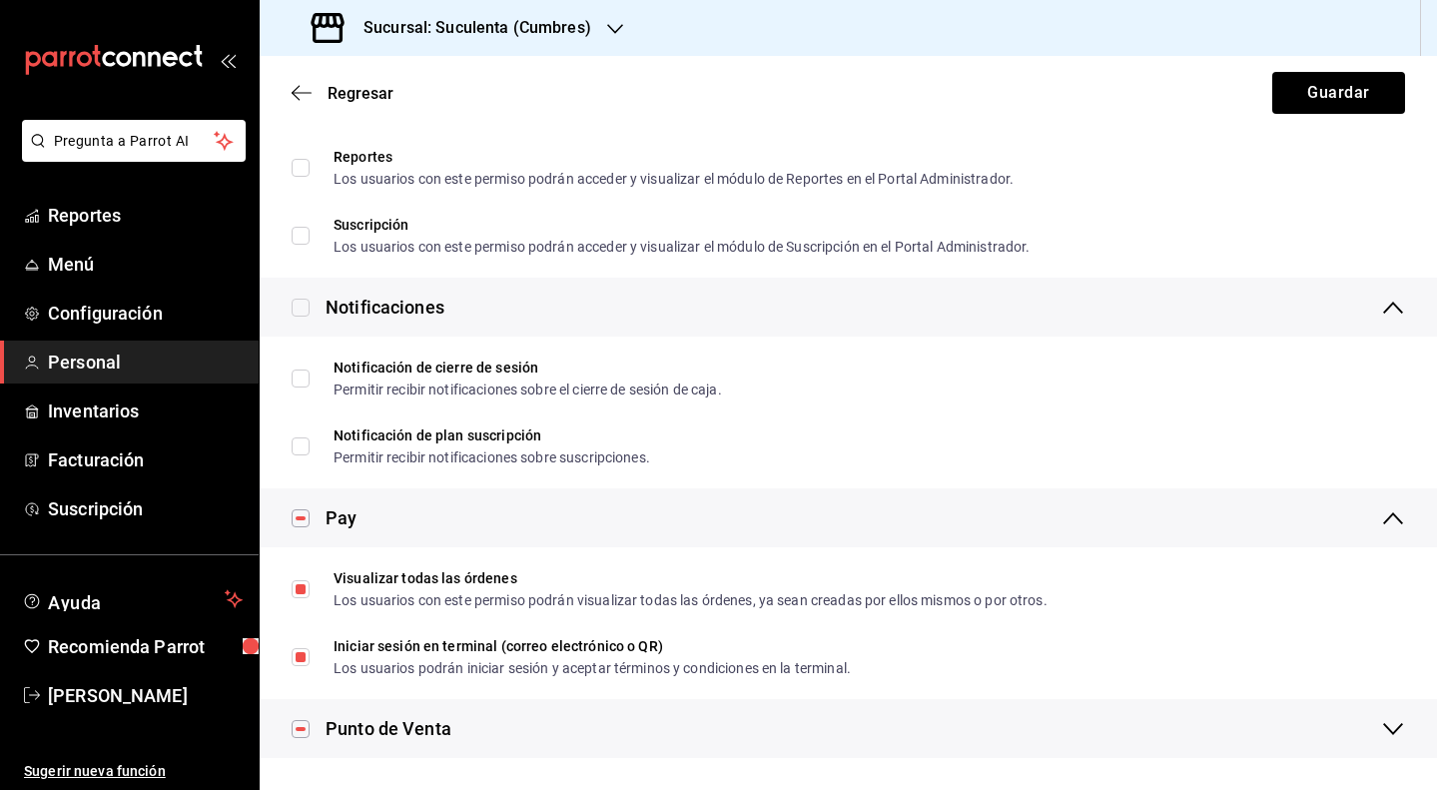
scroll to position [0, 0]
click at [301, 732] on input "checkbox" at bounding box center [301, 729] width 18 height 18
checkbox input "false"
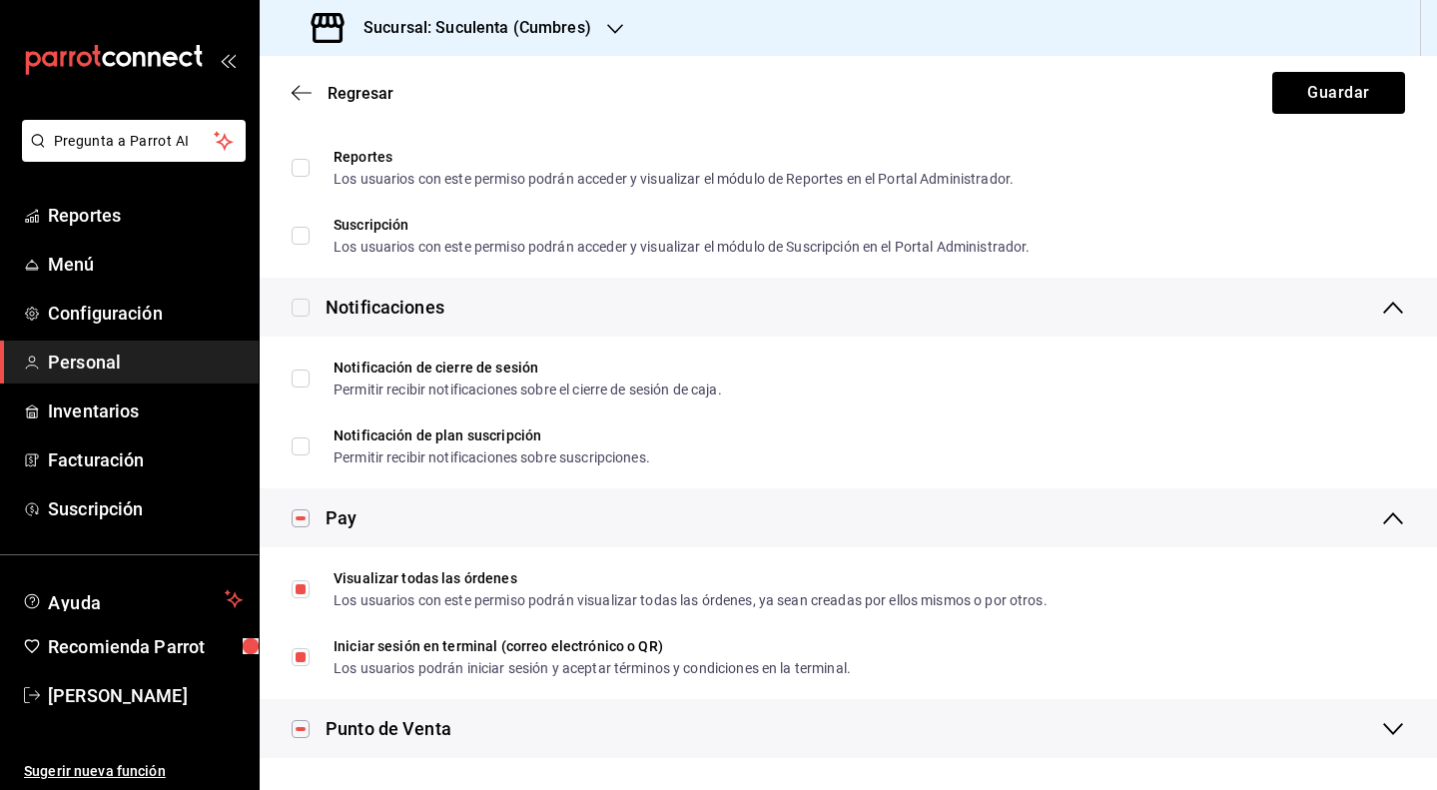
checkbox input "false"
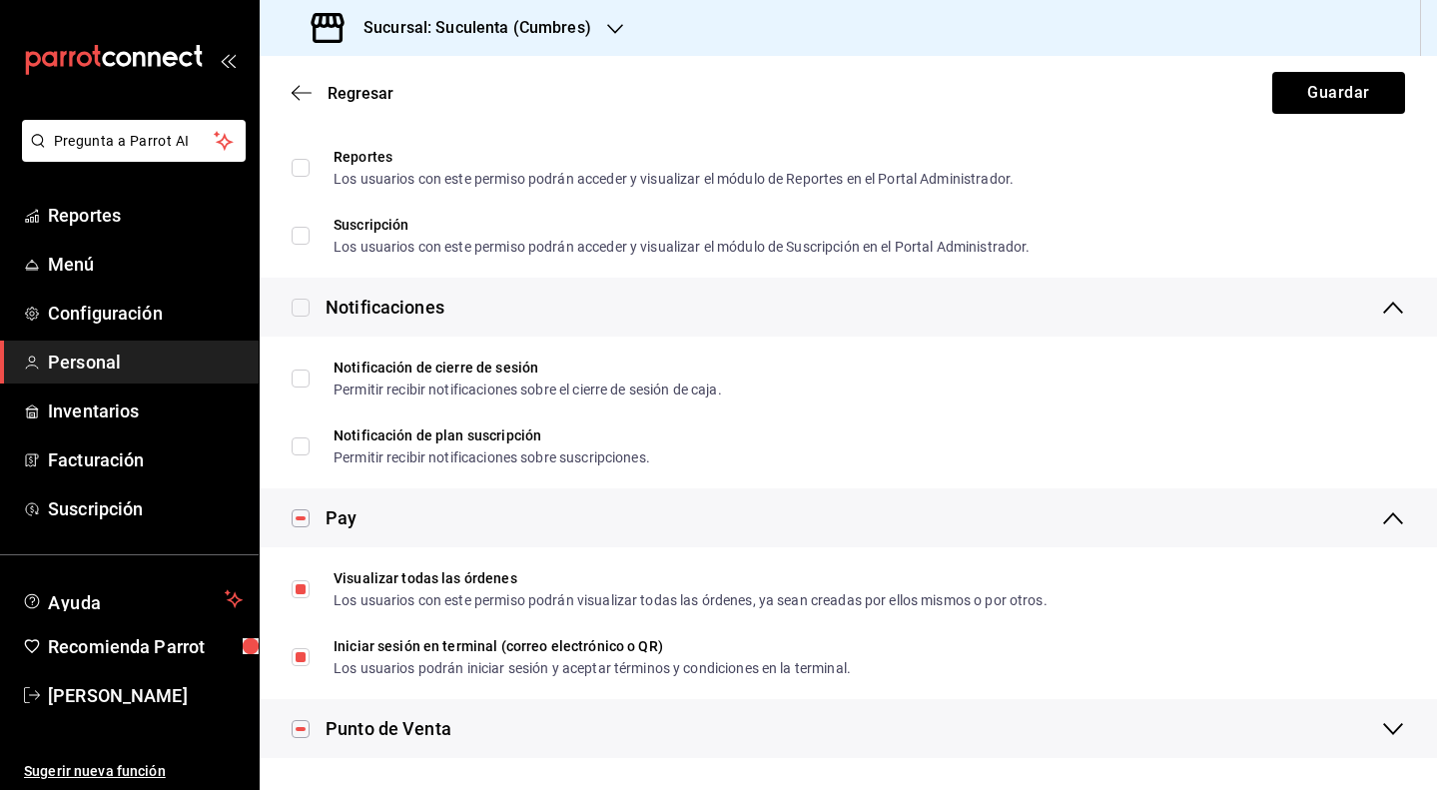
checkbox input "false"
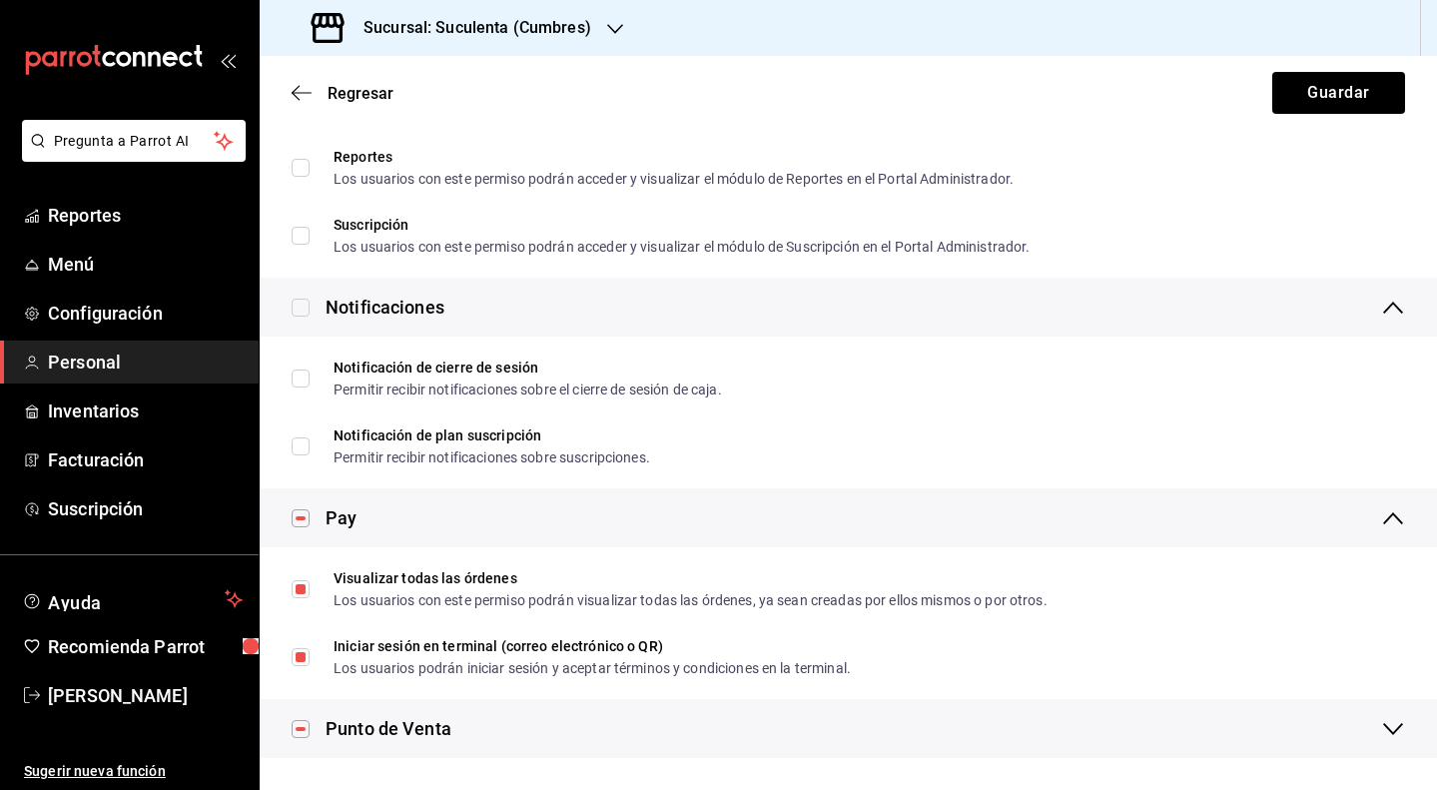
checkbox input "false"
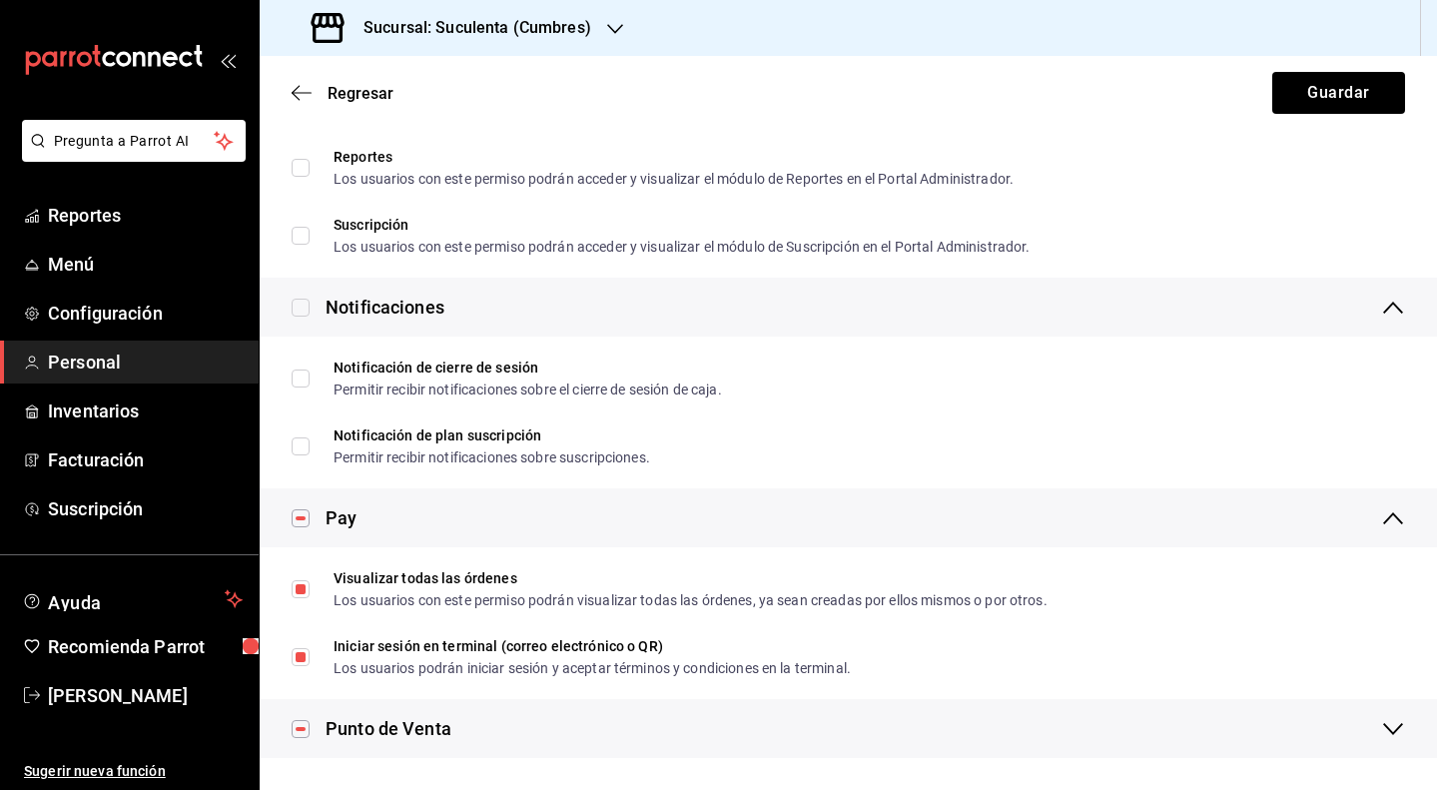
checkbox input "false"
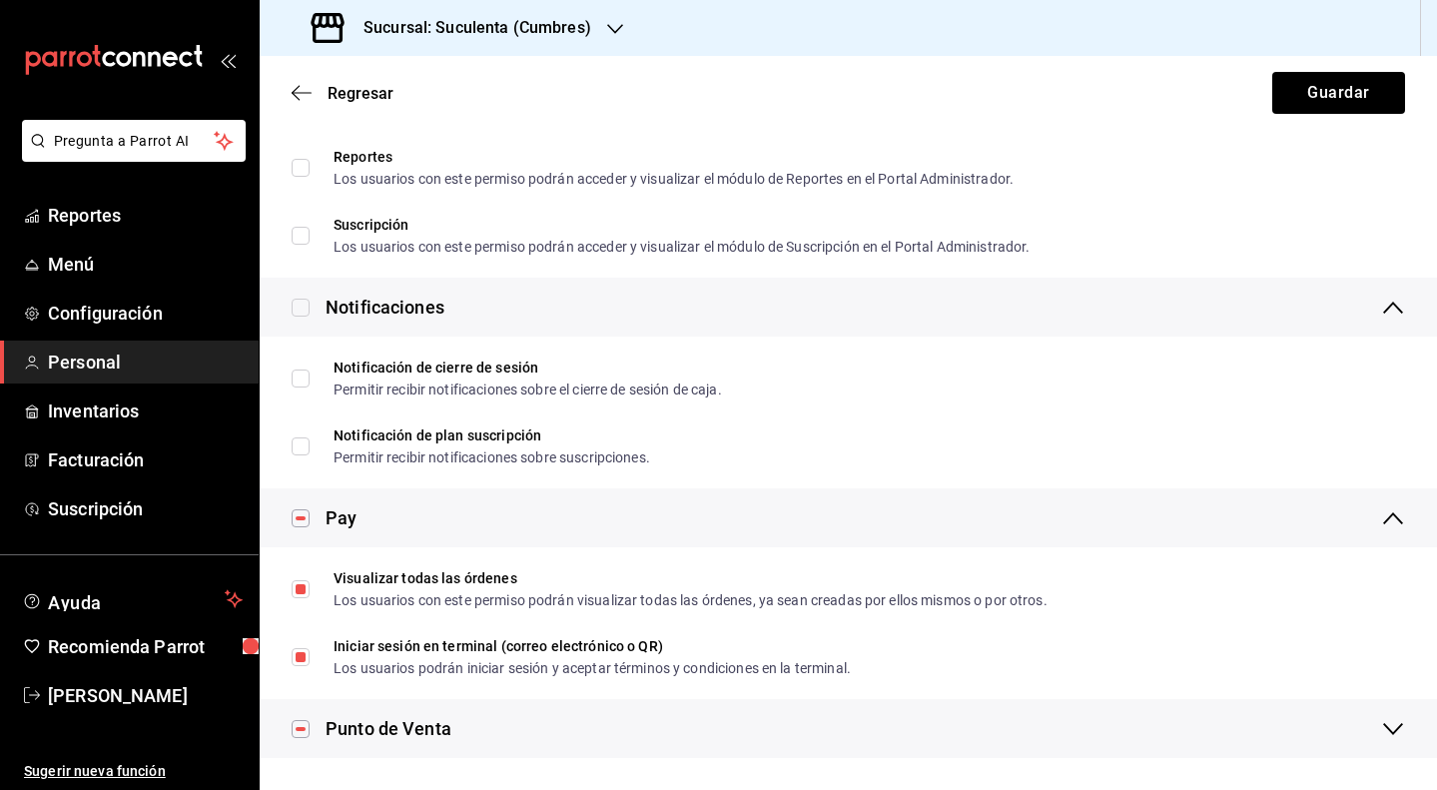
checkbox input "false"
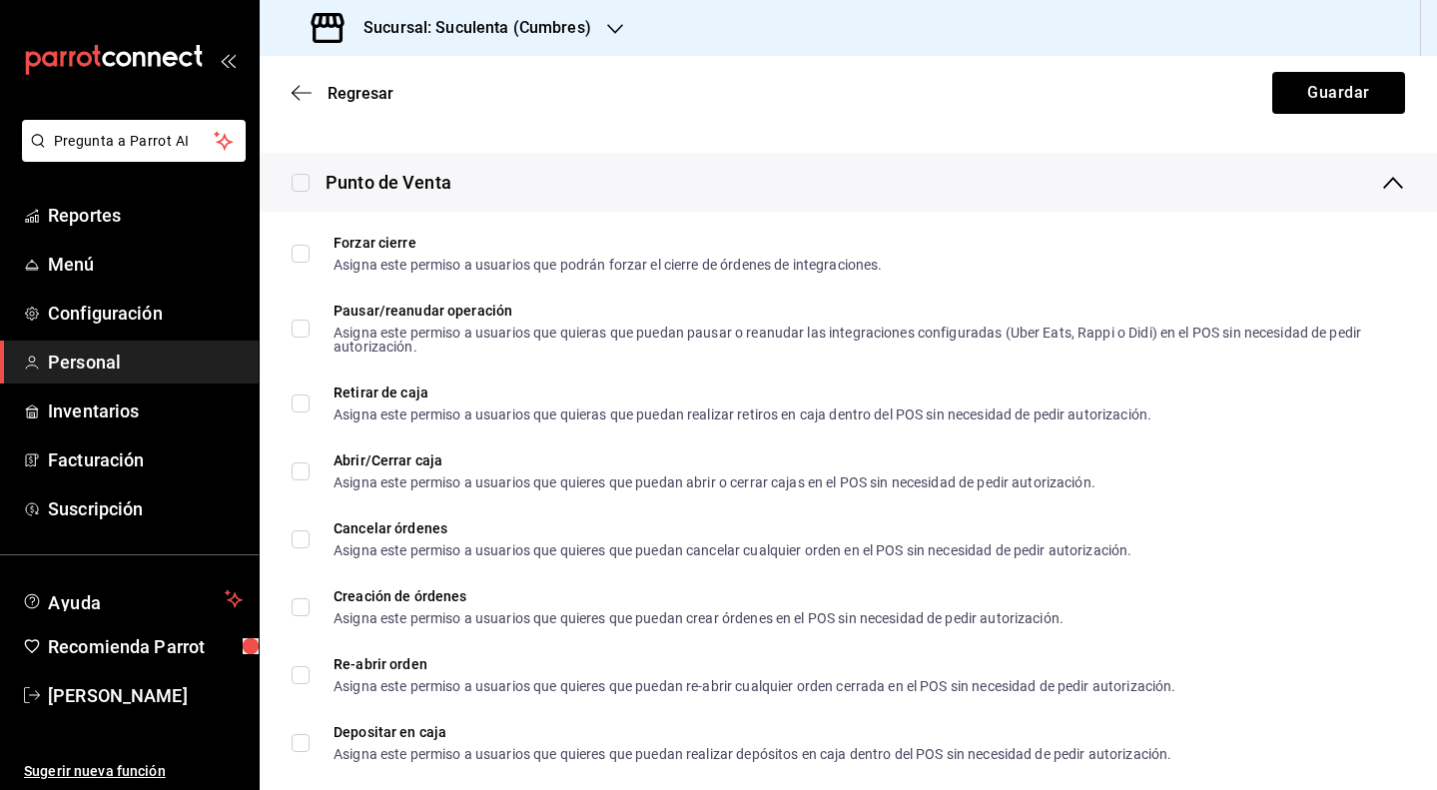
scroll to position [1634, 0]
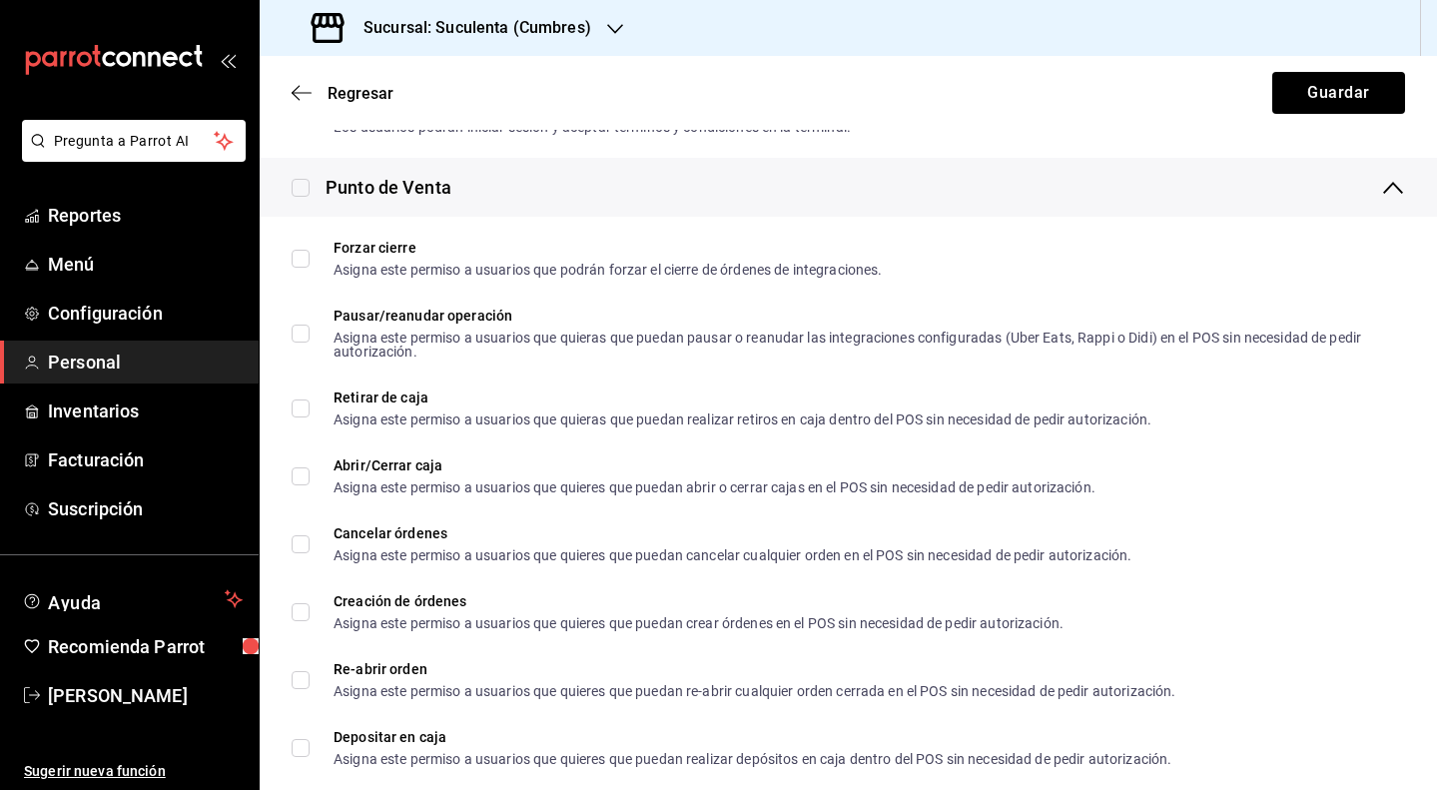
click at [305, 191] on input "checkbox" at bounding box center [301, 188] width 18 height 18
checkbox input "true"
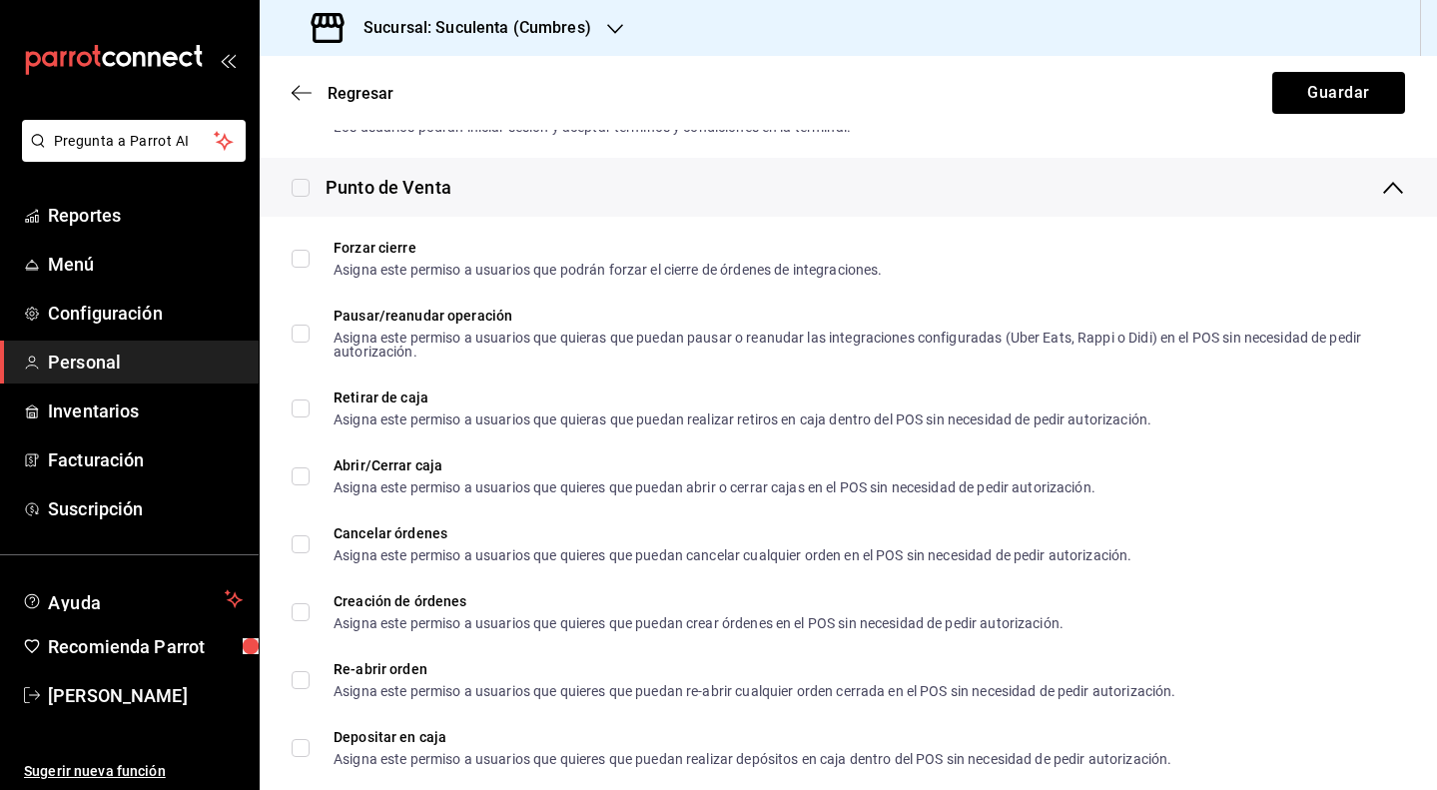
checkbox input "true"
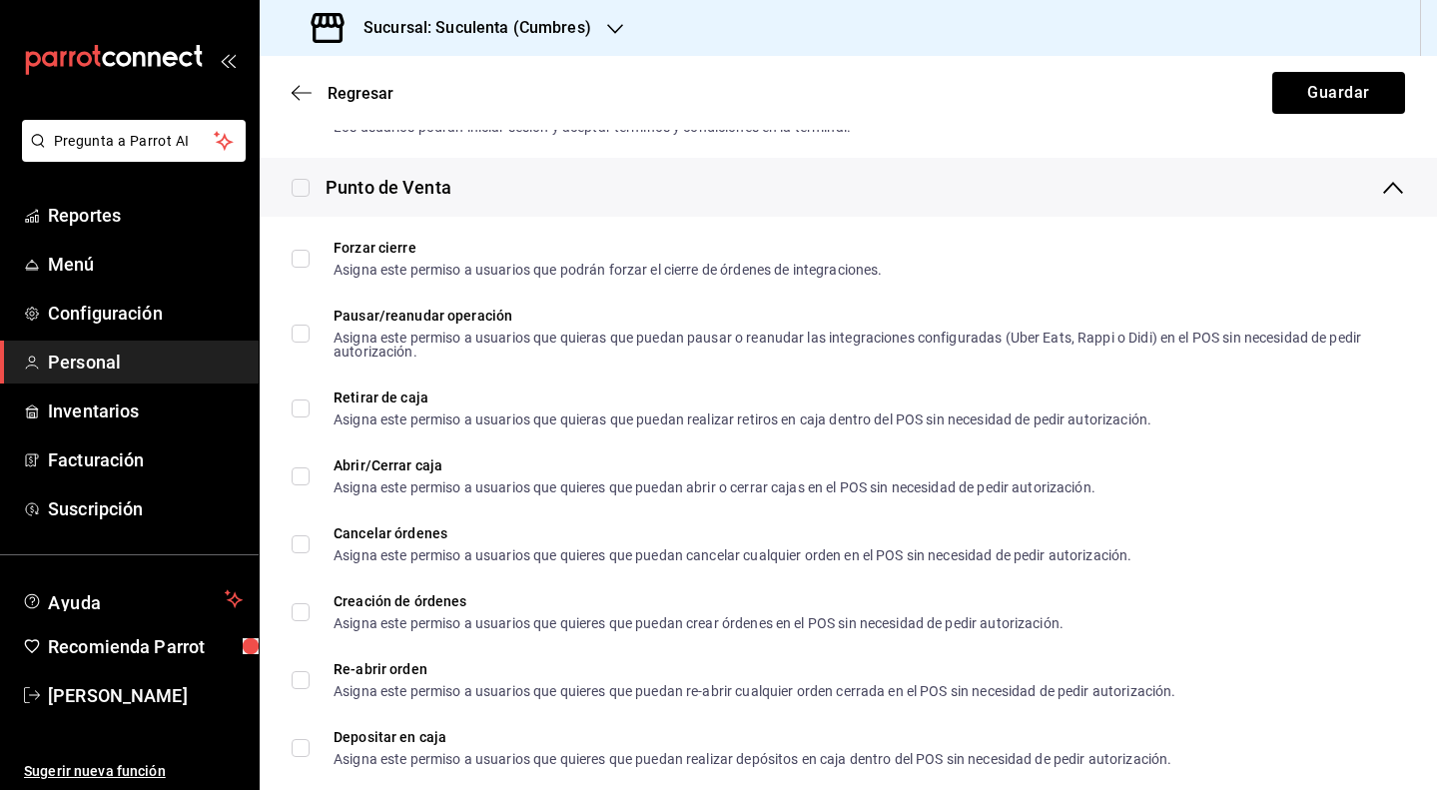
checkbox input "true"
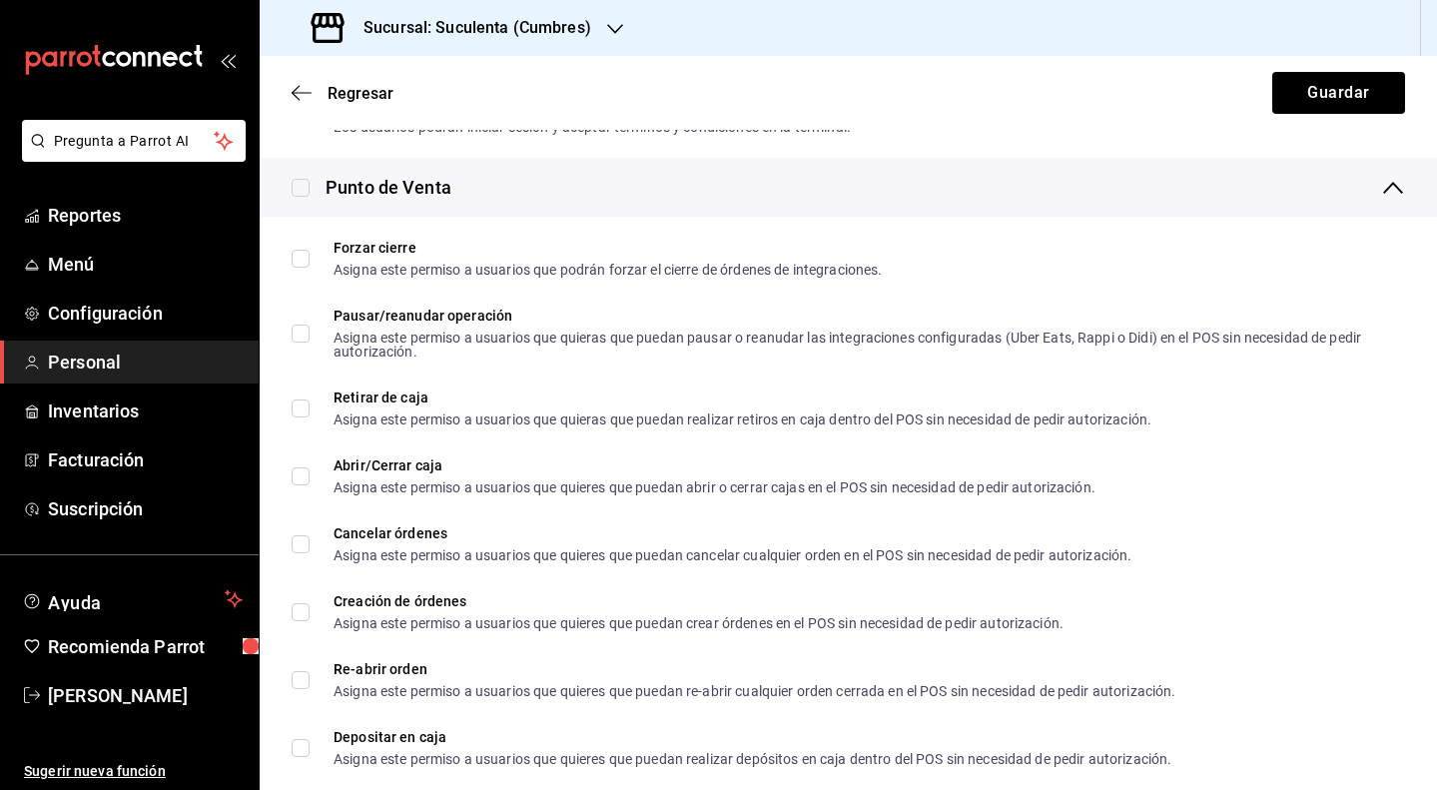
checkbox input "true"
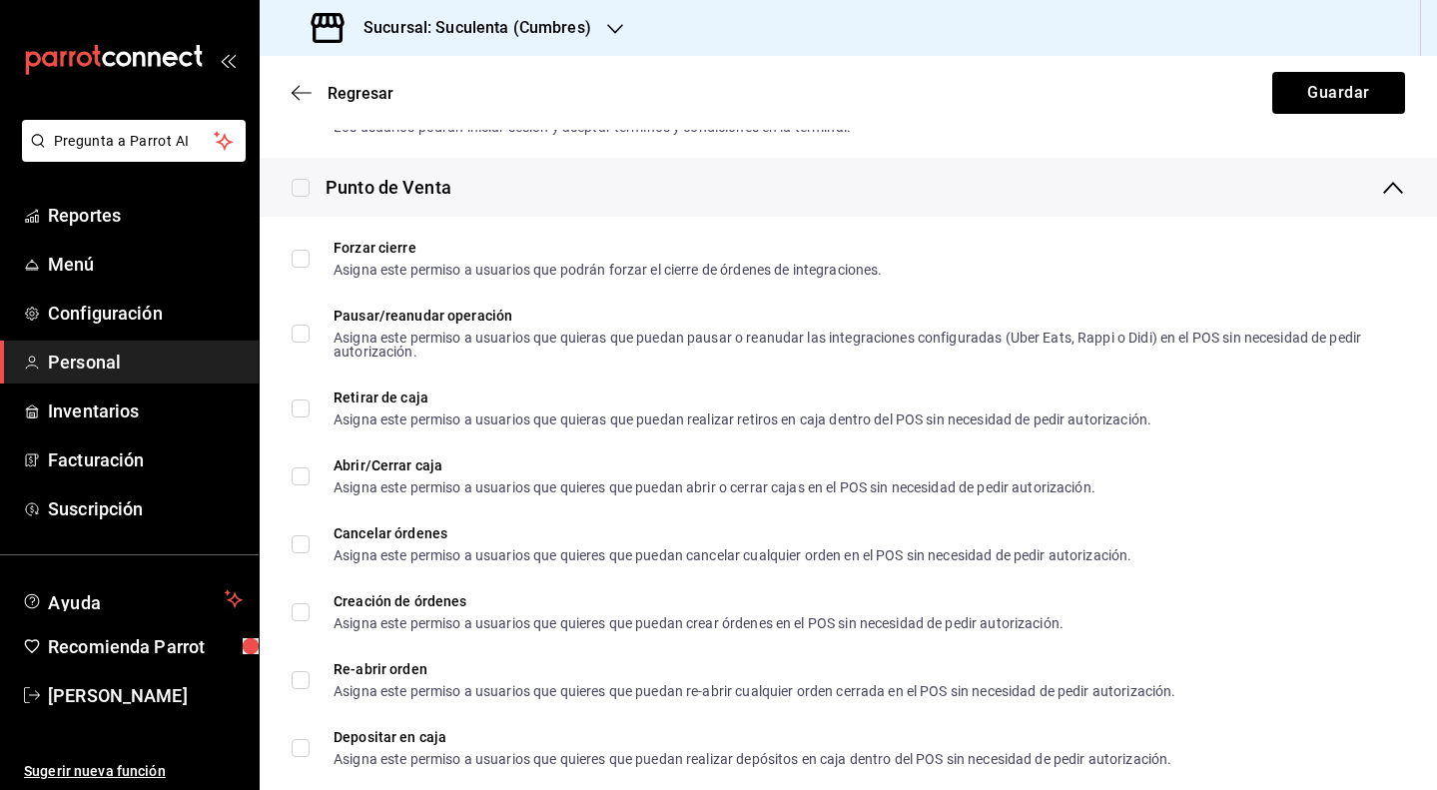
checkbox input "true"
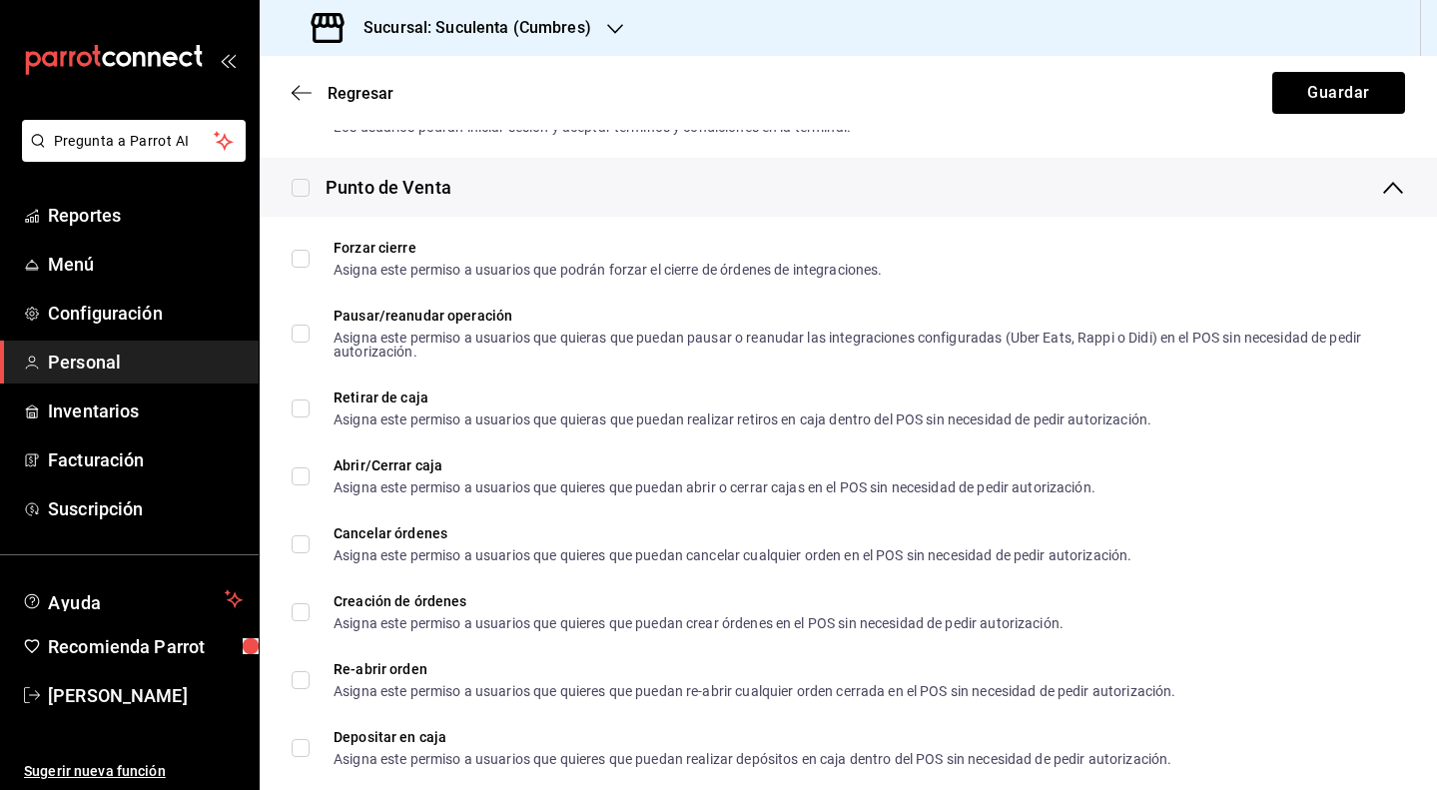
checkbox input "true"
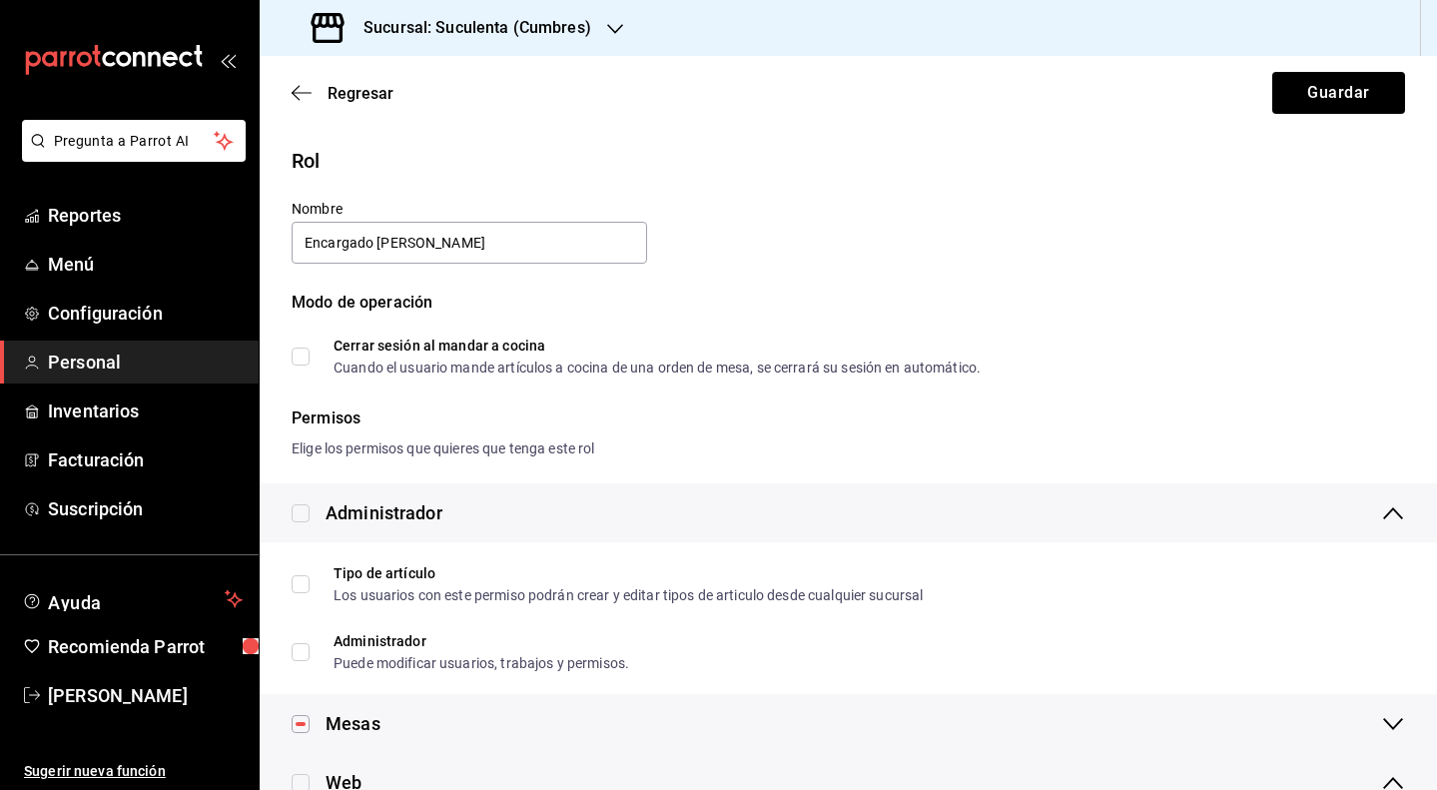
scroll to position [0, 0]
click at [1353, 93] on button "Guardar" at bounding box center [1338, 93] width 133 height 42
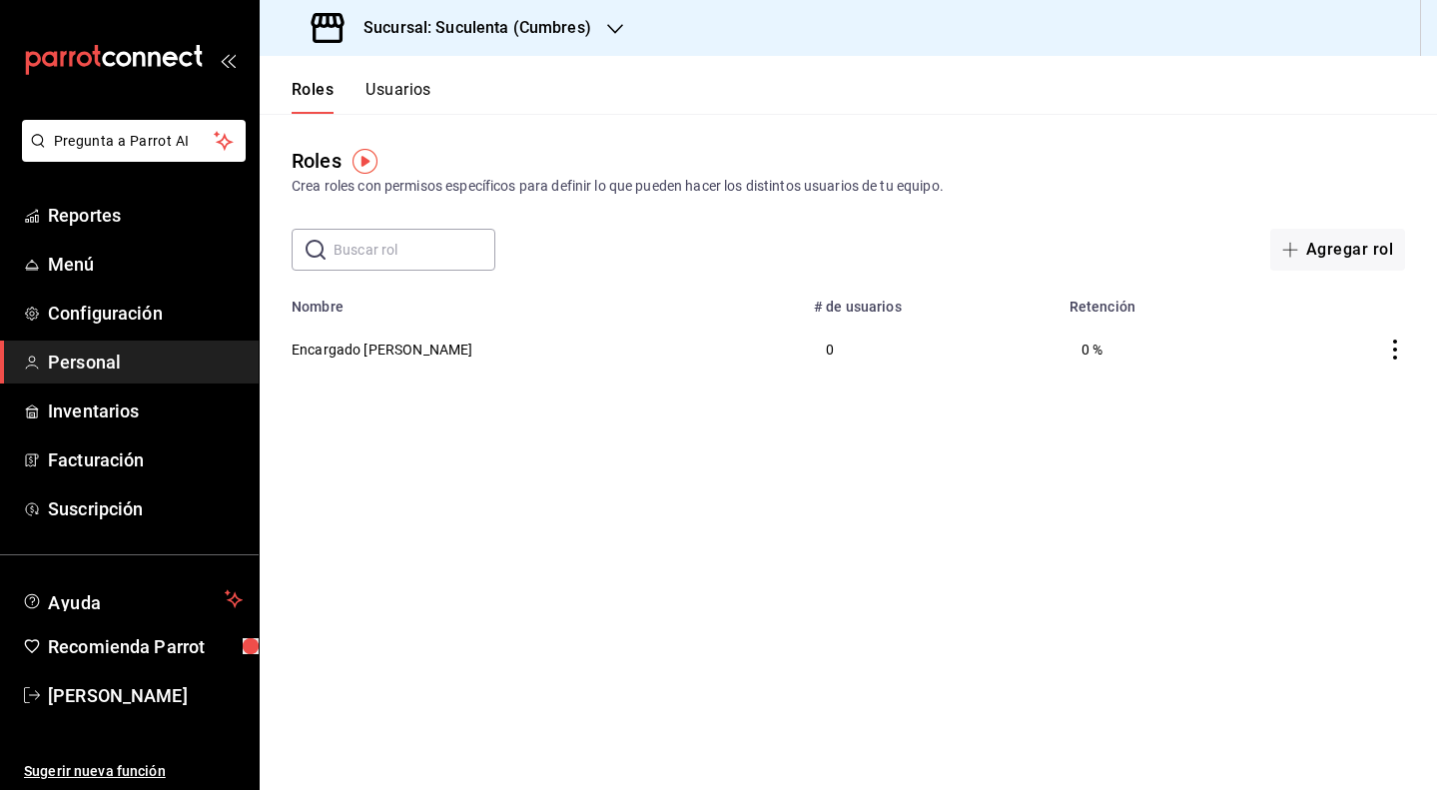
click at [420, 93] on button "Usuarios" at bounding box center [398, 97] width 66 height 34
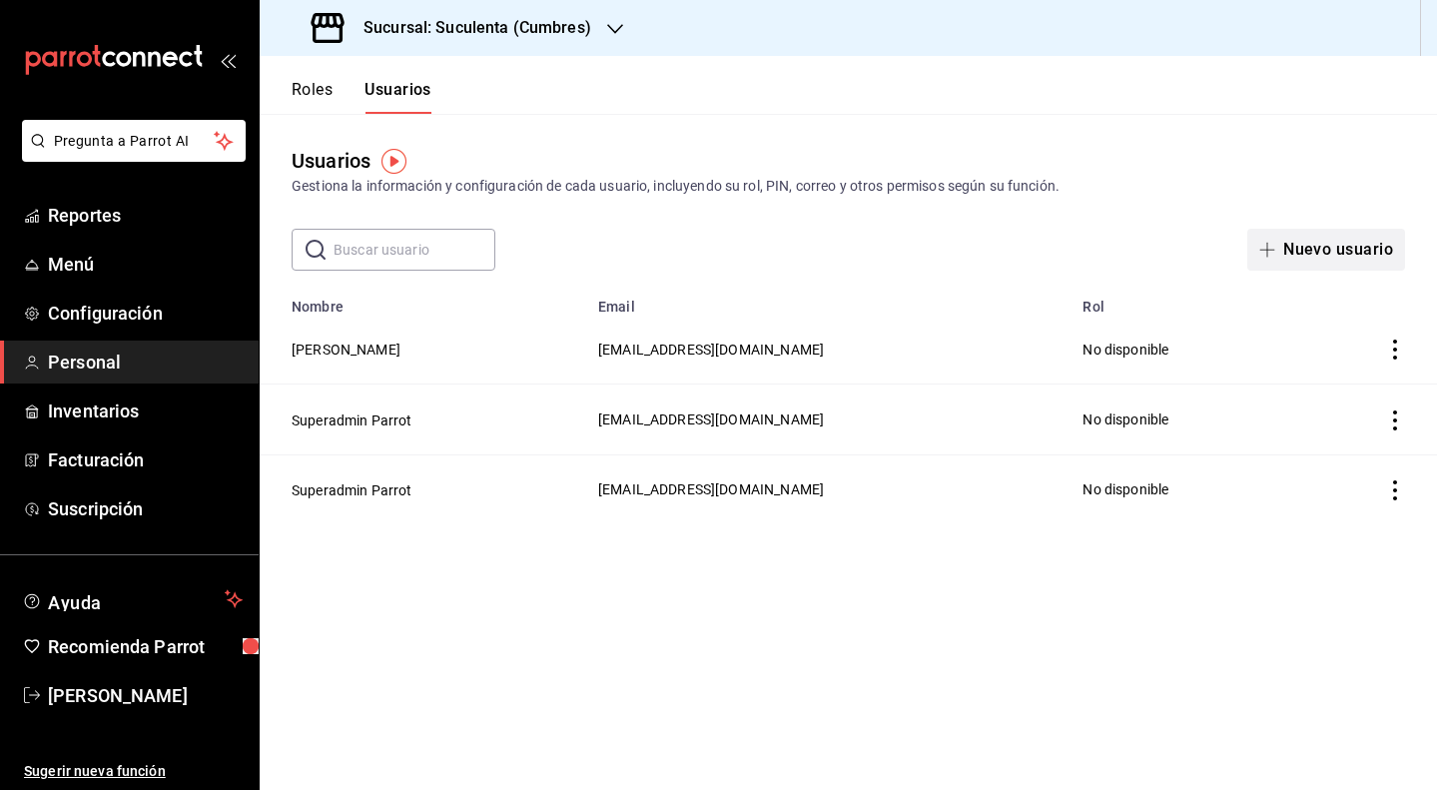
click at [1304, 244] on button "Nuevo usuario" at bounding box center [1326, 250] width 158 height 42
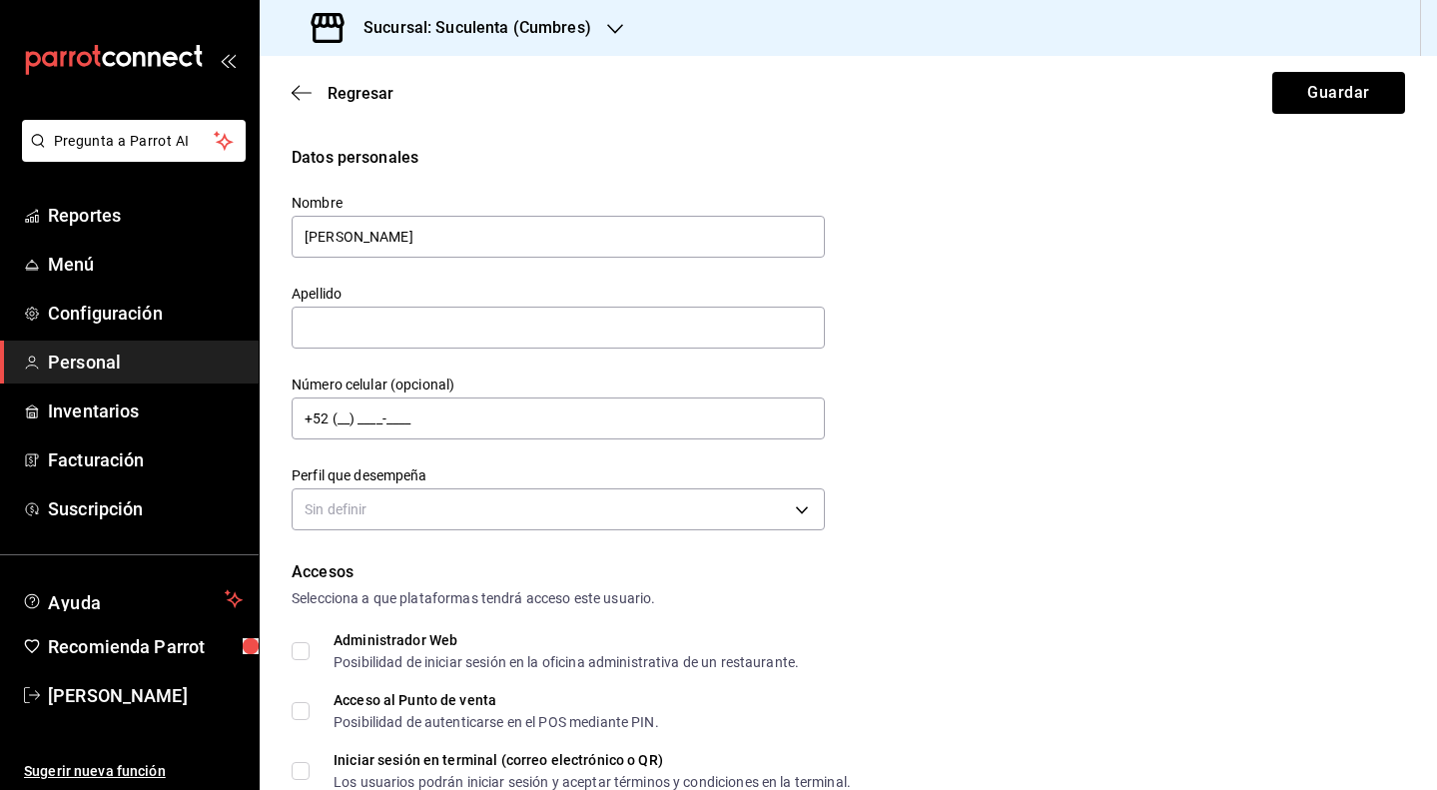
type input "[PERSON_NAME]"
type input "ï"
type input "[PERSON_NAME]"
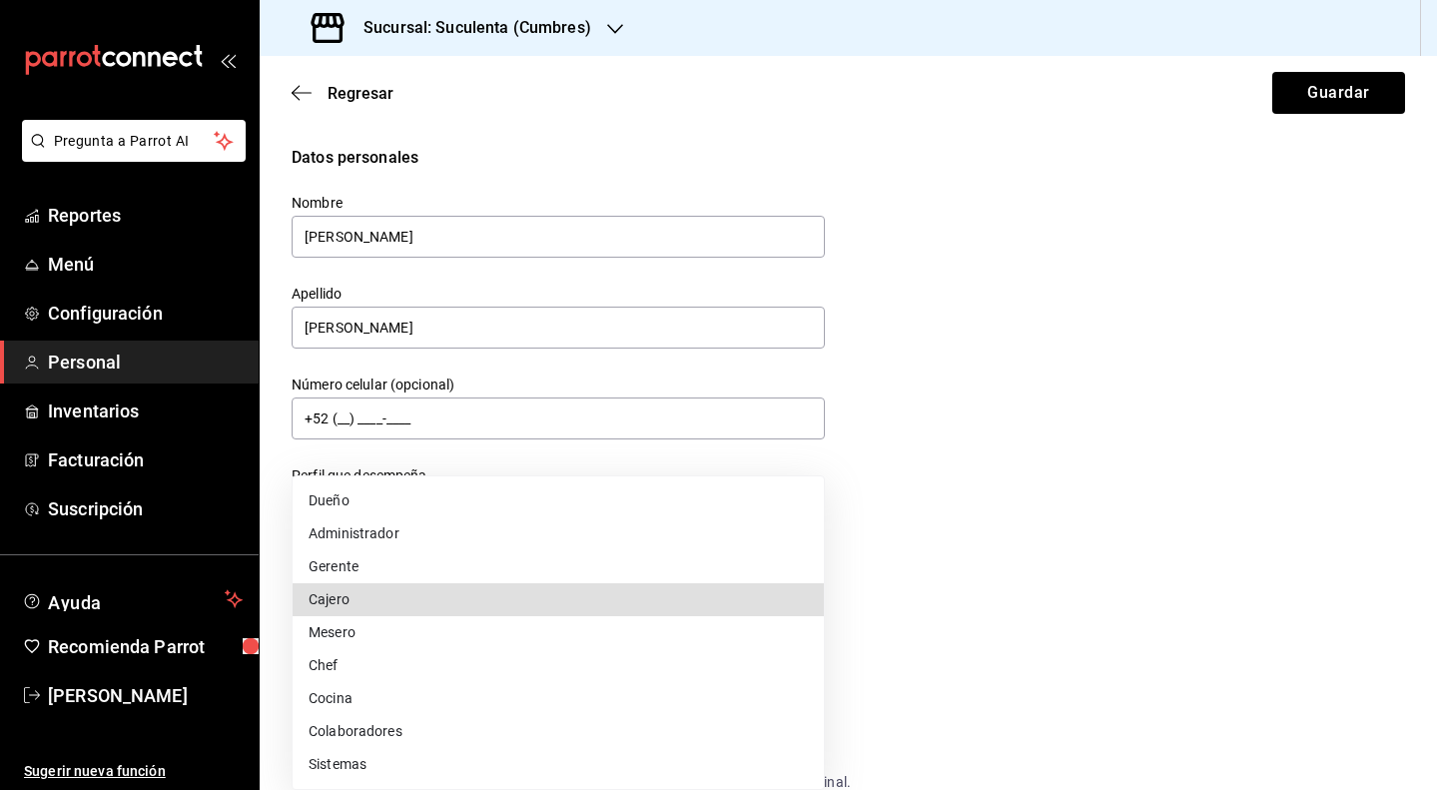
click at [906, 515] on div at bounding box center [718, 395] width 1437 height 790
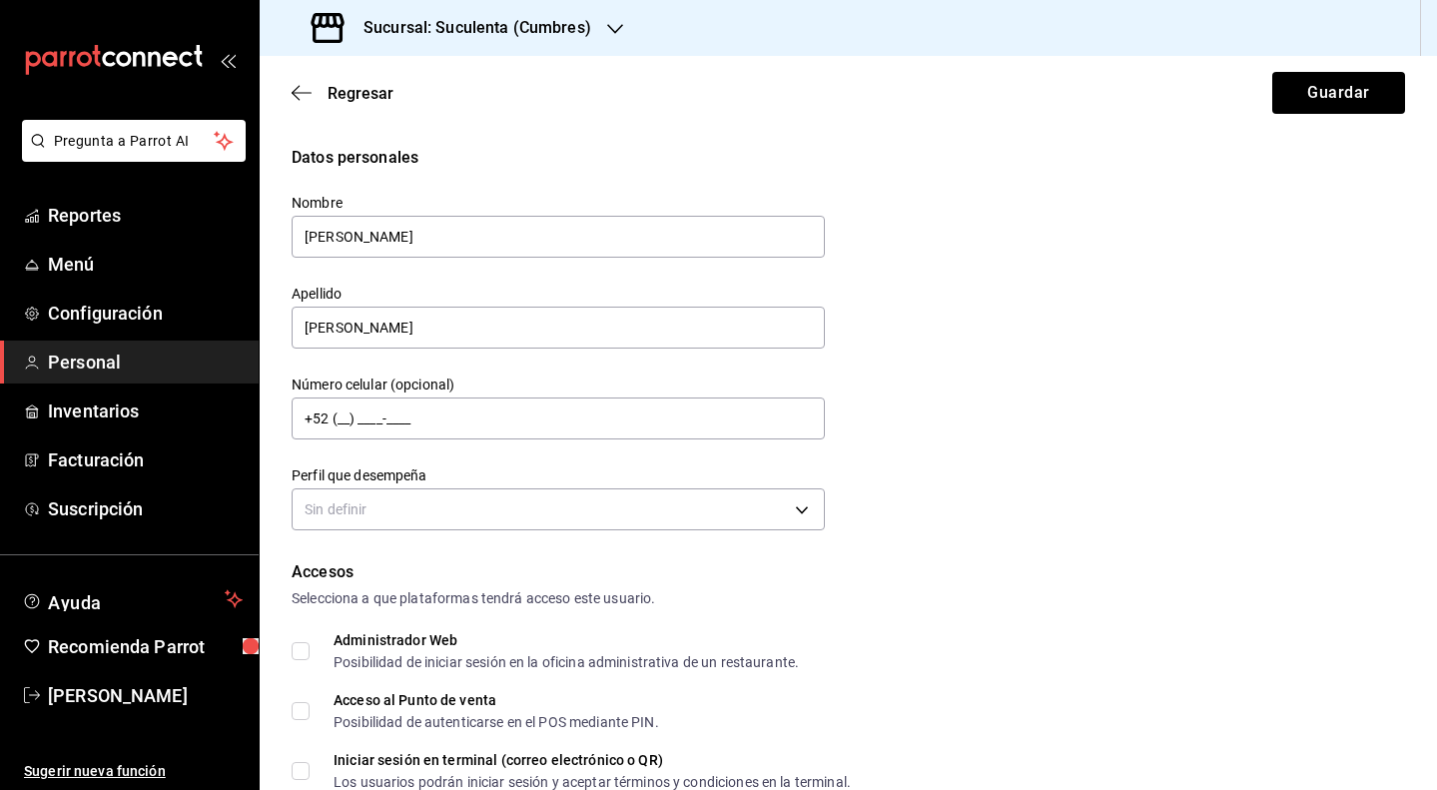
click at [906, 517] on div "Datos personales Nombre [PERSON_NAME] [PERSON_NAME] Número celular (opcional) +…" at bounding box center [848, 341] width 1113 height 390
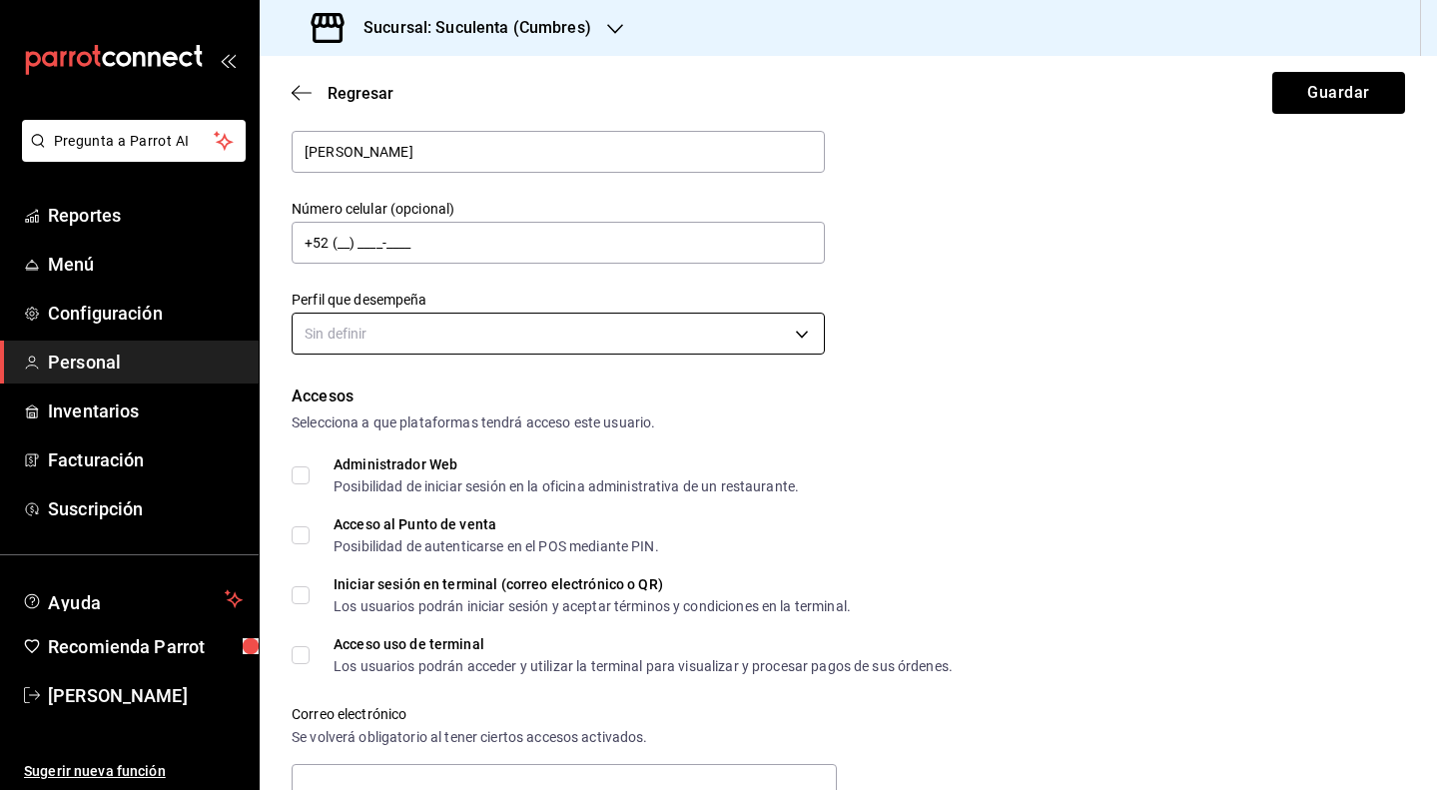
click at [779, 337] on body "Pregunta a Parrot AI Reportes Menú Configuración Personal Inventarios Facturaci…" at bounding box center [718, 395] width 1437 height 790
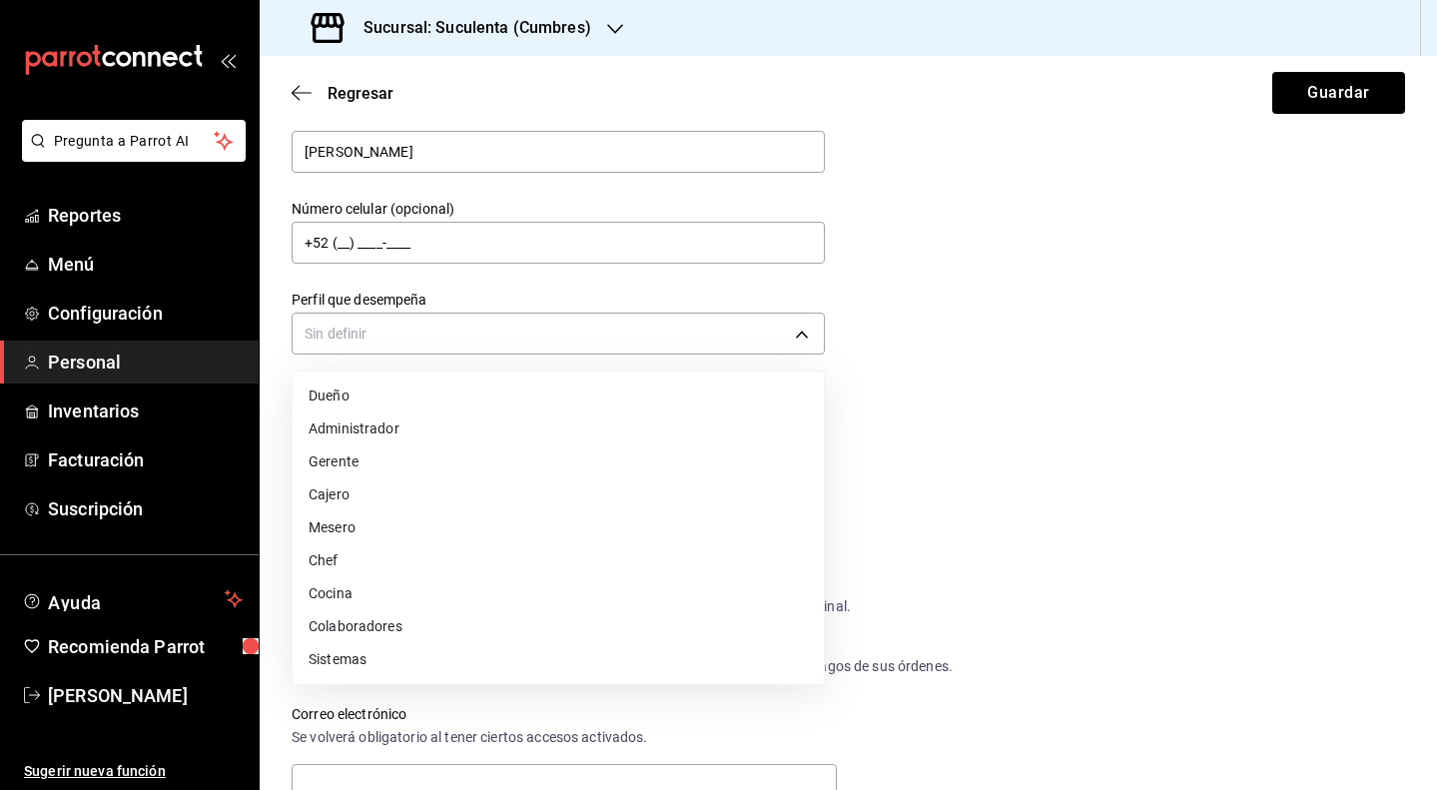
click at [573, 465] on li "Gerente" at bounding box center [558, 461] width 531 height 33
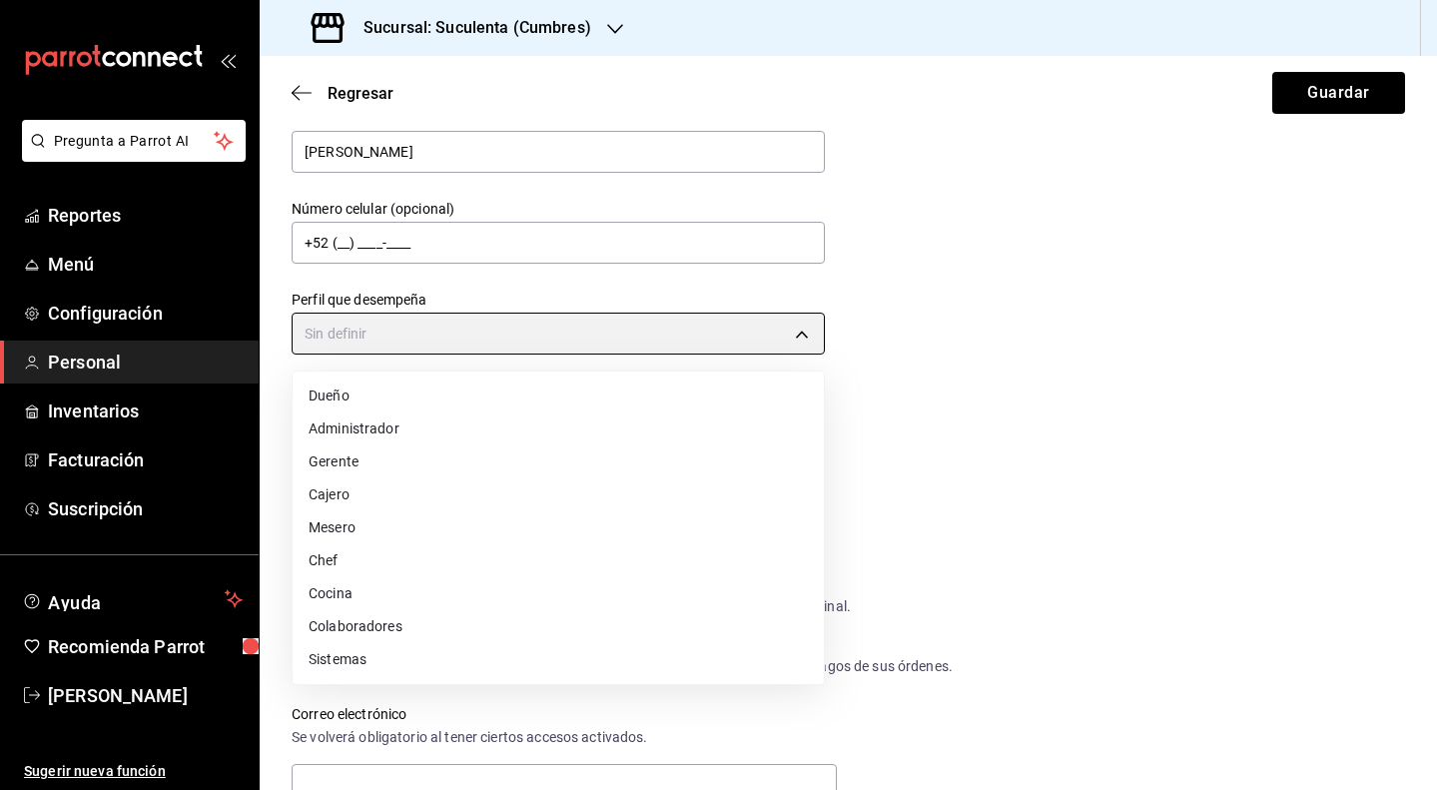
type input "MANAGER"
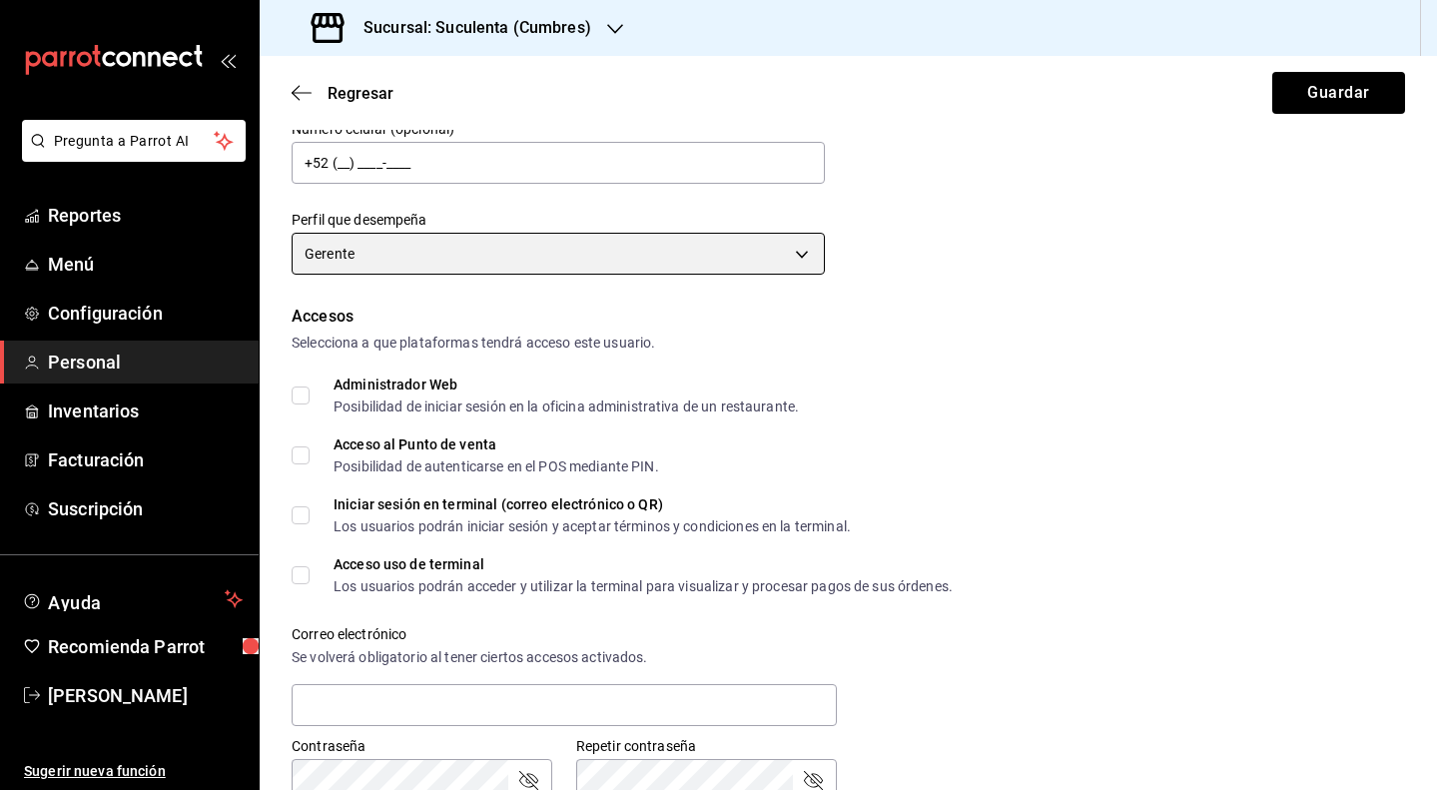
scroll to position [289, 0]
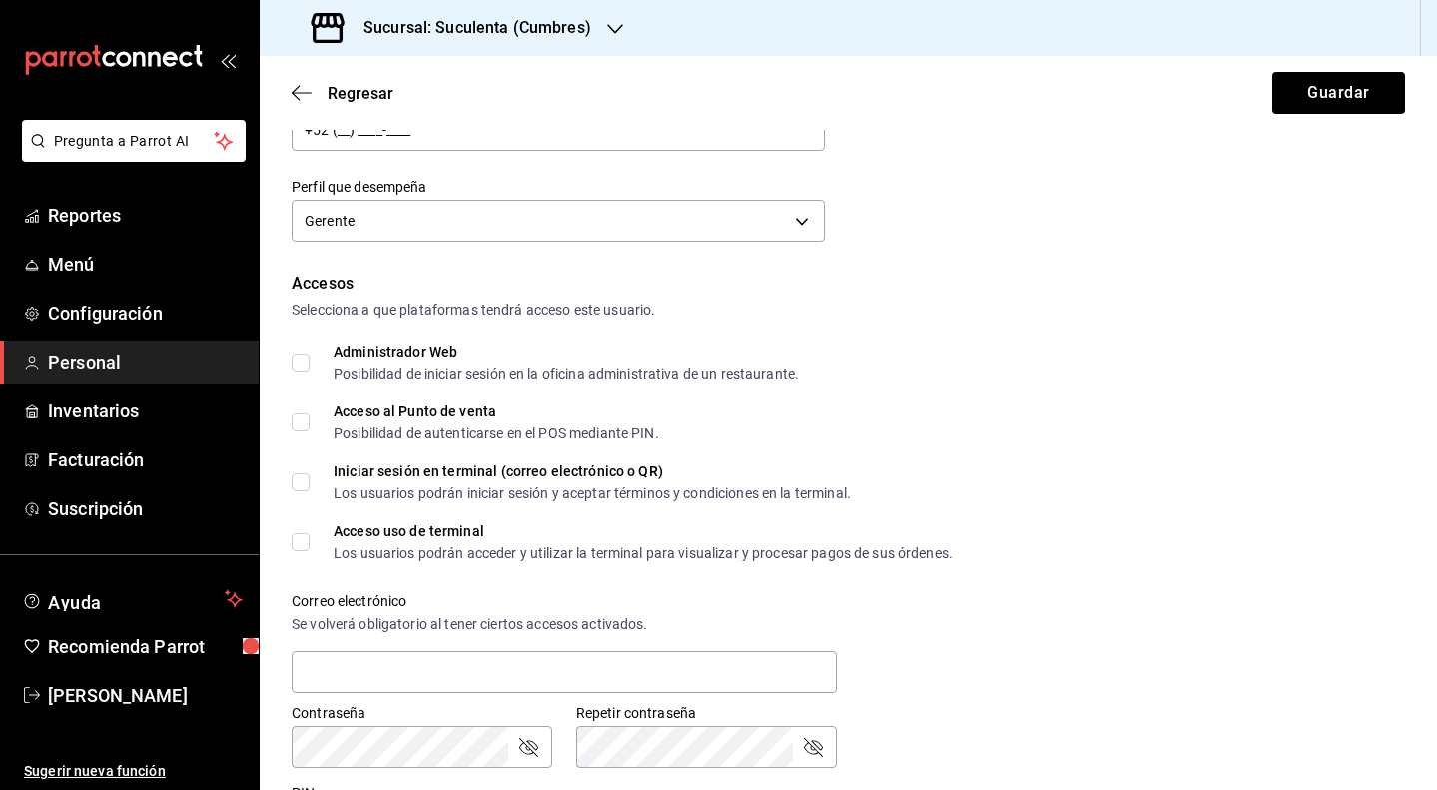
click at [304, 428] on input "Acceso al Punto de venta Posibilidad de autenticarse en el POS mediante PIN." at bounding box center [301, 422] width 18 height 18
checkbox input "true"
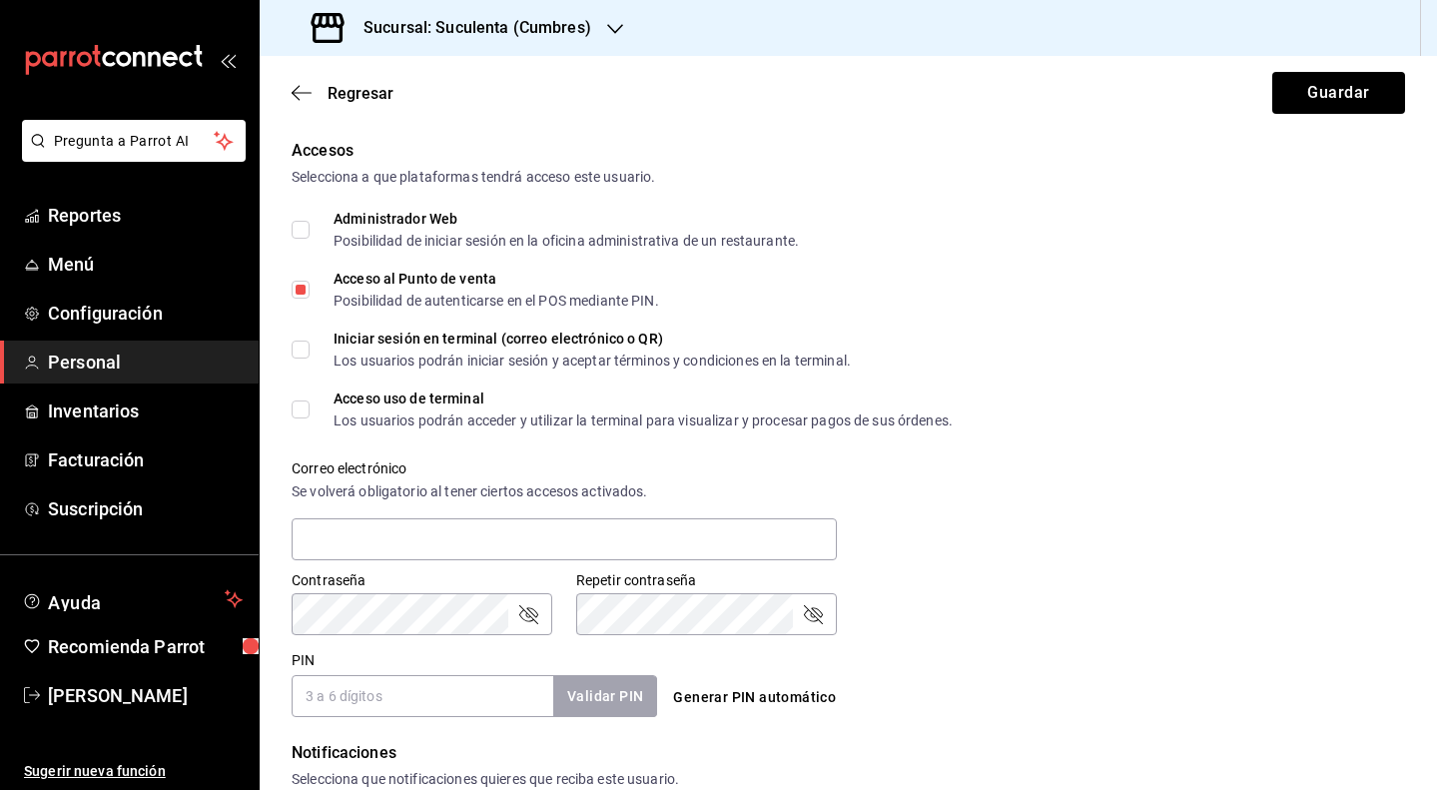
scroll to position [426, 0]
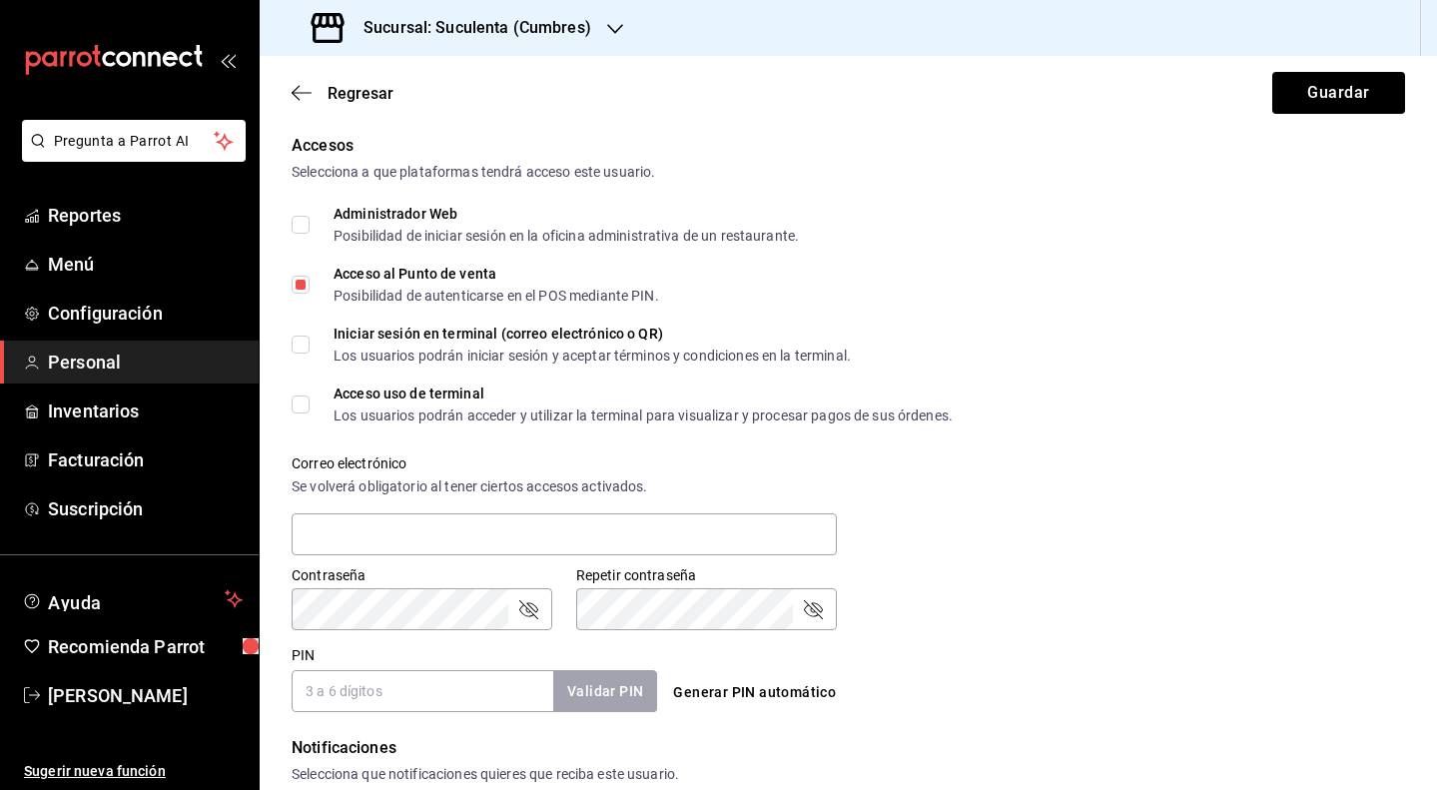
click at [313, 407] on span "Acceso uso de terminal Los usuarios podrán acceder y utilizar la terminal para …" at bounding box center [630, 404] width 643 height 36
click at [309, 407] on input "Acceso uso de terminal Los usuarios podrán acceder y utilizar la terminal para …" at bounding box center [301, 404] width 18 height 18
checkbox input "true"
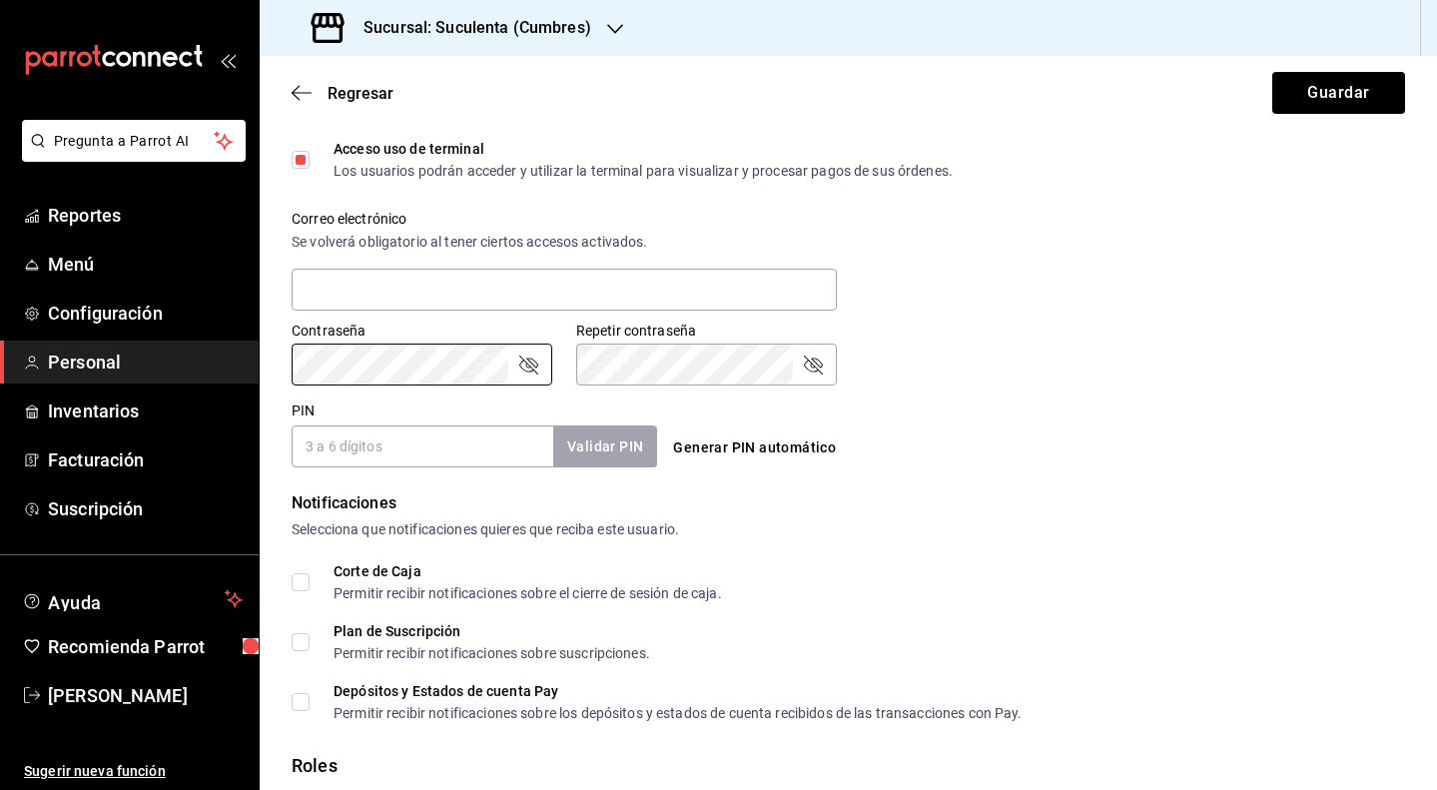
click at [426, 362] on div "Accesos Selecciona a que plataformas tendrá acceso este usuario. Administrador …" at bounding box center [848, 178] width 1113 height 578
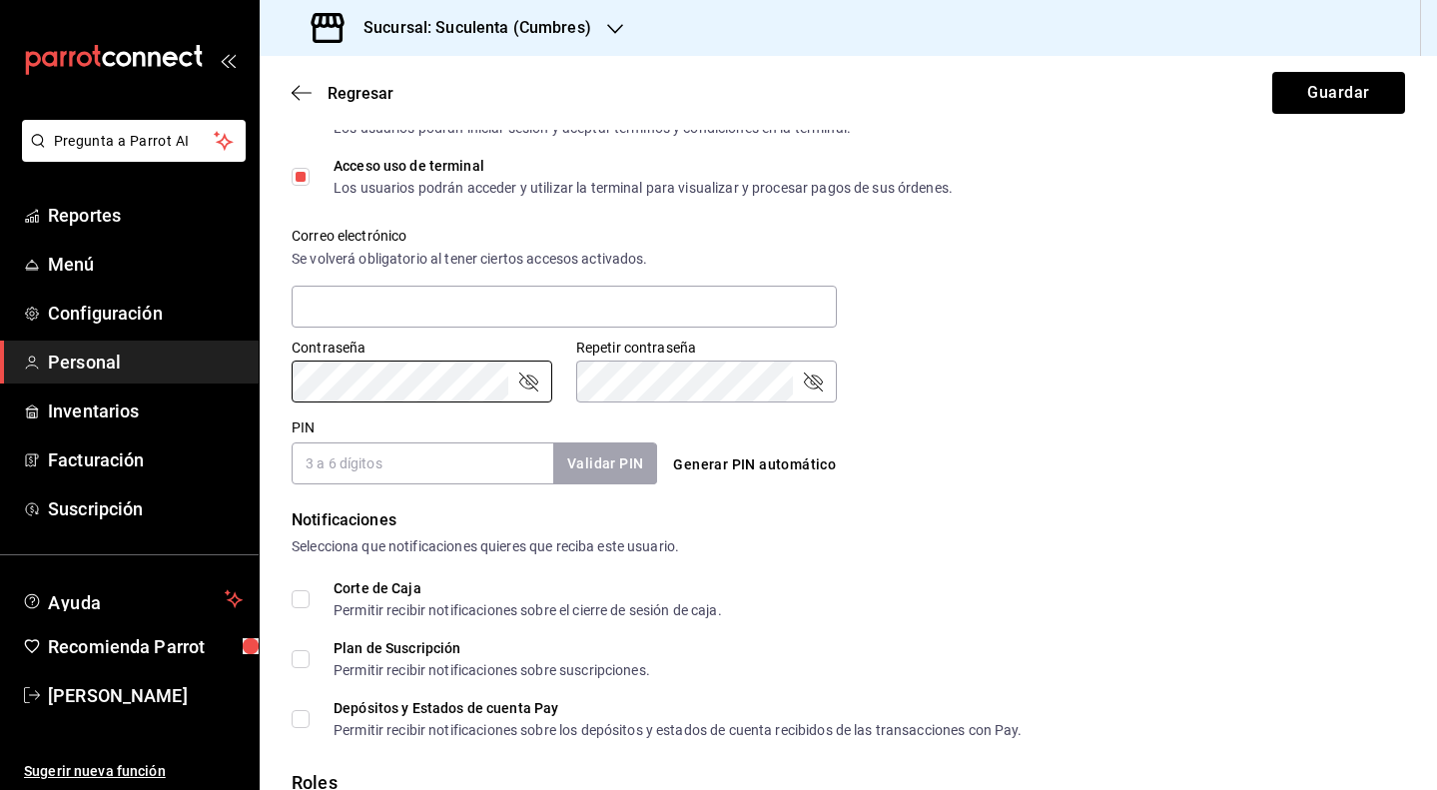
scroll to position [680, 0]
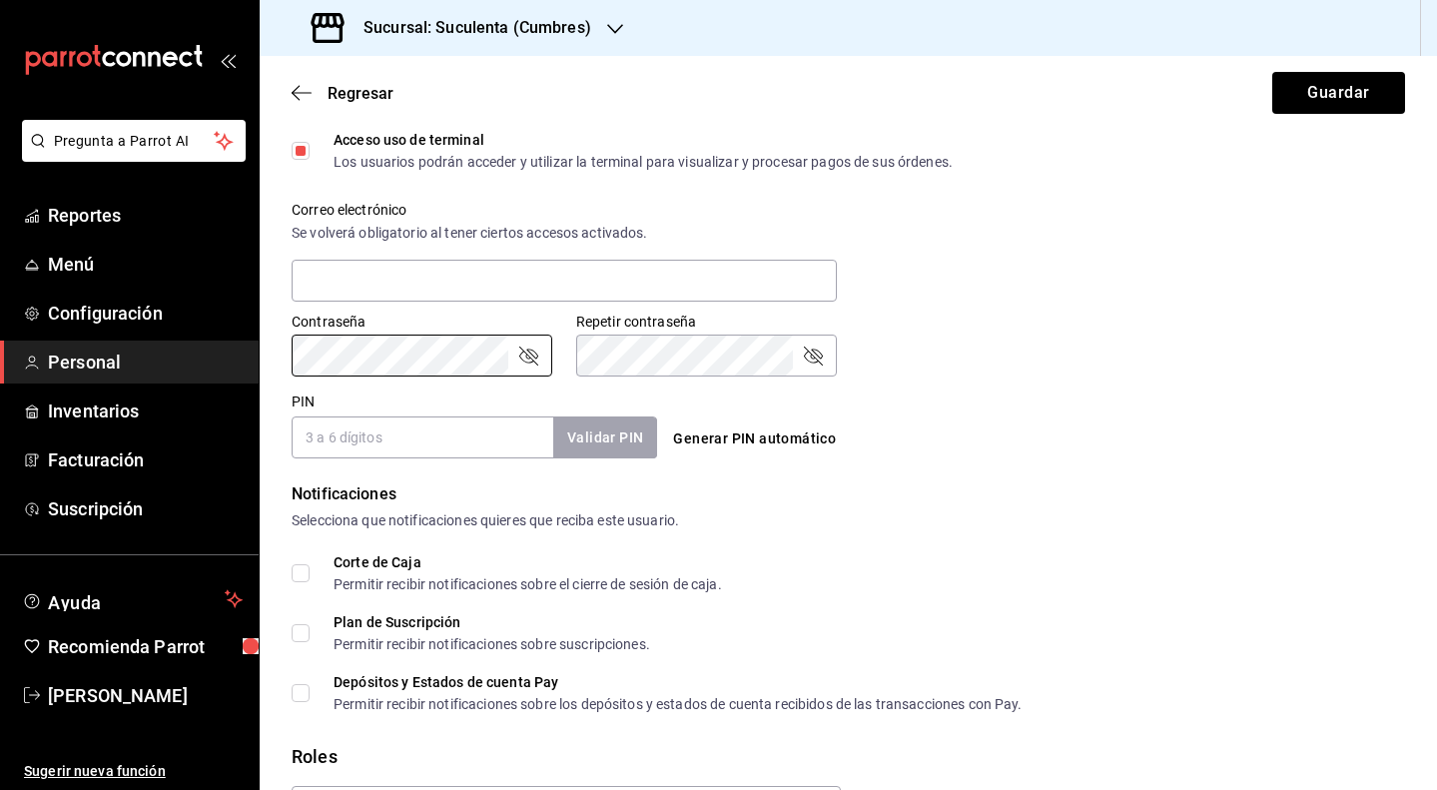
click at [353, 437] on input "PIN" at bounding box center [423, 437] width 262 height 42
type input "5859"
click at [576, 434] on button "Validar PIN" at bounding box center [605, 437] width 104 height 41
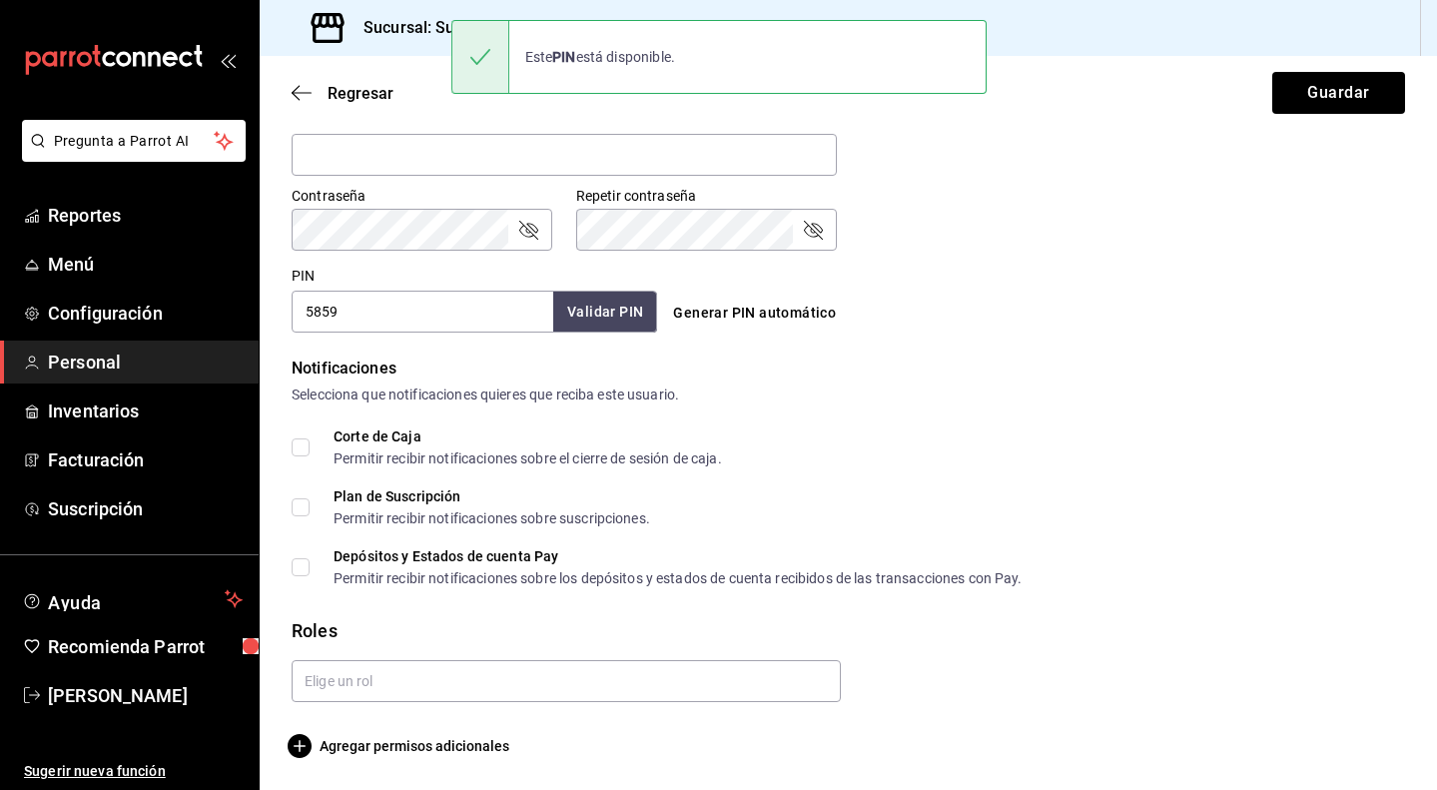
scroll to position [0, 0]
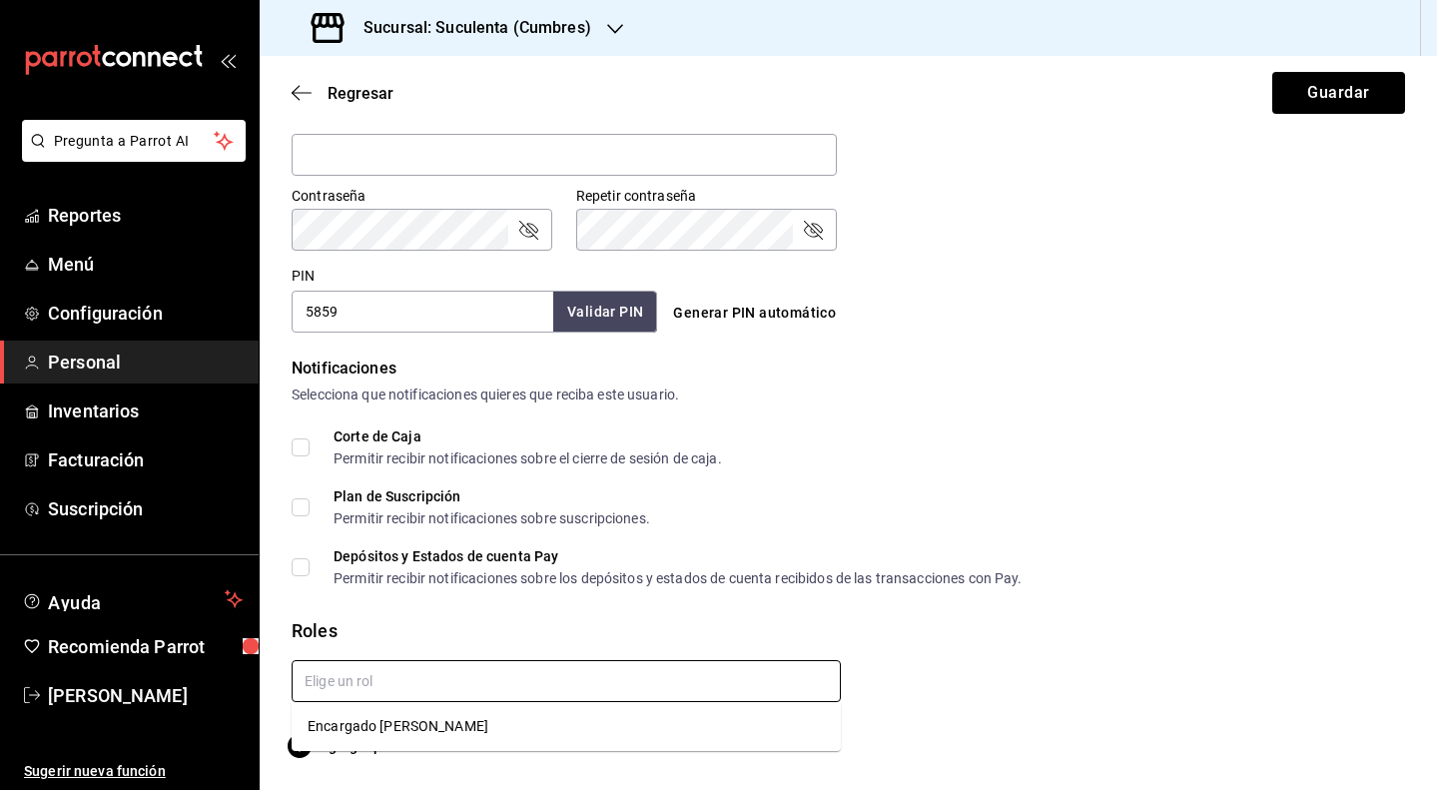
click at [582, 681] on input "text" at bounding box center [566, 681] width 549 height 42
click at [527, 721] on li "Encargado [PERSON_NAME]" at bounding box center [566, 726] width 549 height 33
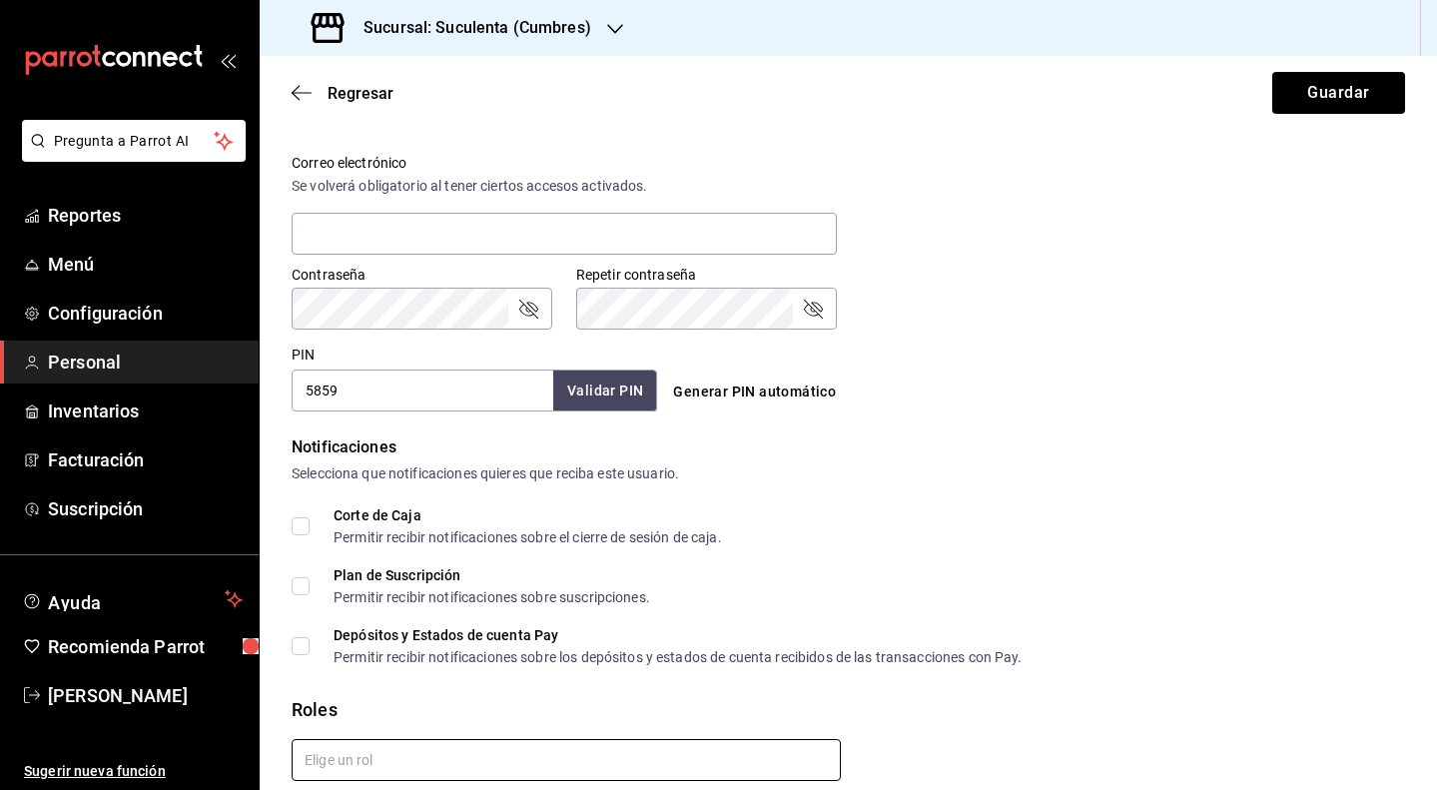
scroll to position [713, 0]
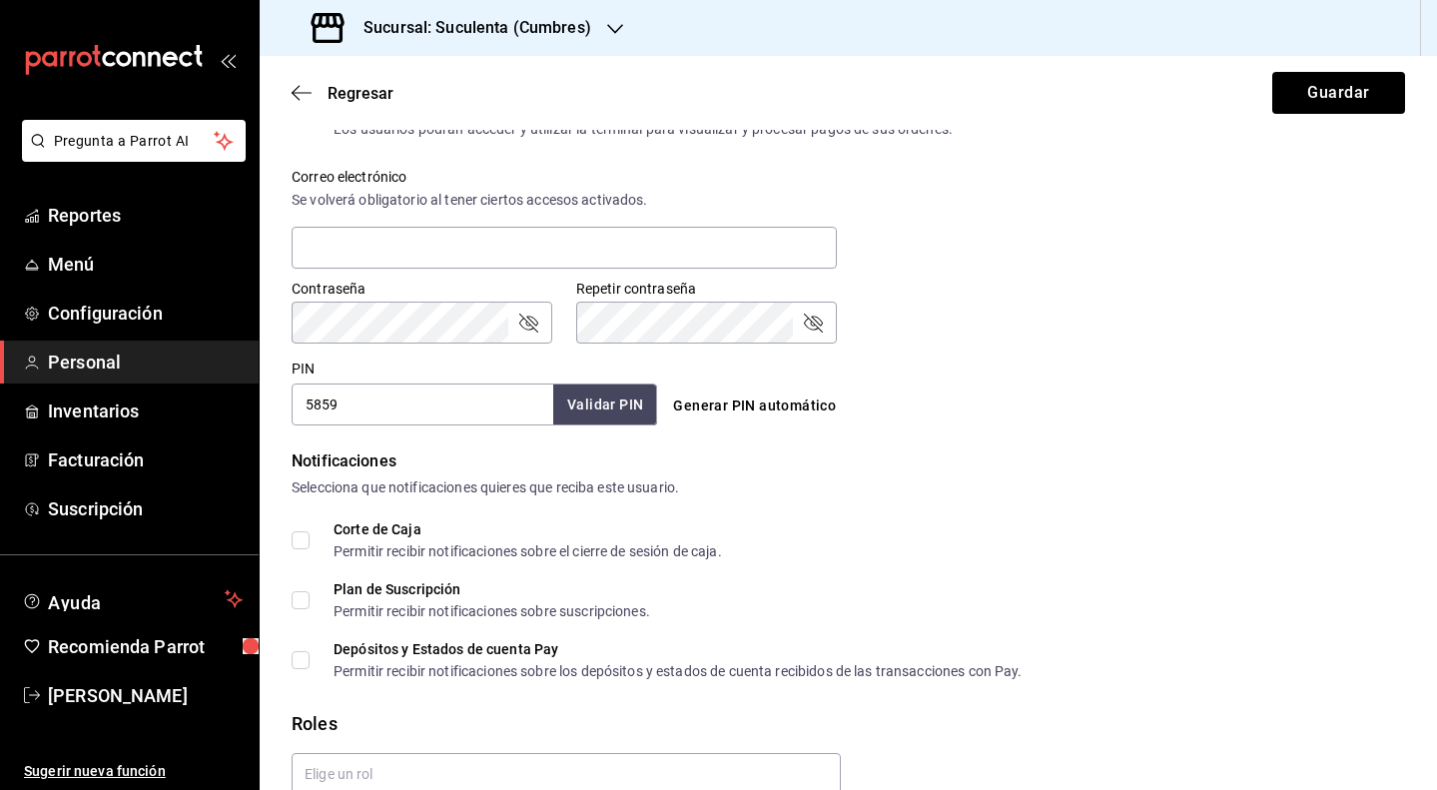
drag, startPoint x: 1354, startPoint y: 52, endPoint x: 1354, endPoint y: 63, distance: 11.0
click at [1354, 62] on div "Sucursal: Suculenta (Cumbres) Regresar Guardar Datos personales Nombre [PERSON_…" at bounding box center [848, 395] width 1177 height 790
click at [1343, 87] on button "Guardar" at bounding box center [1338, 93] width 133 height 42
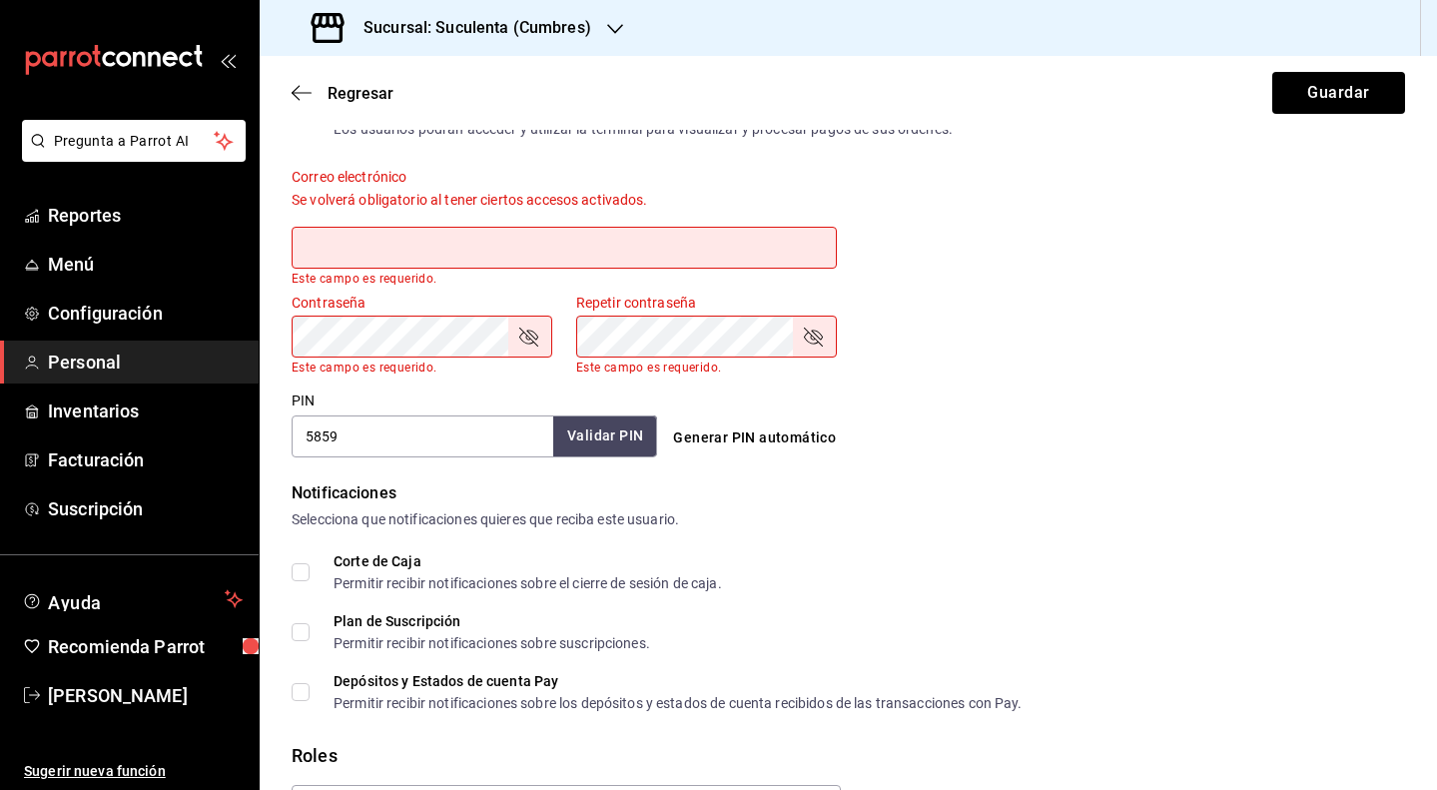
click at [421, 245] on input "text" at bounding box center [564, 248] width 545 height 42
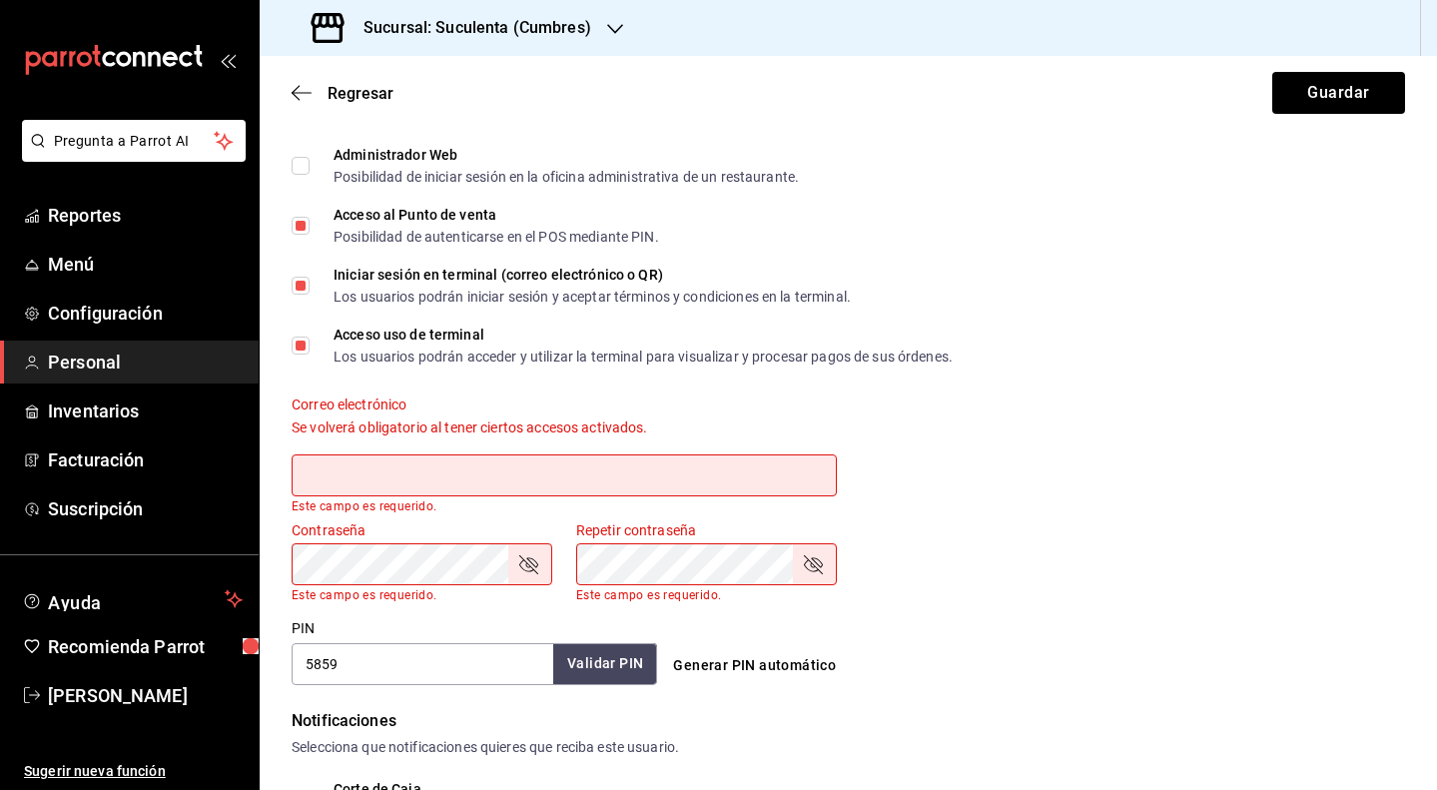
scroll to position [481, 0]
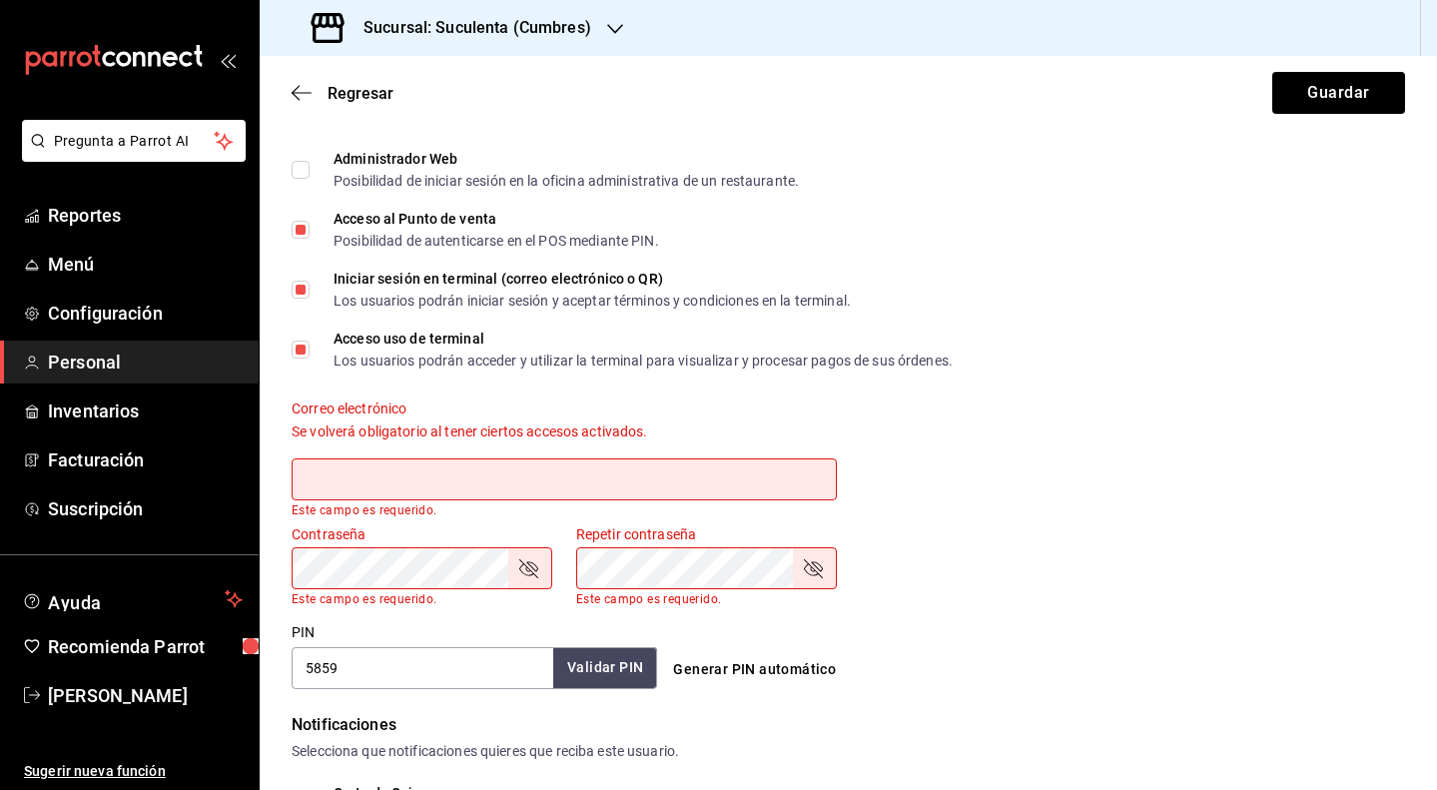
click at [305, 289] on input "Iniciar sesión en terminal (correo electrónico o QR) Los usuarios podrán inicia…" at bounding box center [301, 290] width 18 height 18
click at [1327, 99] on button "Guardar" at bounding box center [1338, 93] width 133 height 42
checkbox input "true"
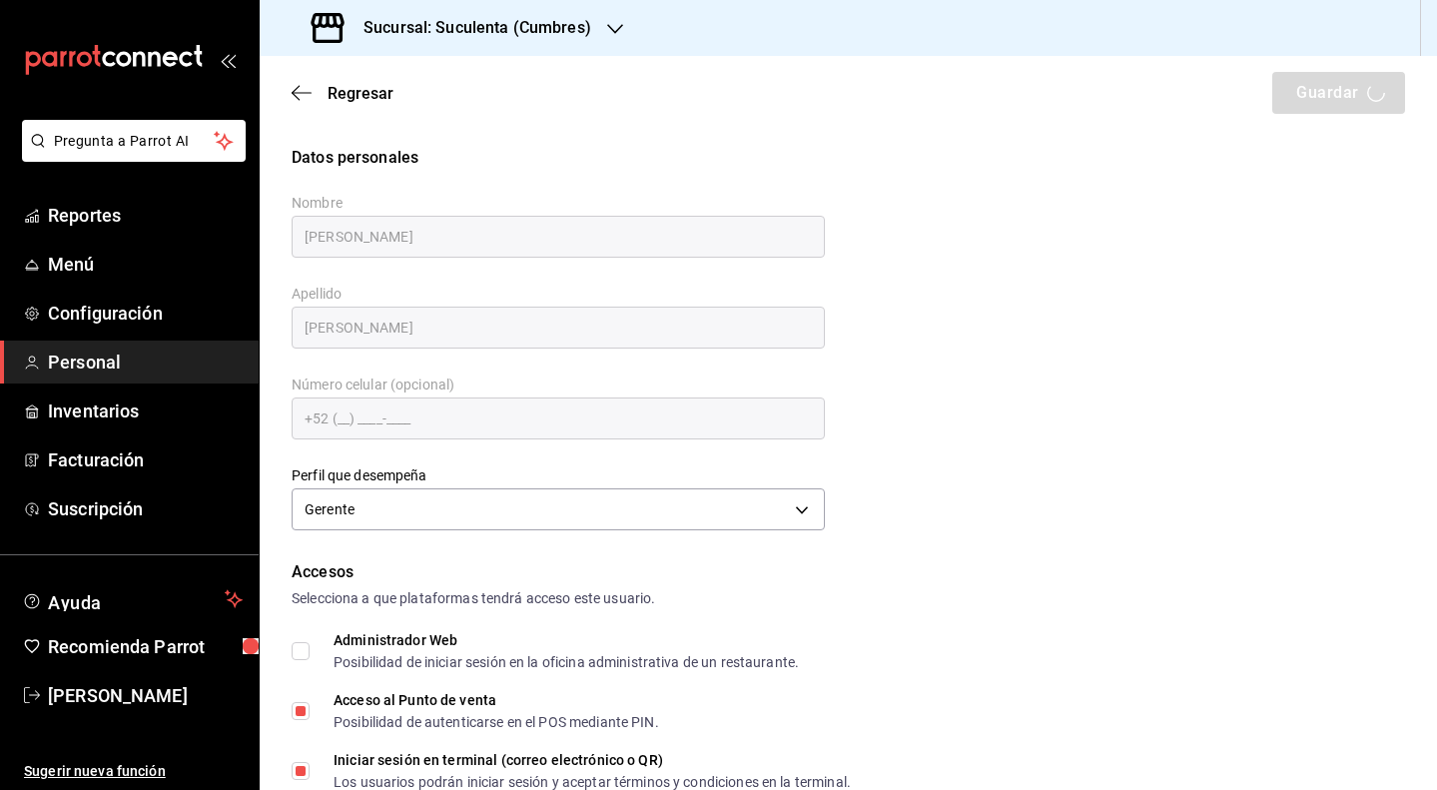
scroll to position [0, 0]
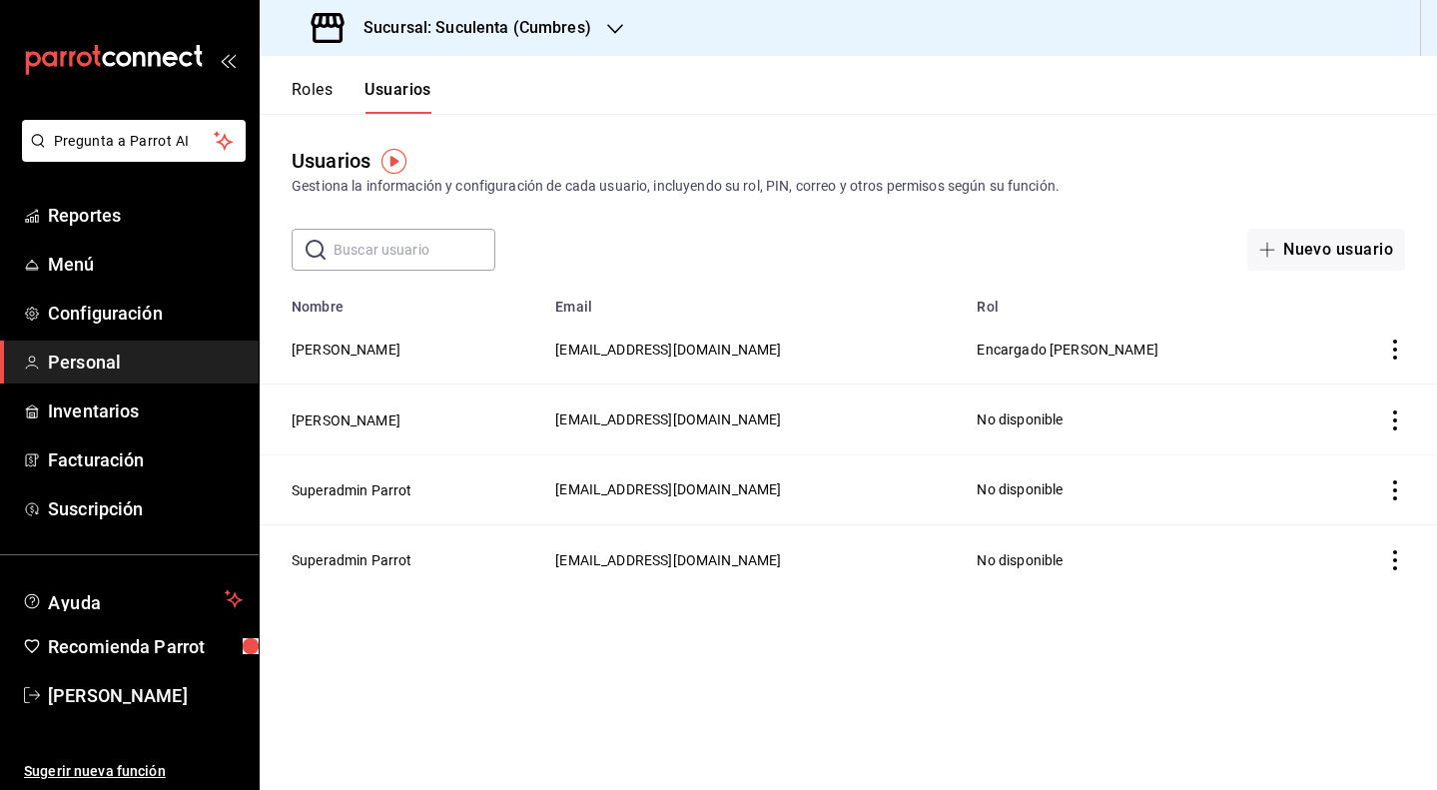
click at [1387, 353] on icon "actions" at bounding box center [1395, 349] width 20 height 20
click at [411, 351] on div at bounding box center [718, 395] width 1437 height 790
click at [351, 351] on body "Pregunta a Parrot AI Reportes Menú Configuración Personal Inventarios Facturaci…" at bounding box center [718, 395] width 1437 height 790
click at [373, 348] on button "[PERSON_NAME]" at bounding box center [346, 349] width 109 height 20
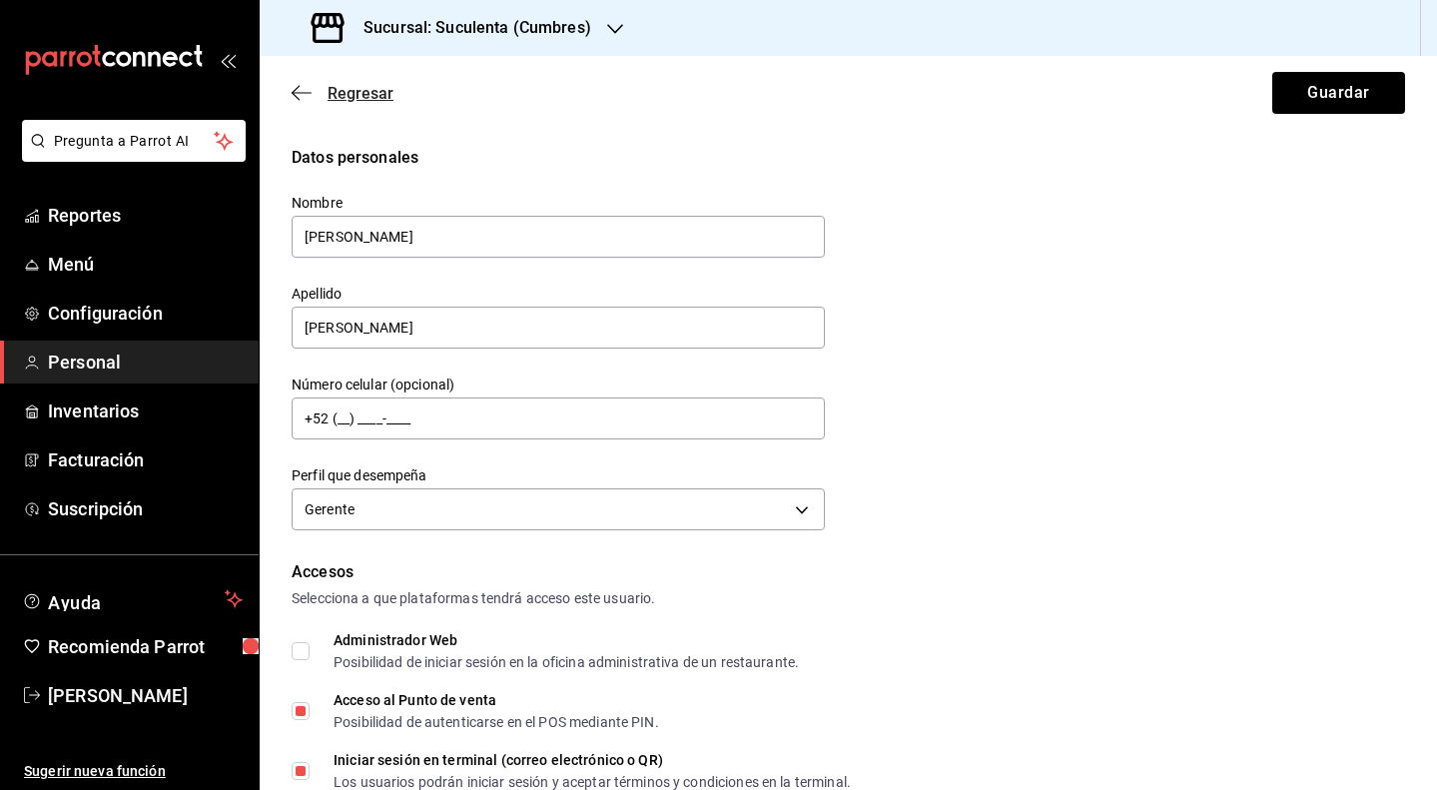
click at [296, 89] on icon "button" at bounding box center [302, 93] width 20 height 18
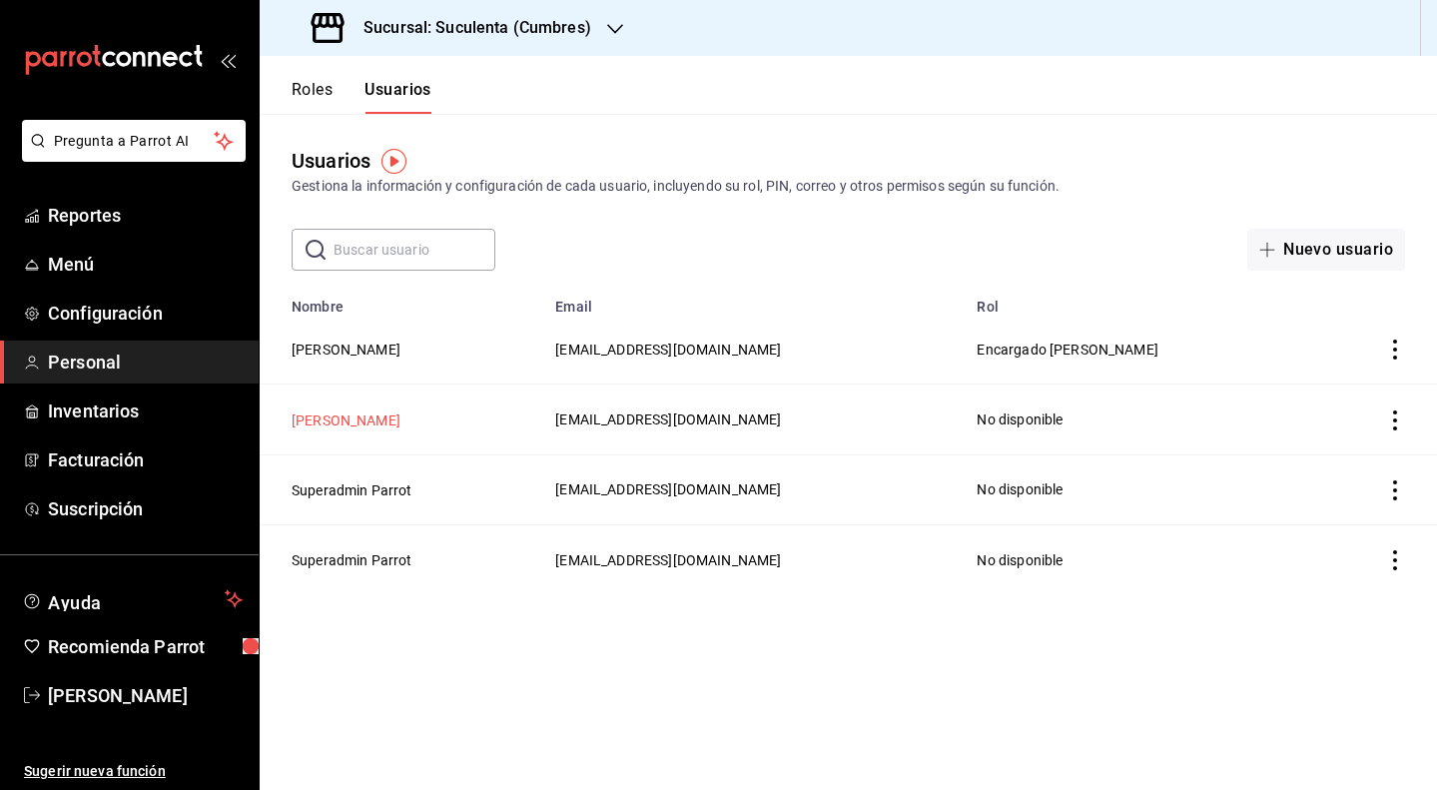
click at [360, 416] on button "[PERSON_NAME]" at bounding box center [346, 420] width 109 height 20
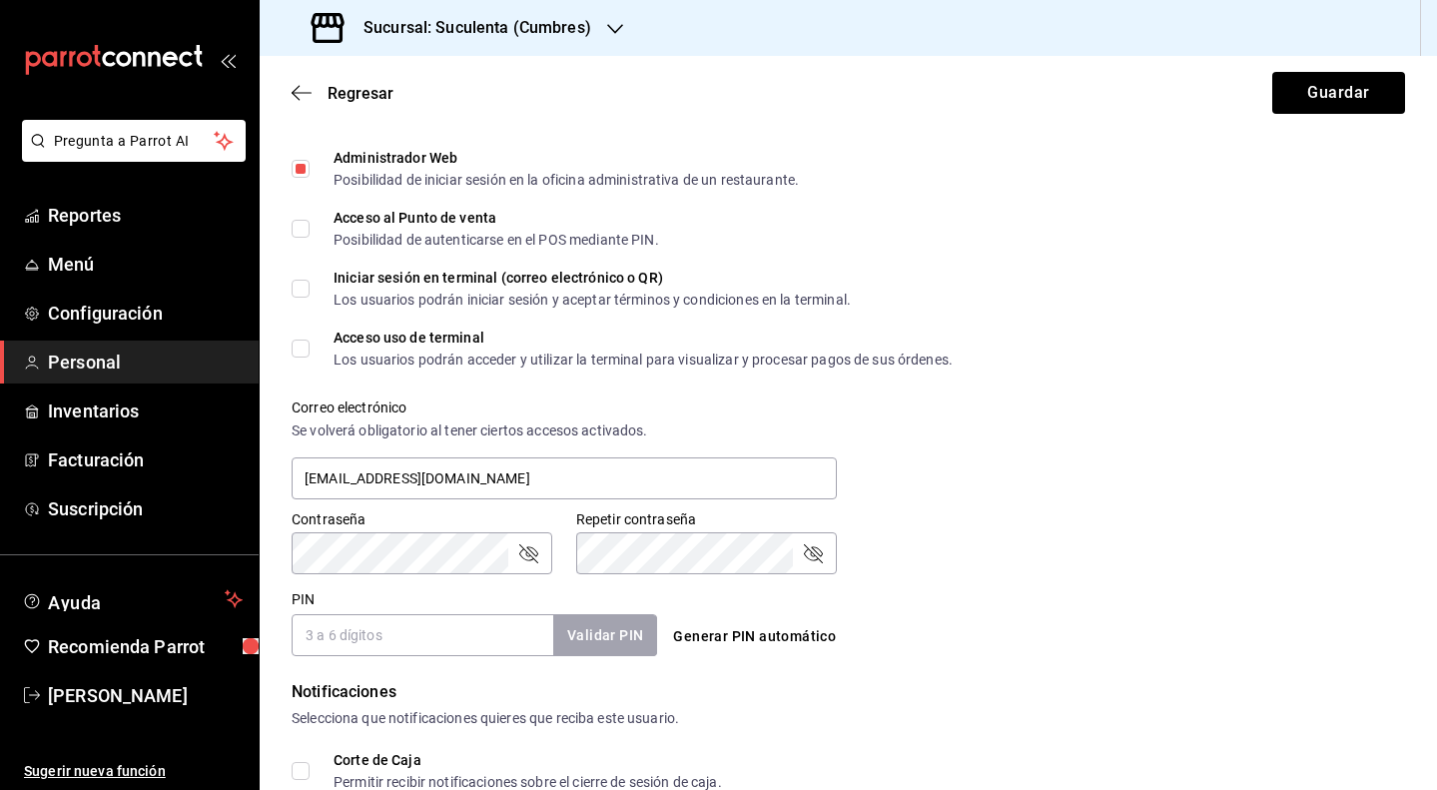
scroll to position [447, 0]
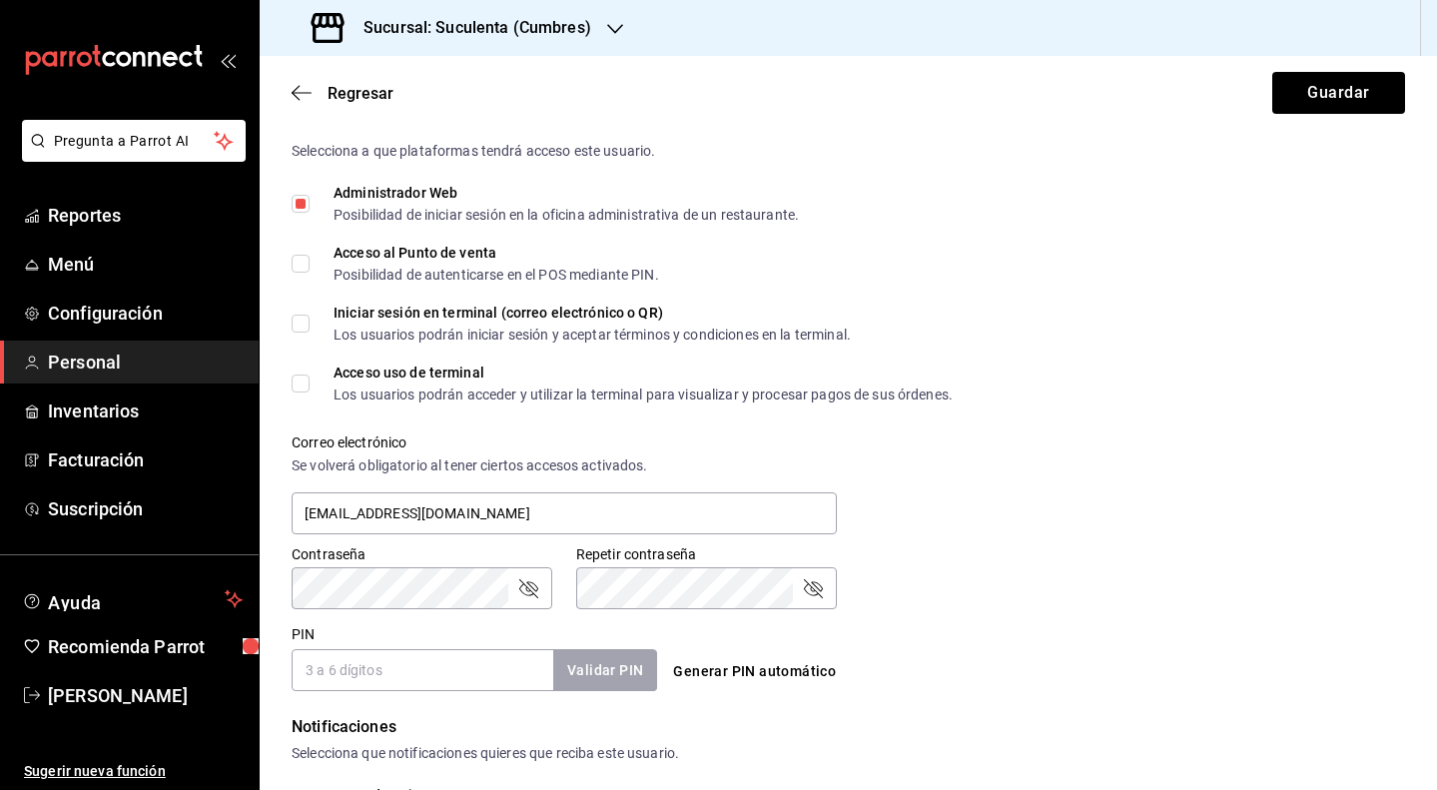
click at [290, 264] on div "Datos personales Nombre [PERSON_NAME] [PERSON_NAME] Número celular (opcional) +…" at bounding box center [848, 407] width 1177 height 1418
click at [300, 267] on input "Acceso al Punto de venta Posibilidad de autenticarse en el POS mediante PIN." at bounding box center [301, 264] width 18 height 18
checkbox input "true"
click at [304, 307] on label "Iniciar sesión en terminal (correo electrónico o QR) Los usuarios podrán inicia…" at bounding box center [571, 324] width 559 height 36
click at [304, 314] on input "Iniciar sesión en terminal (correo electrónico o QR) Los usuarios podrán inicia…" at bounding box center [301, 323] width 18 height 18
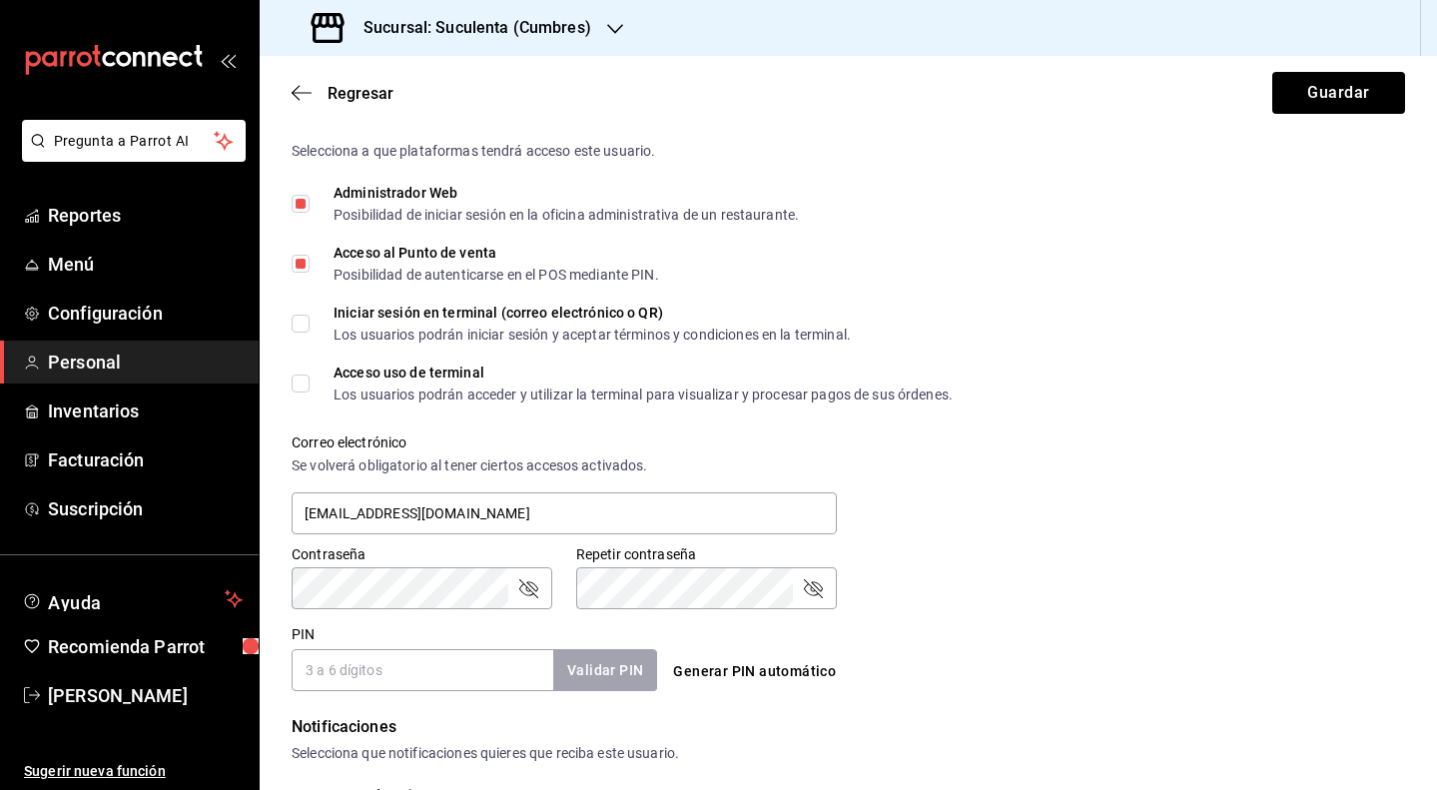
checkbox input "true"
click at [302, 392] on label "Acceso uso de terminal Los usuarios podrán acceder y utilizar la terminal para …" at bounding box center [622, 383] width 661 height 36
click at [302, 392] on input "Acceso uso de terminal Los usuarios podrán acceder y utilizar la terminal para …" at bounding box center [301, 383] width 18 height 18
checkbox input "true"
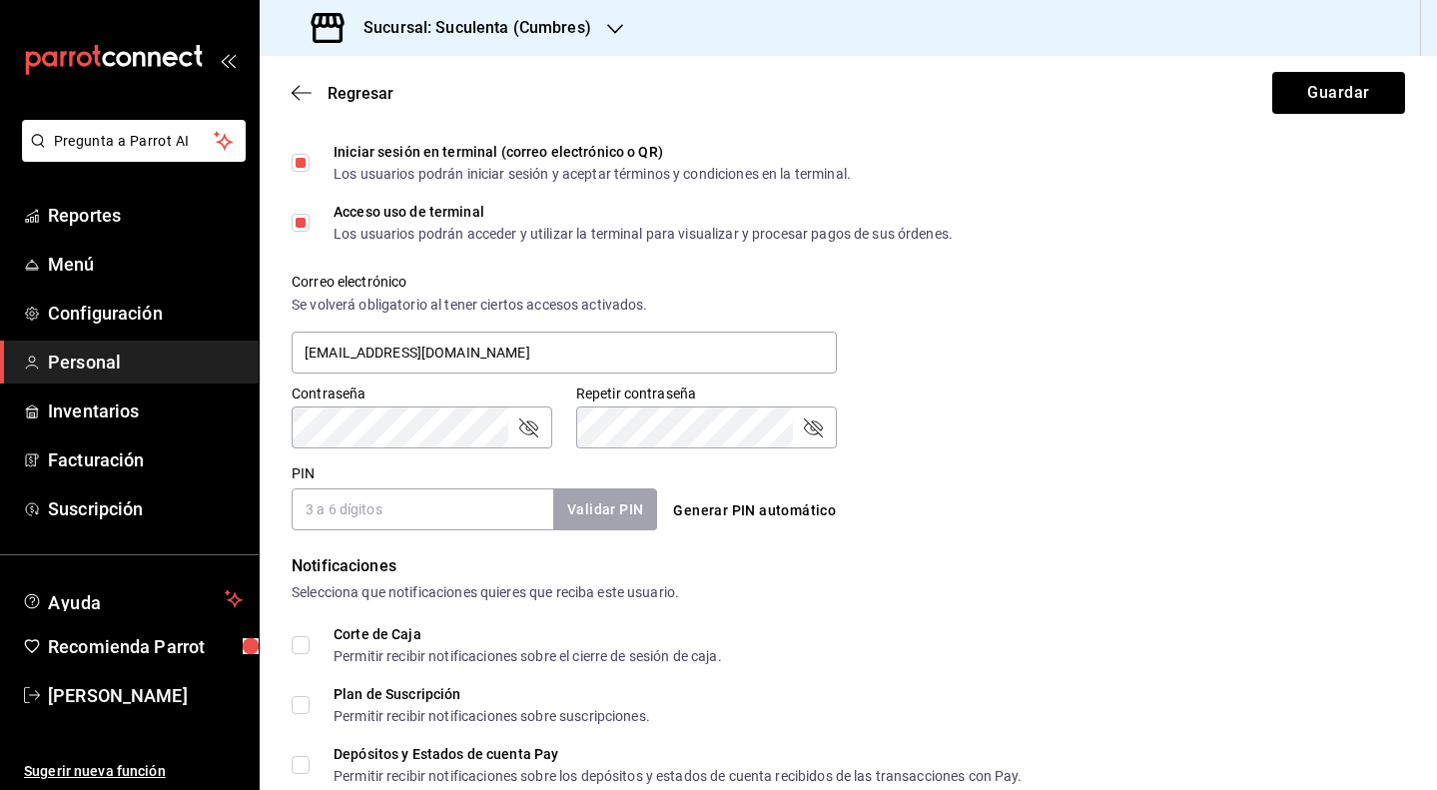
scroll to position [614, 0]
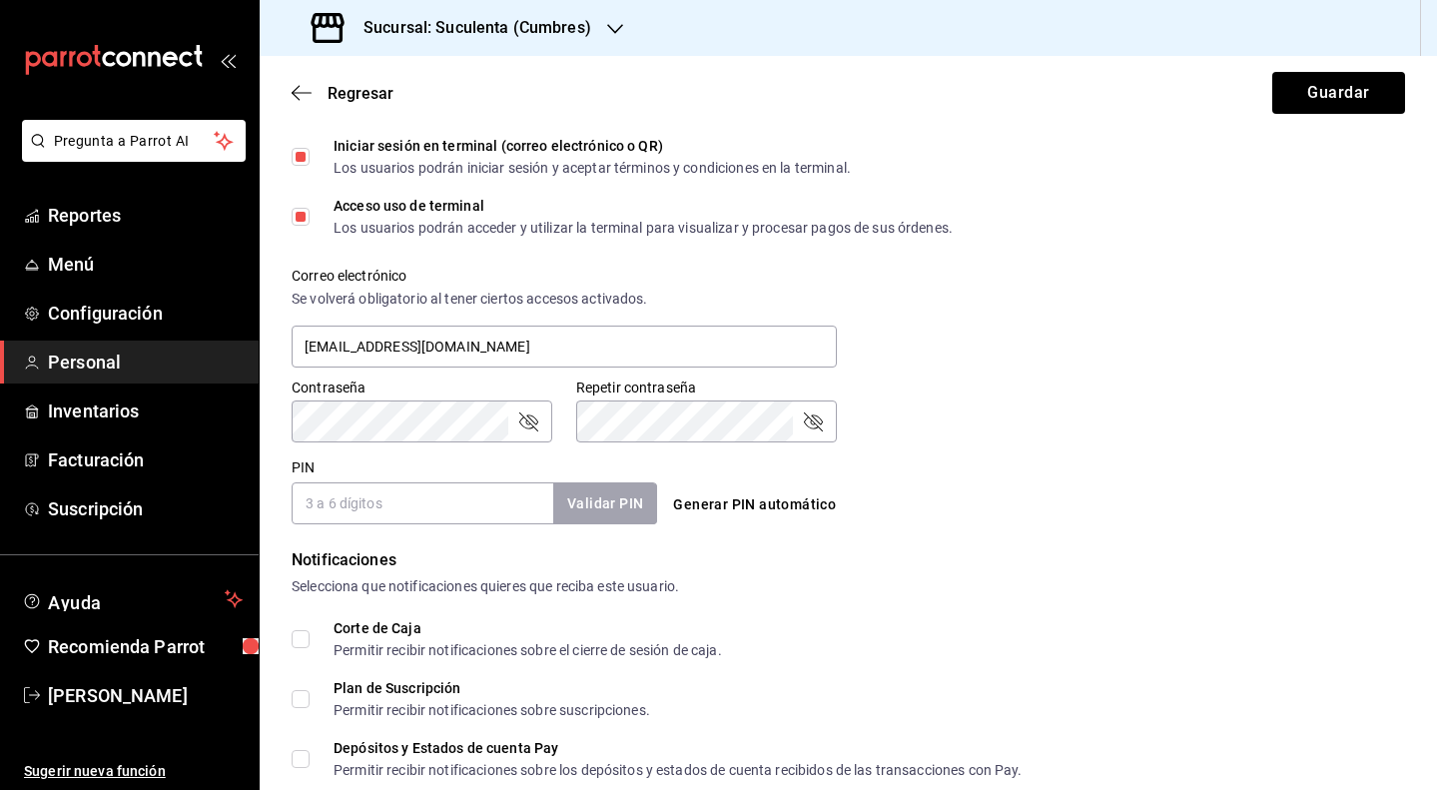
click at [423, 492] on input "PIN" at bounding box center [423, 503] width 262 height 42
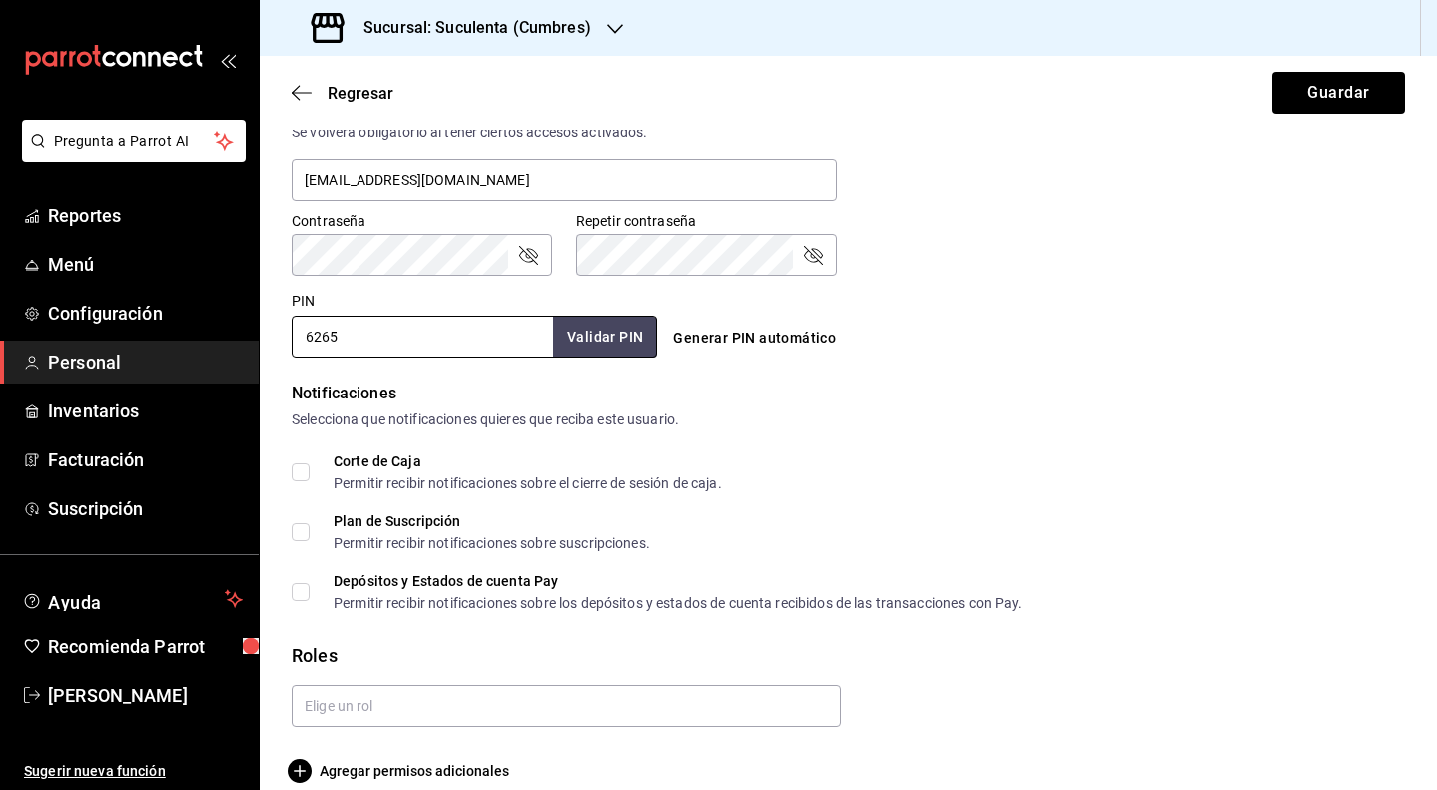
scroll to position [785, 0]
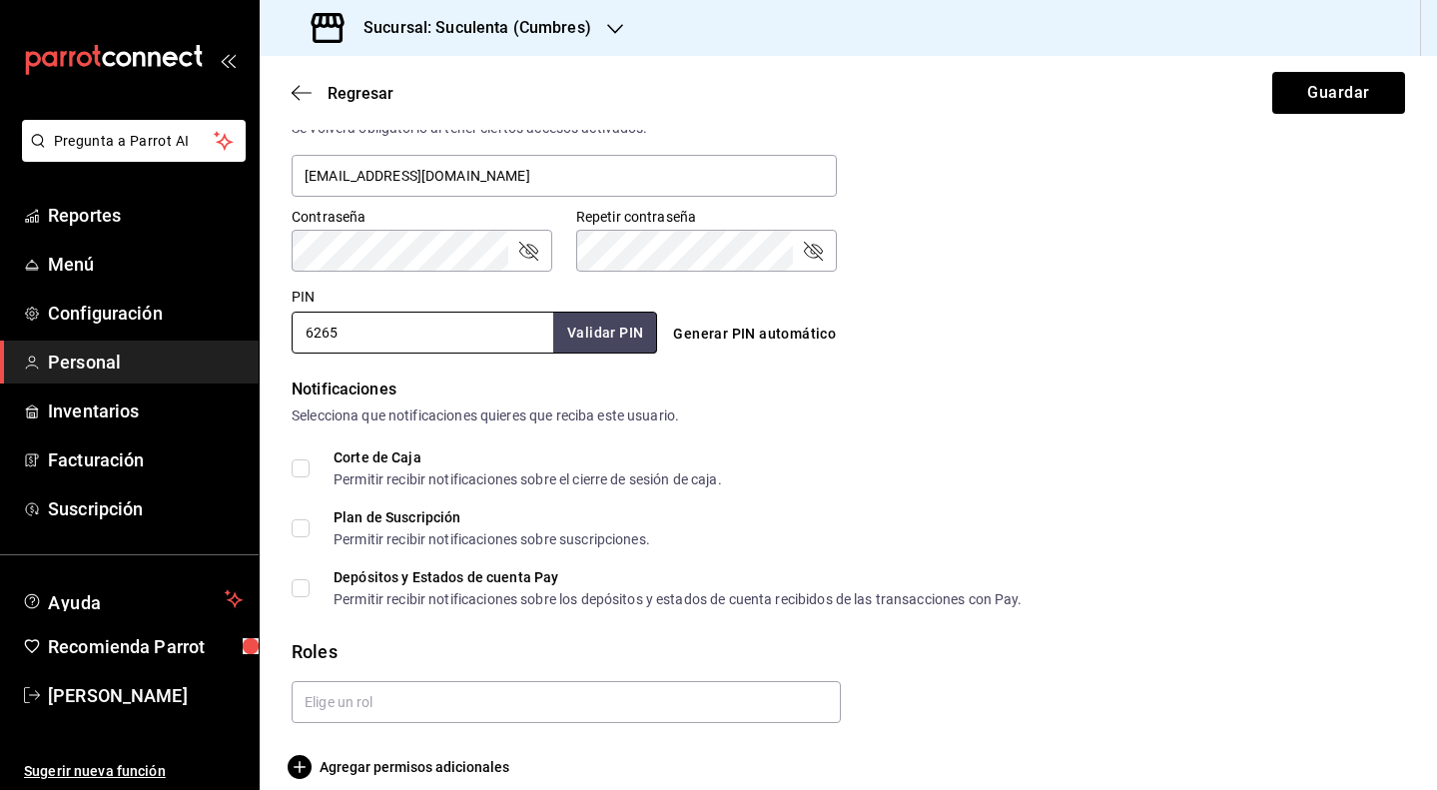
type input "6265"
click at [306, 469] on input "Corte de Caja Permitir recibir notificaciones sobre el cierre de sesión de caja." at bounding box center [301, 468] width 18 height 18
checkbox input "true"
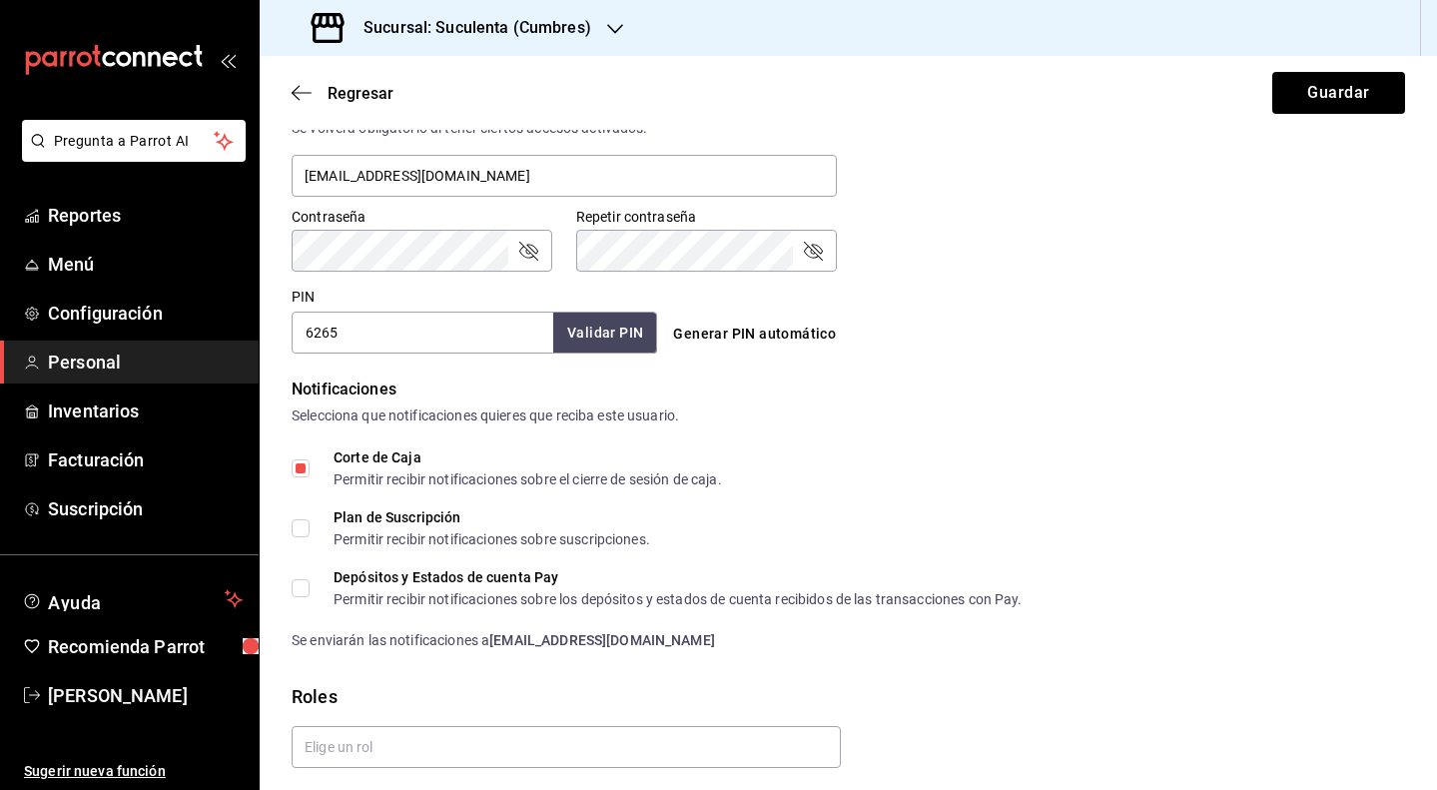
click at [305, 538] on label "Plan de Suscripción Permitir recibir notificaciones sobre suscripciones." at bounding box center [471, 528] width 358 height 36
click at [305, 537] on input "Plan de Suscripción Permitir recibir notificaciones sobre suscripciones." at bounding box center [301, 528] width 18 height 18
checkbox input "true"
click at [305, 589] on input "Depósitos y Estados de cuenta Pay Permitir recibir notificaciones sobre los dep…" at bounding box center [301, 588] width 18 height 18
checkbox input "true"
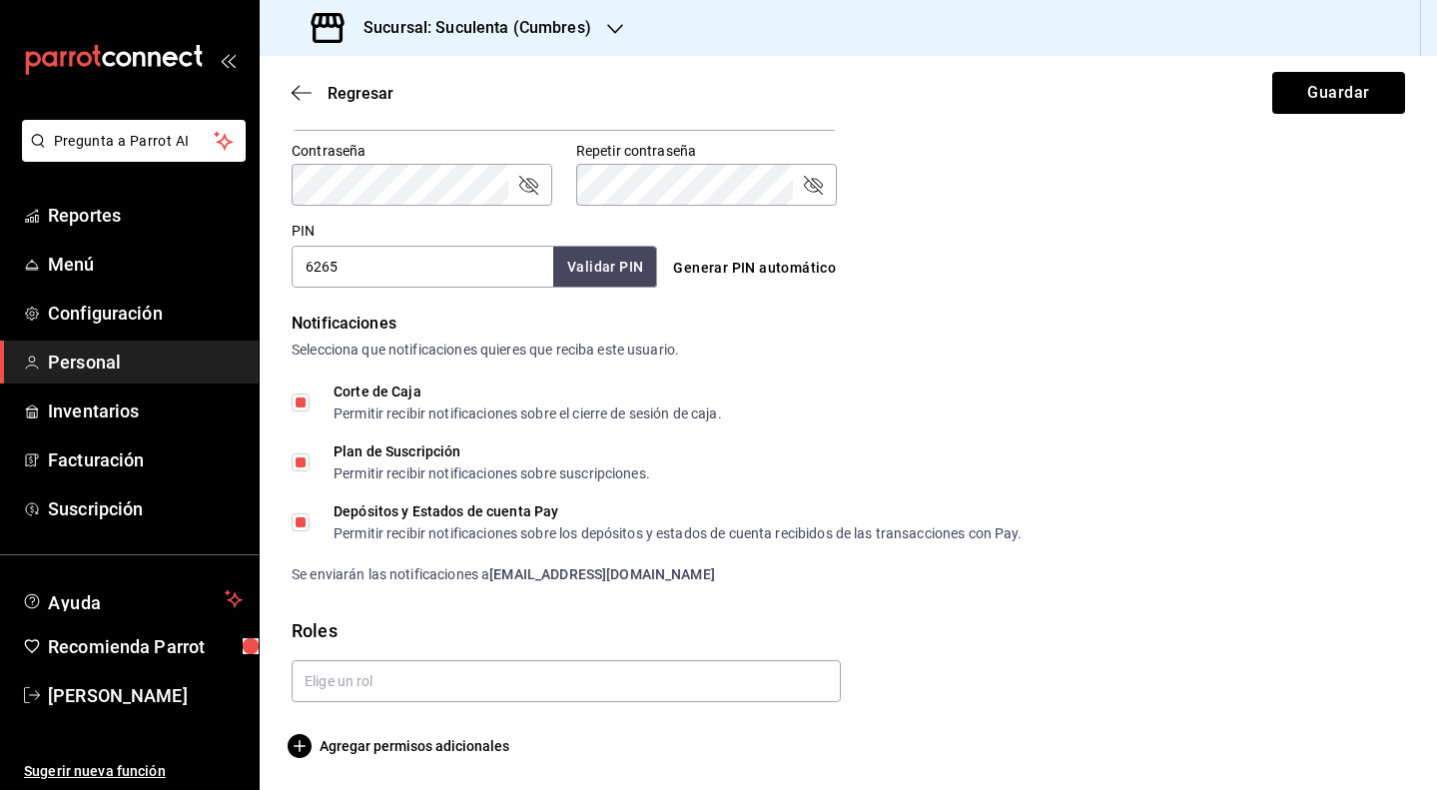
scroll to position [851, 0]
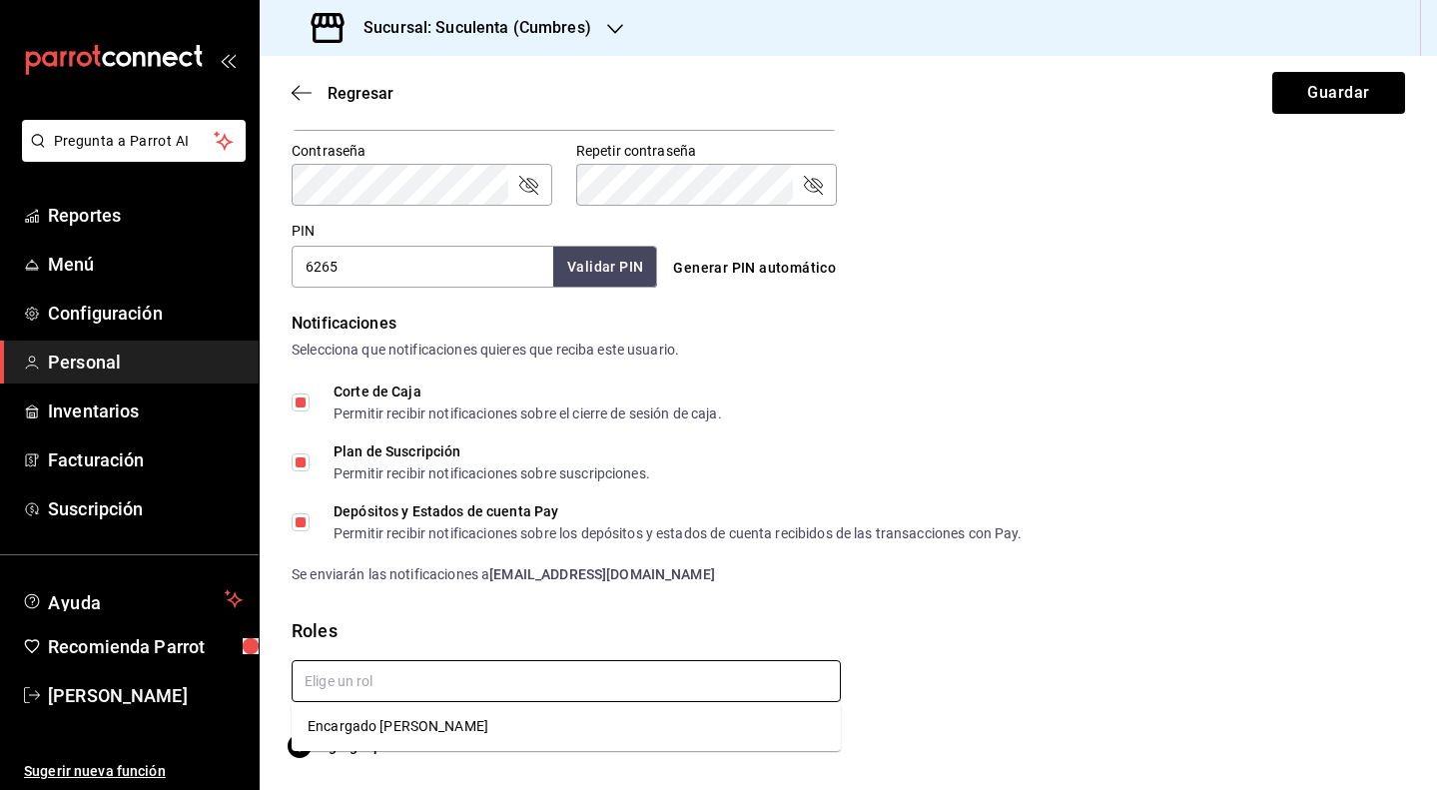
click at [361, 685] on input "text" at bounding box center [566, 681] width 549 height 42
click at [366, 735] on li "Encargado [PERSON_NAME]" at bounding box center [566, 726] width 549 height 33
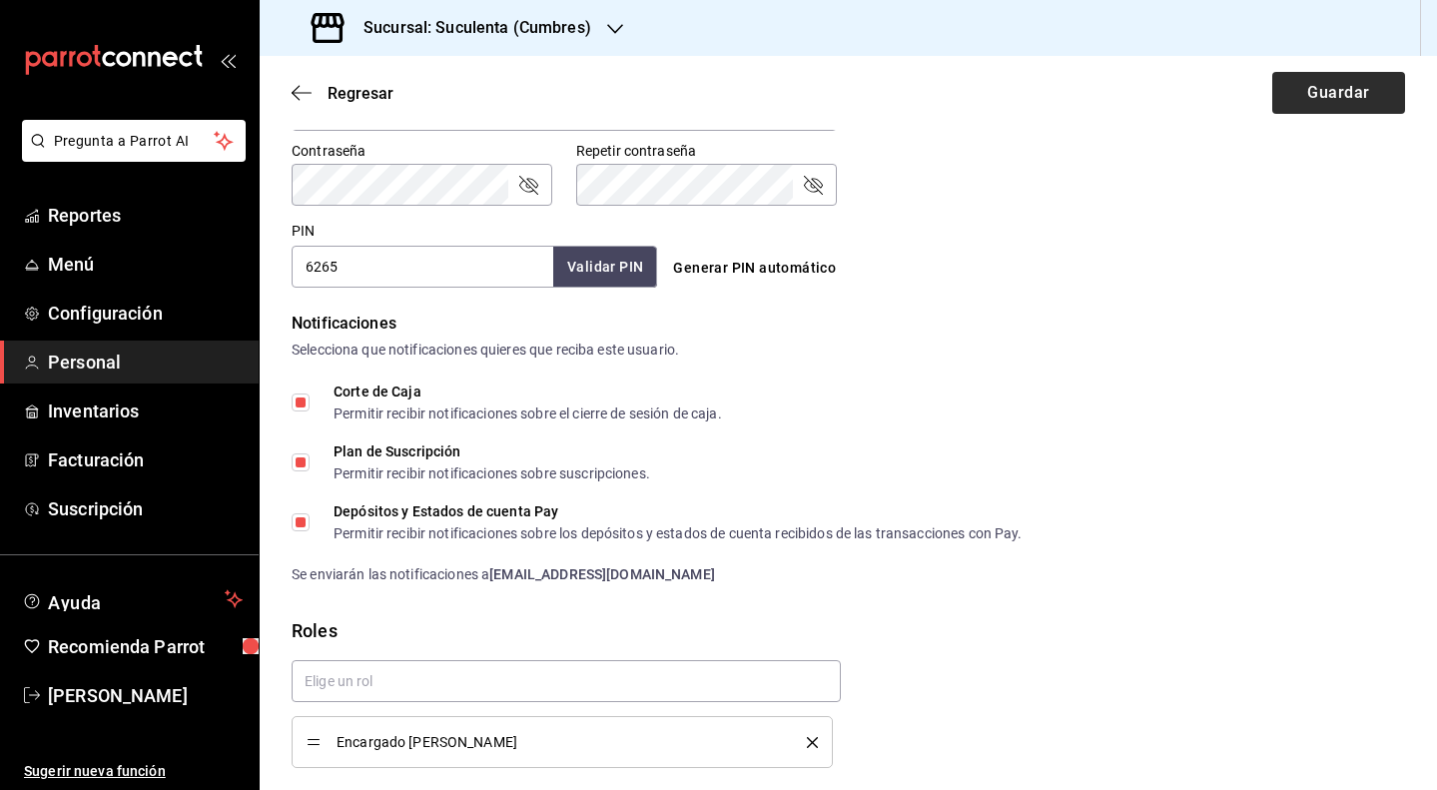
click at [1349, 101] on button "Guardar" at bounding box center [1338, 93] width 133 height 42
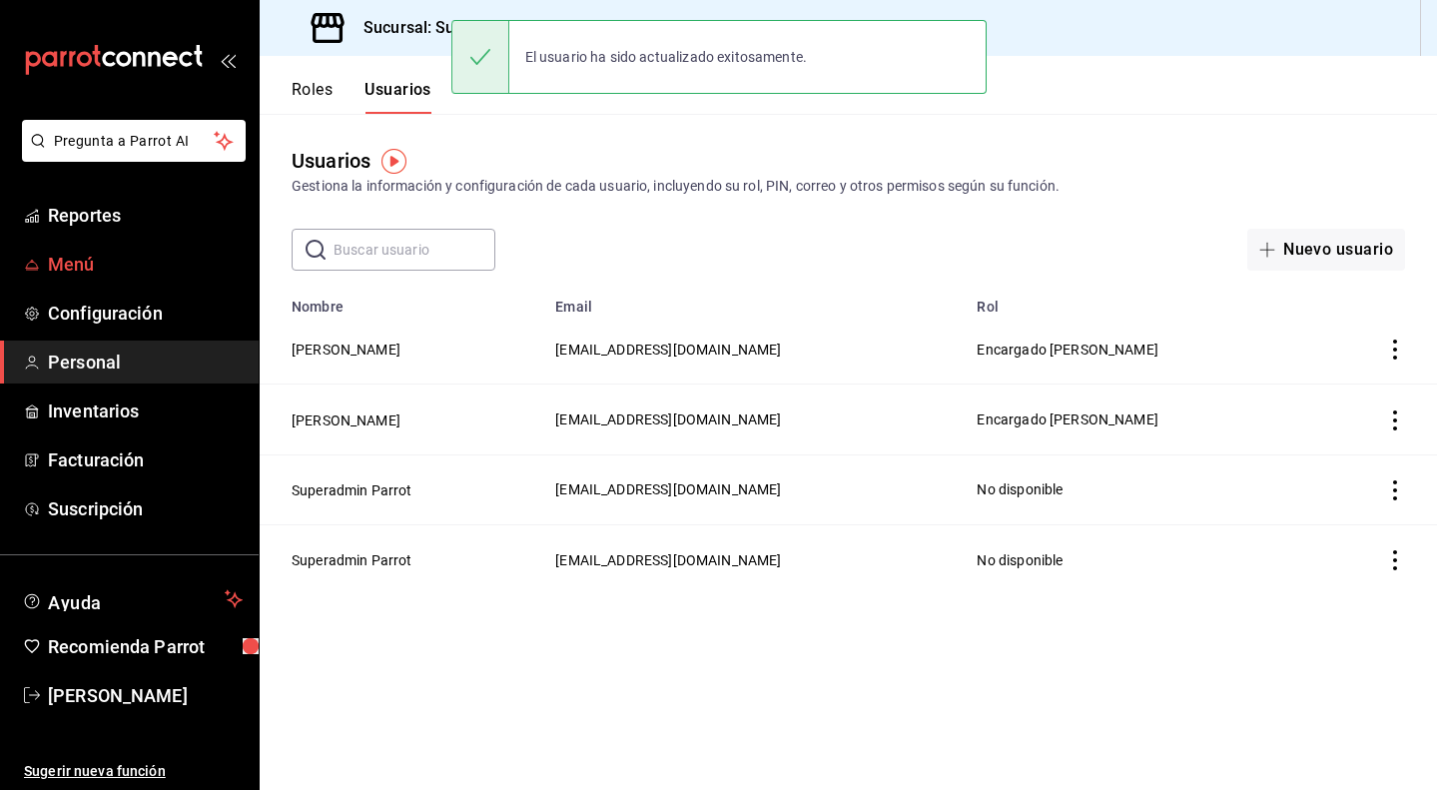
click at [139, 265] on span "Menú" at bounding box center [145, 264] width 195 height 27
